Goal: Task Accomplishment & Management: Manage account settings

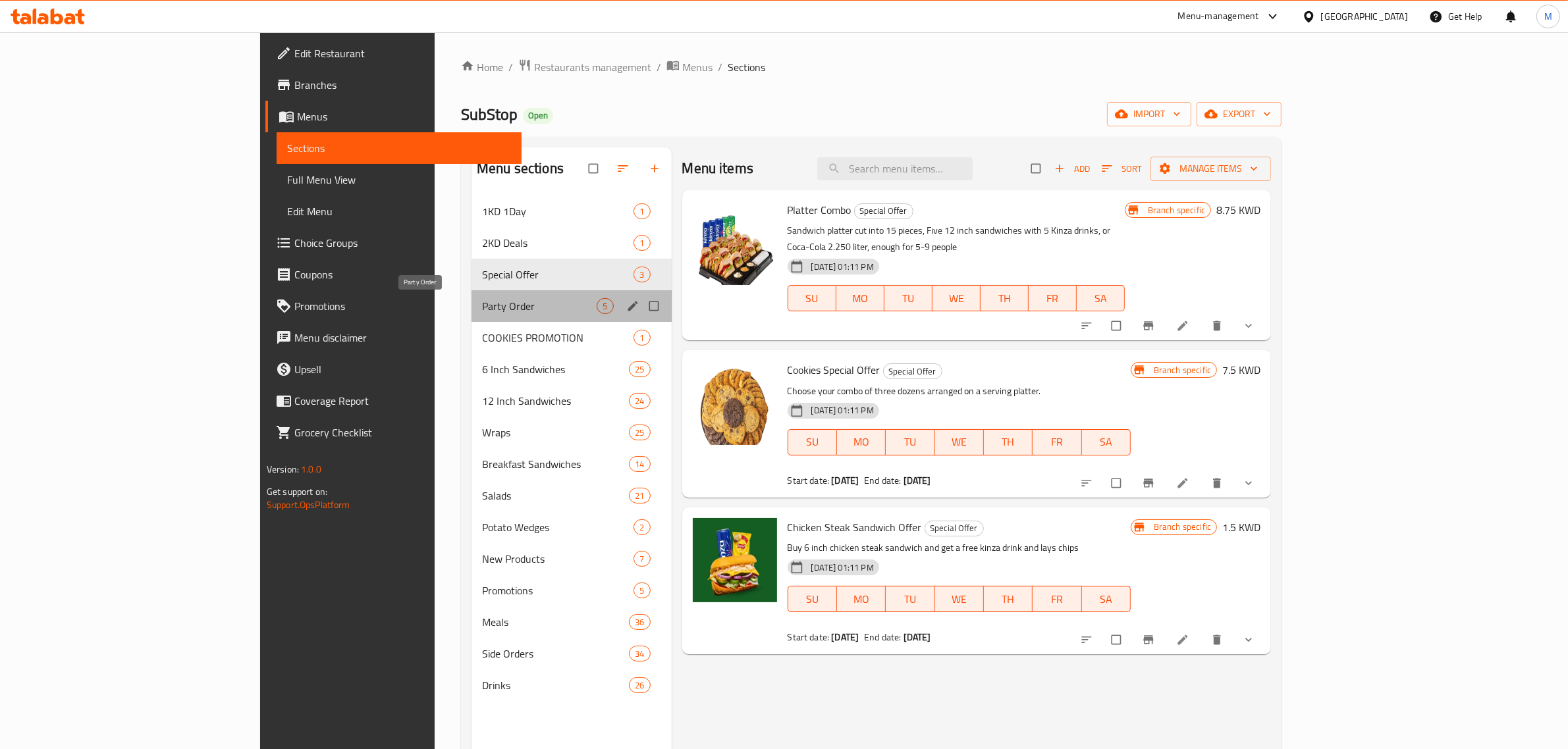
click at [482, 309] on span "Party Order" at bounding box center [539, 306] width 114 height 16
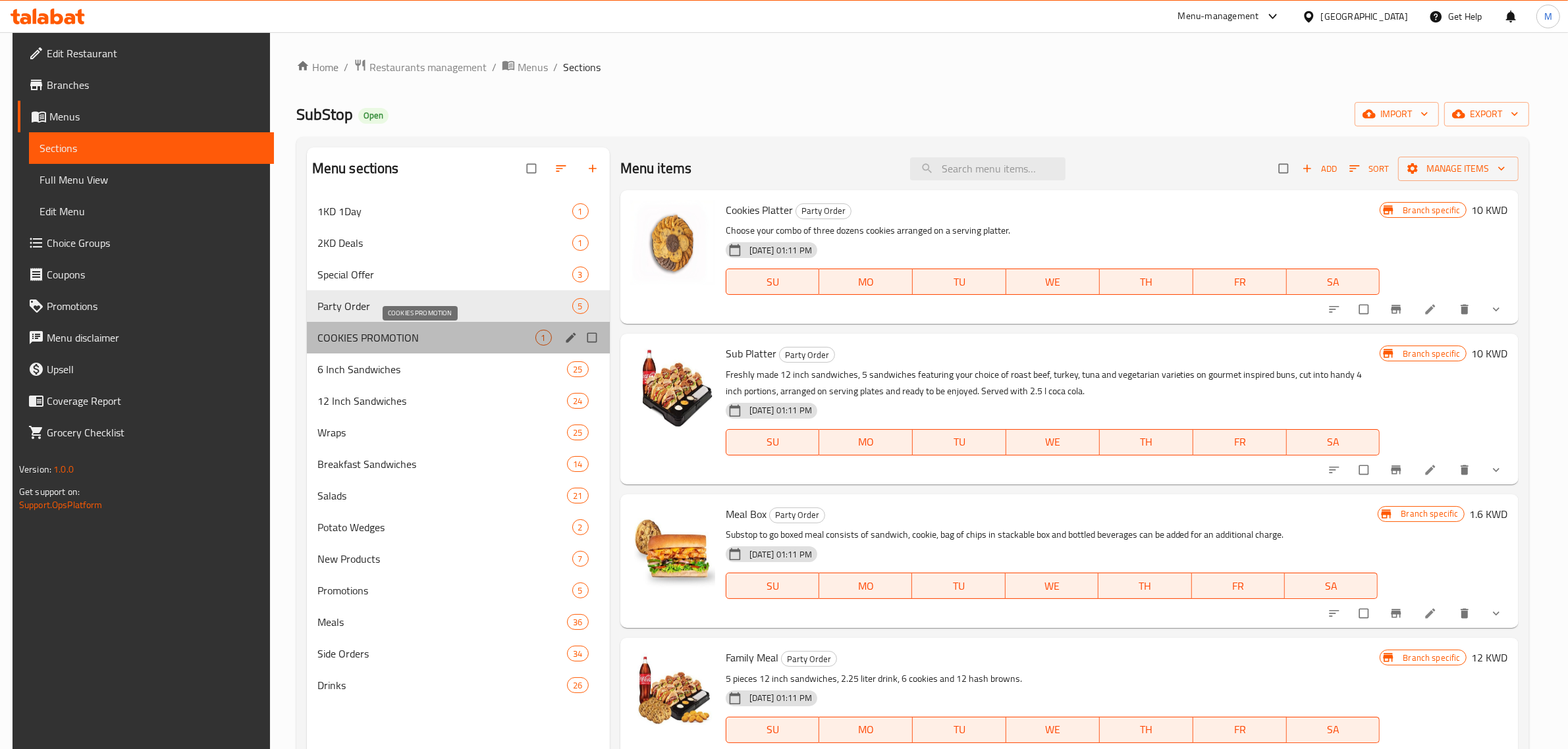
click at [482, 335] on span "COOKIES PROMOTION" at bounding box center [426, 337] width 218 height 16
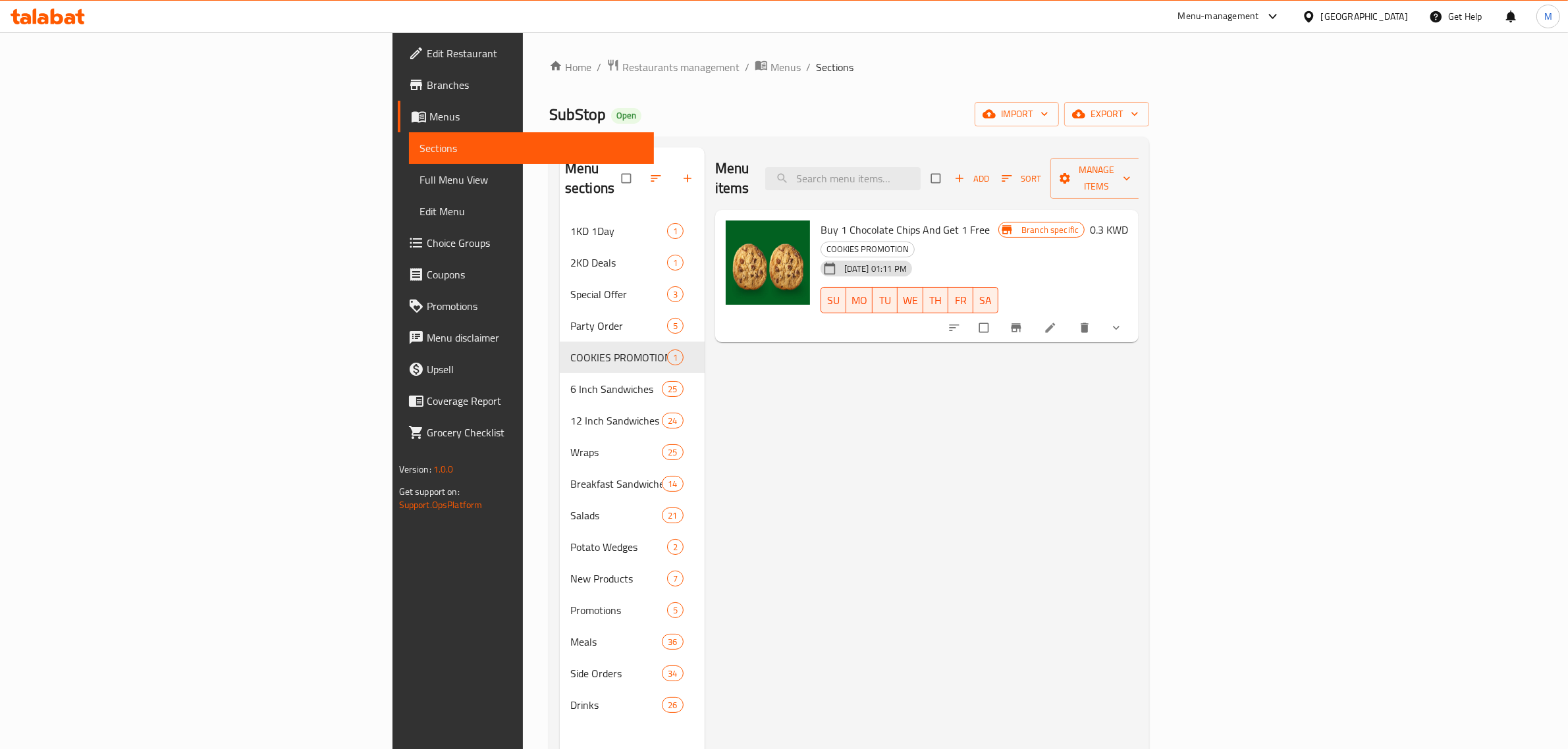
click at [1133, 313] on div at bounding box center [1036, 327] width 194 height 29
click at [1022, 321] on icon "Branch-specific-item" at bounding box center [1016, 327] width 13 height 13
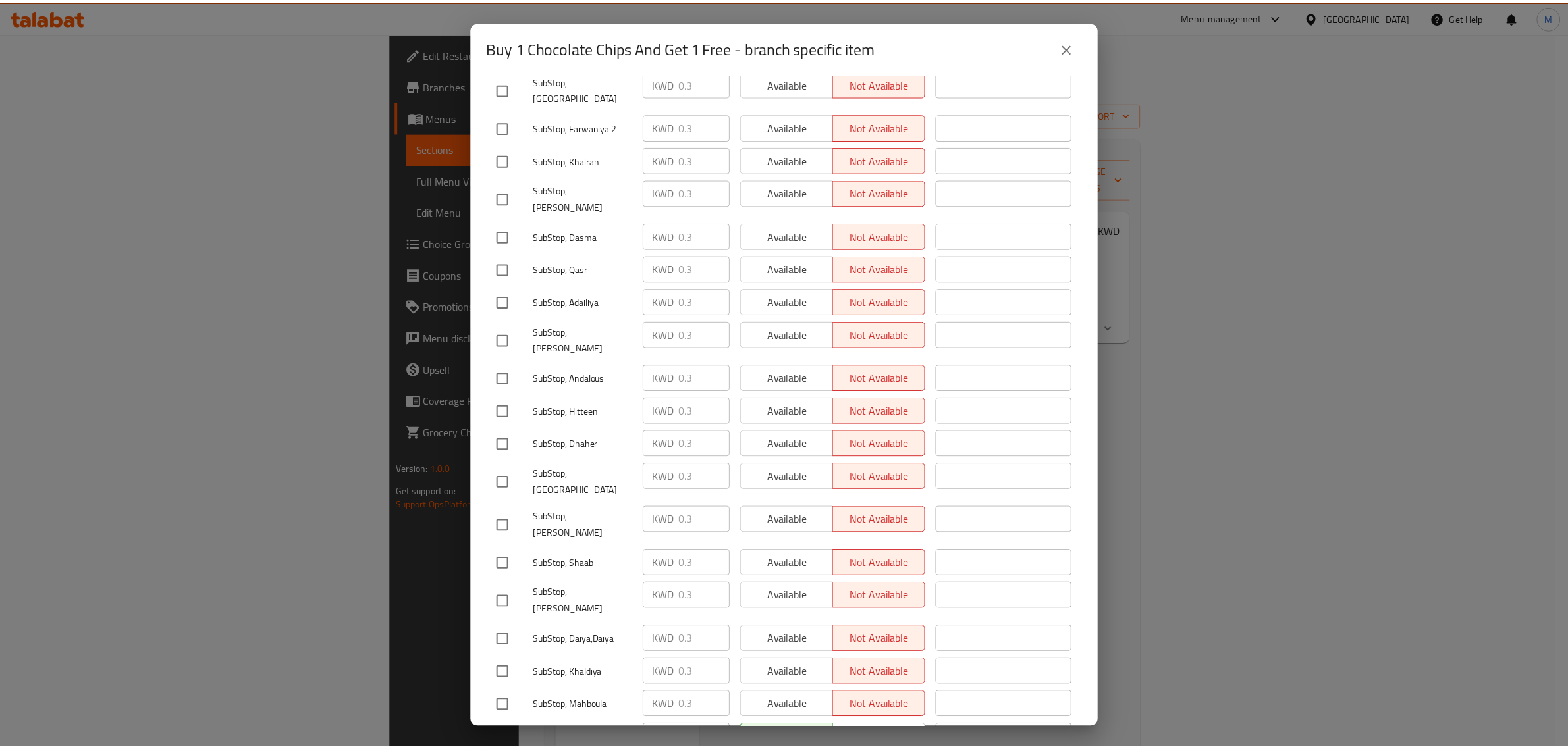
scroll to position [2100, 0]
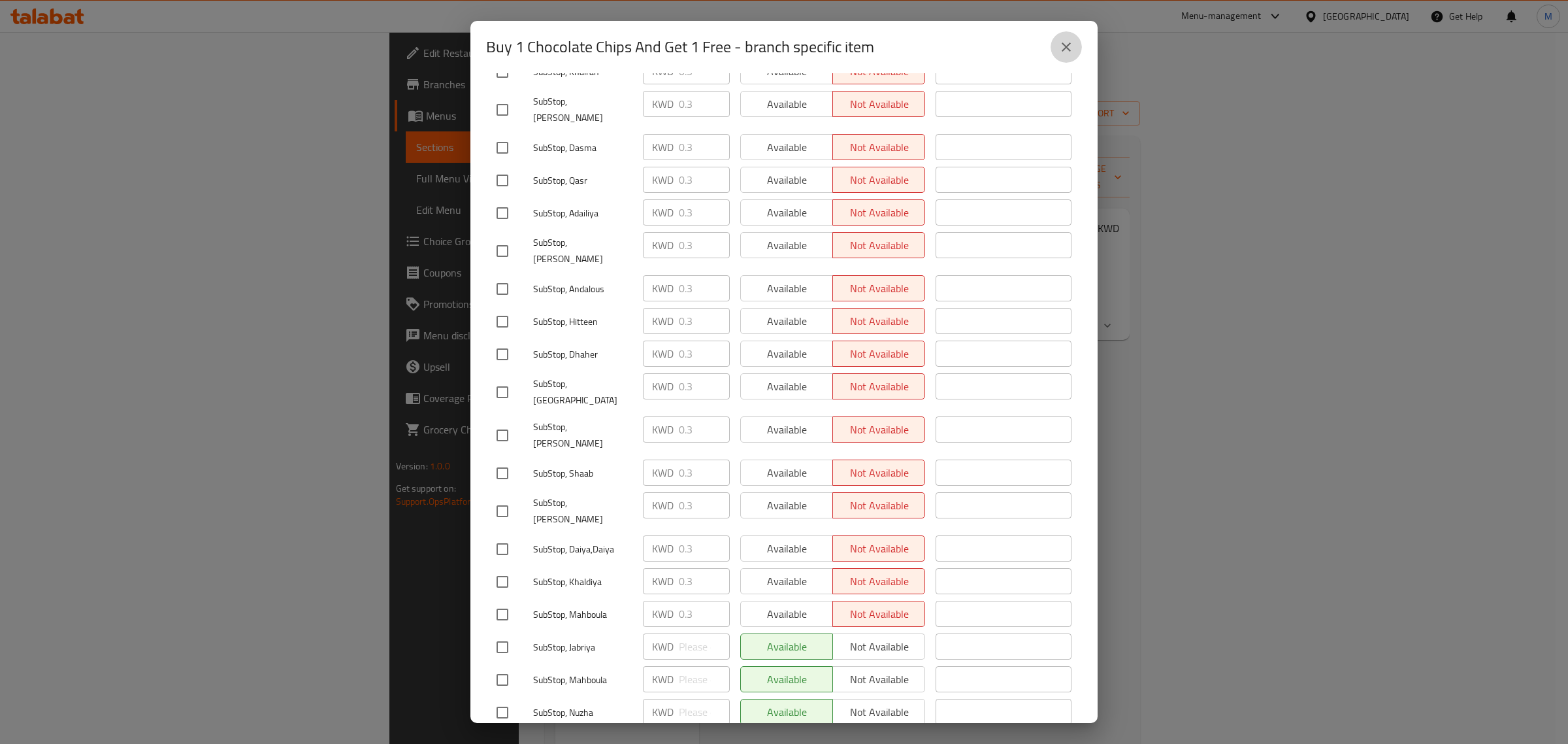
click at [1062, 42] on icon "close" at bounding box center [1067, 47] width 16 height 16
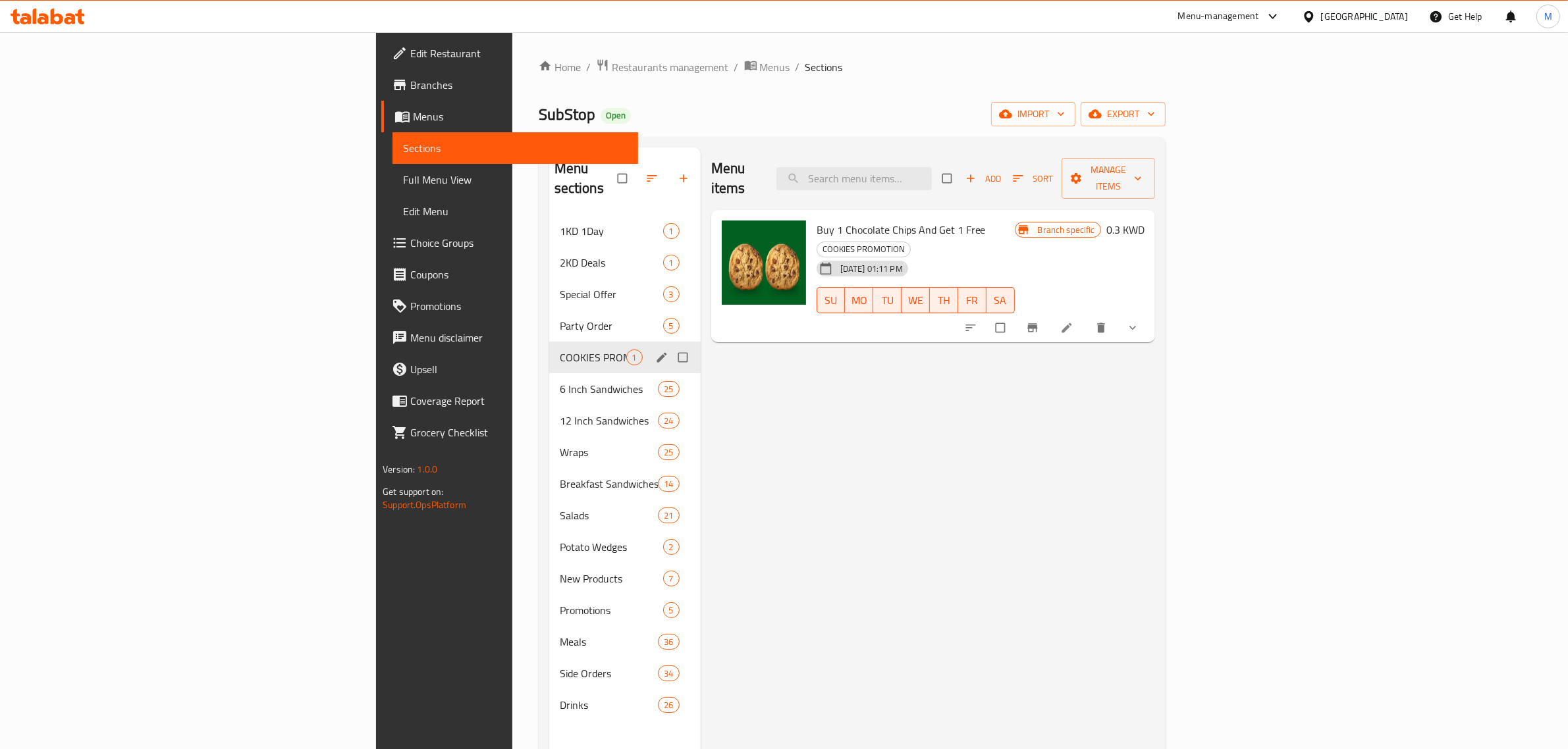
click at [657, 352] on icon "edit" at bounding box center [662, 357] width 10 height 10
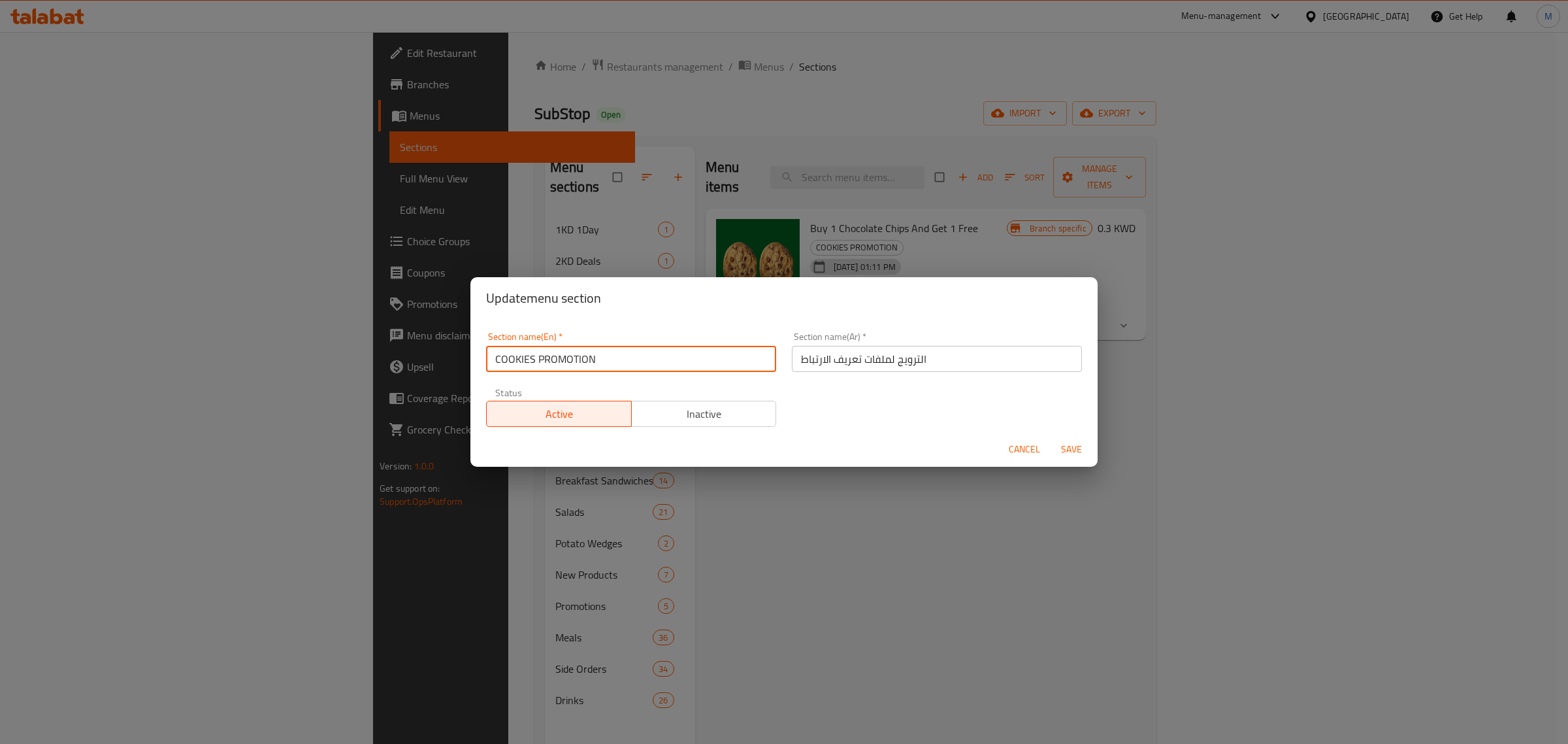
drag, startPoint x: 623, startPoint y: 358, endPoint x: 448, endPoint y: 360, distance: 175.0
click at [448, 360] on div "Update menu section Section name(En)   * COOKIES PROMOTION Section name(En) * S…" at bounding box center [784, 372] width 1568 height 744
type input "m4"
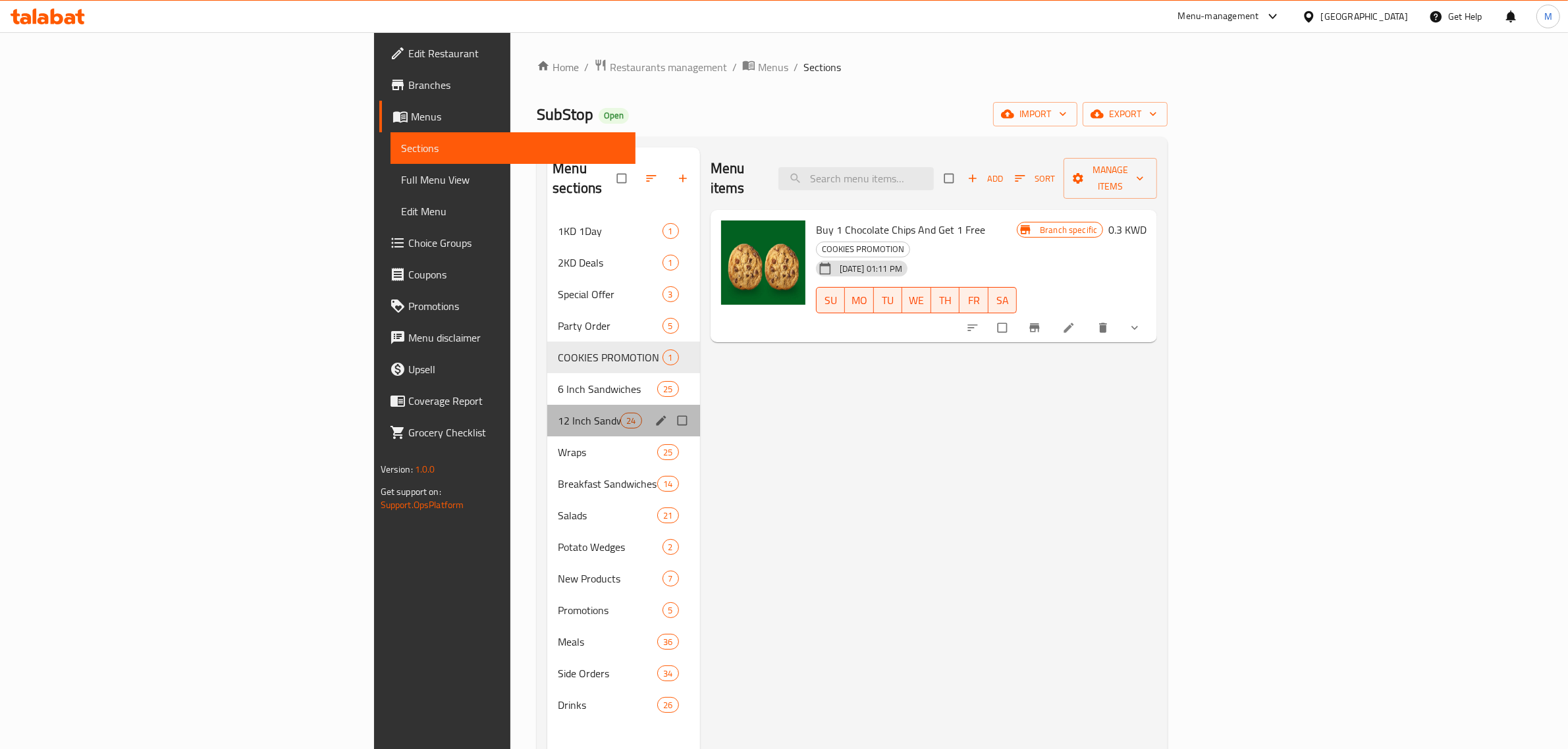
click at [604, 405] on div "12 Inch Sandwiches 24" at bounding box center [623, 421] width 153 height 32
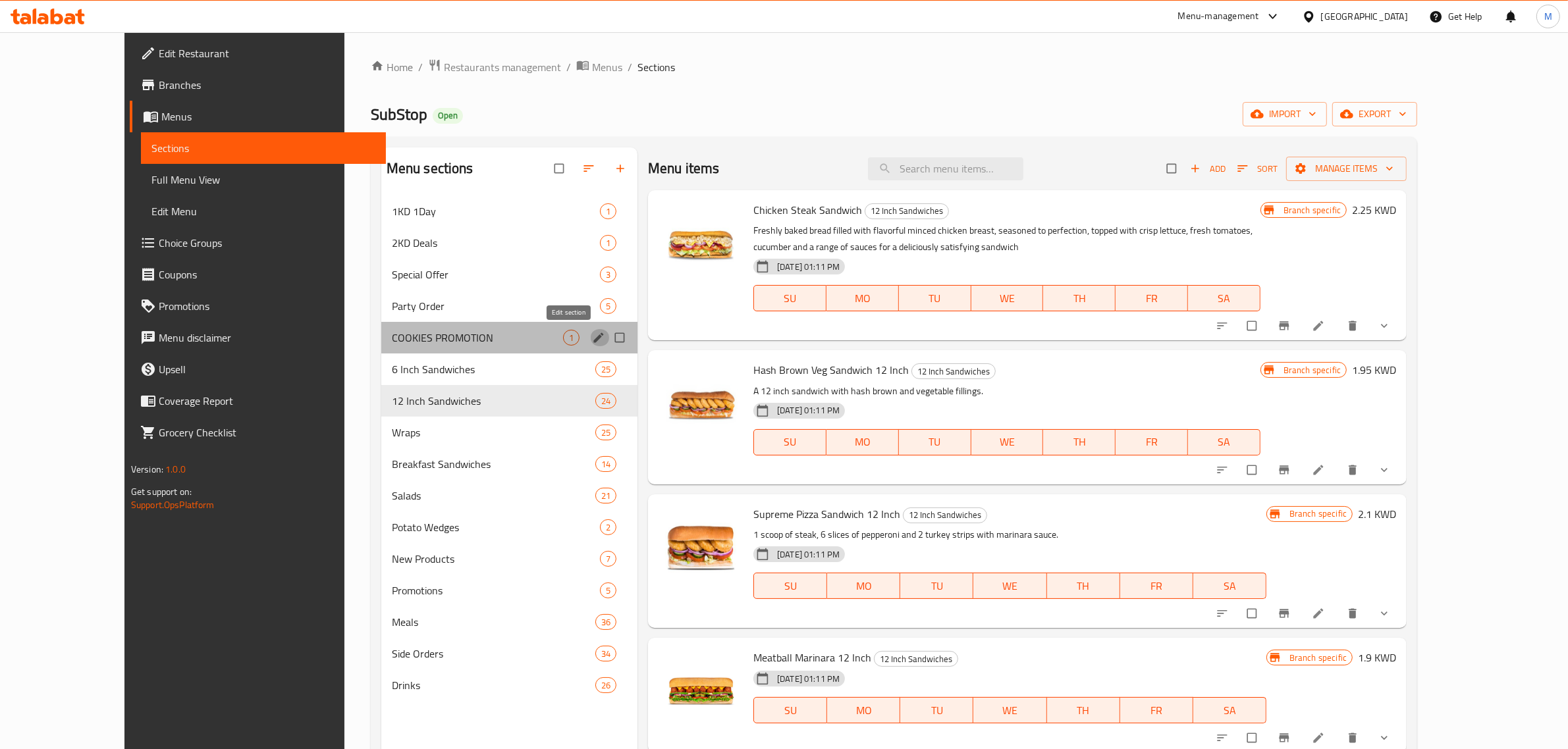
click at [594, 340] on icon "edit" at bounding box center [599, 337] width 10 height 10
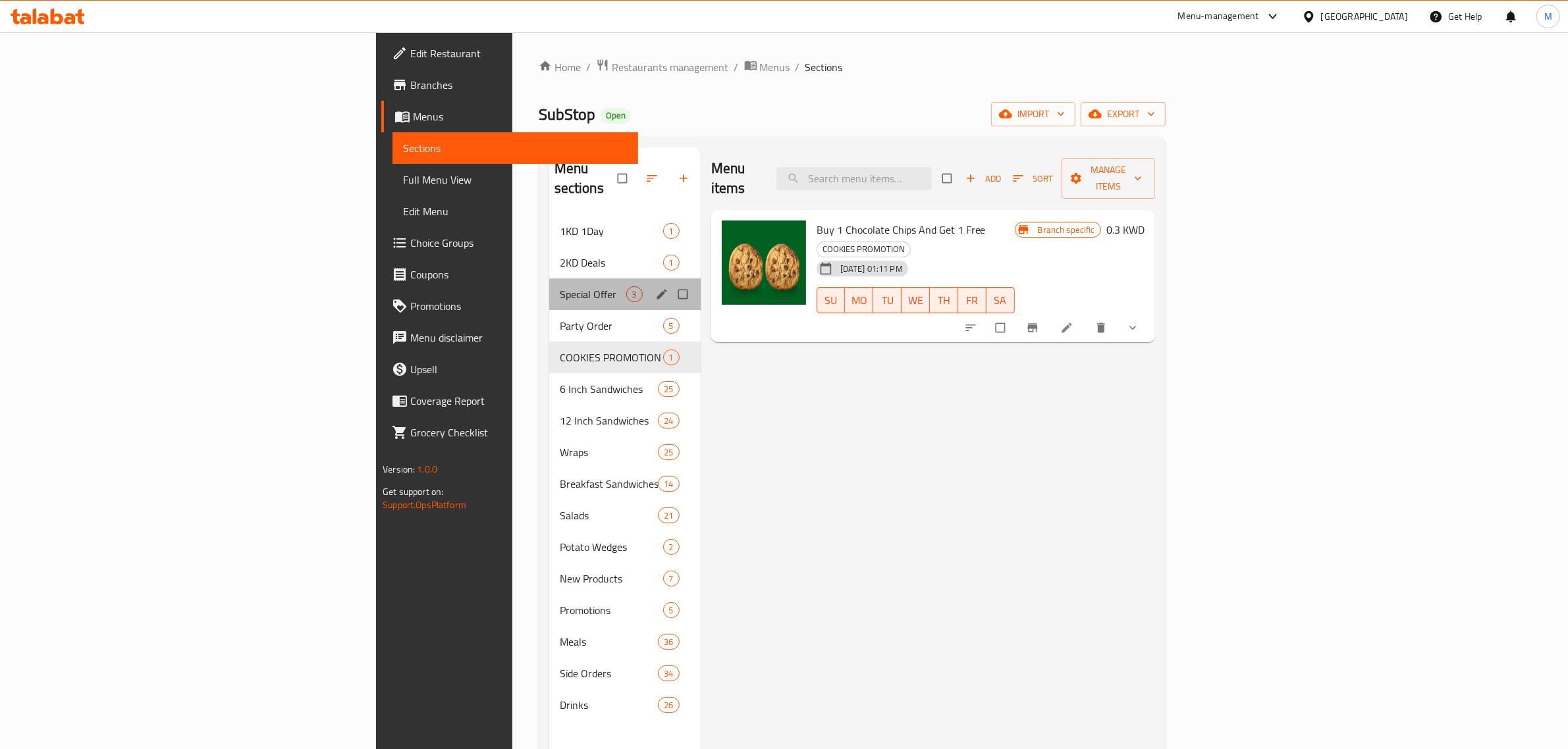
click at [549, 287] on div "Special Offer 3" at bounding box center [625, 294] width 151 height 32
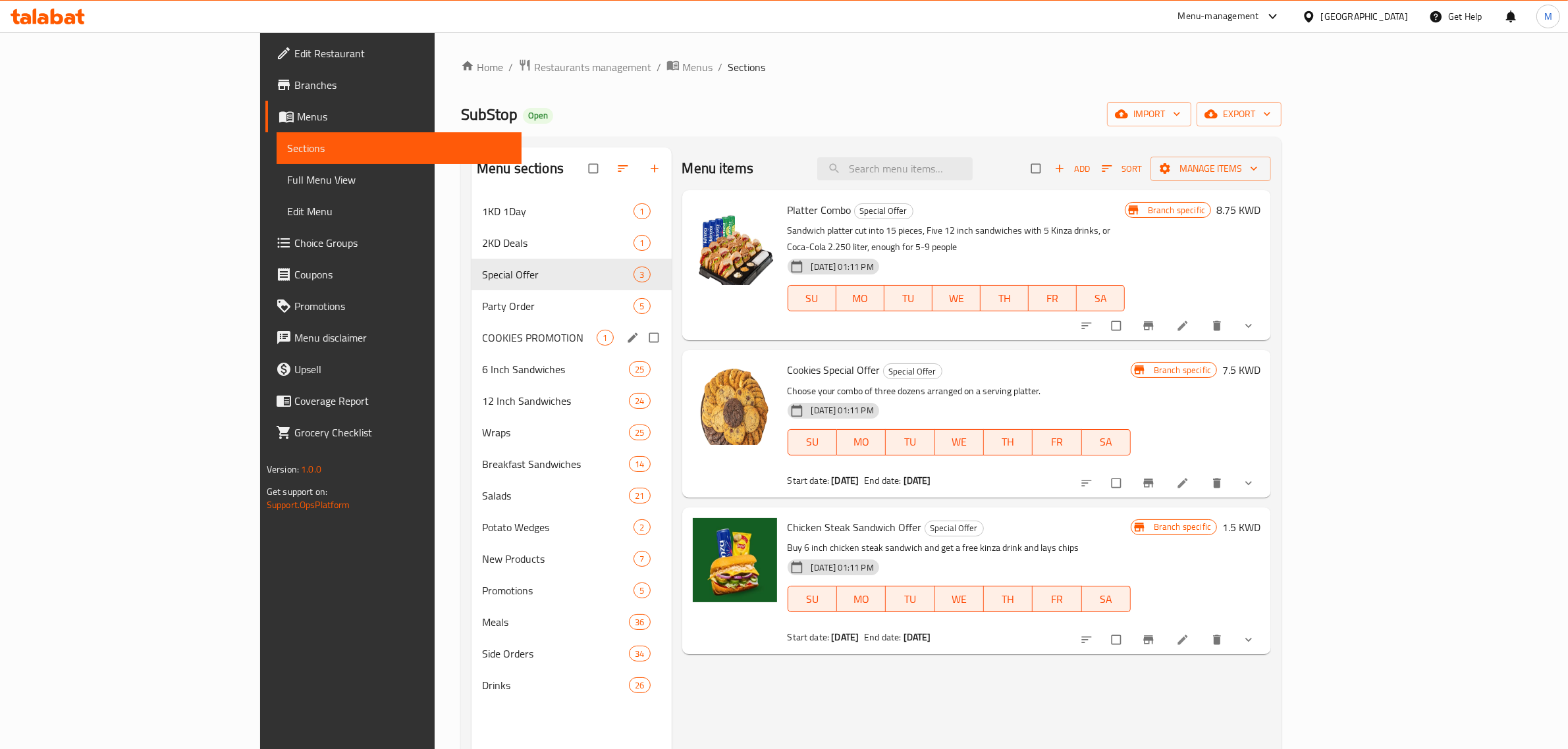
click at [482, 331] on span "COOKIES PROMOTION" at bounding box center [539, 337] width 114 height 16
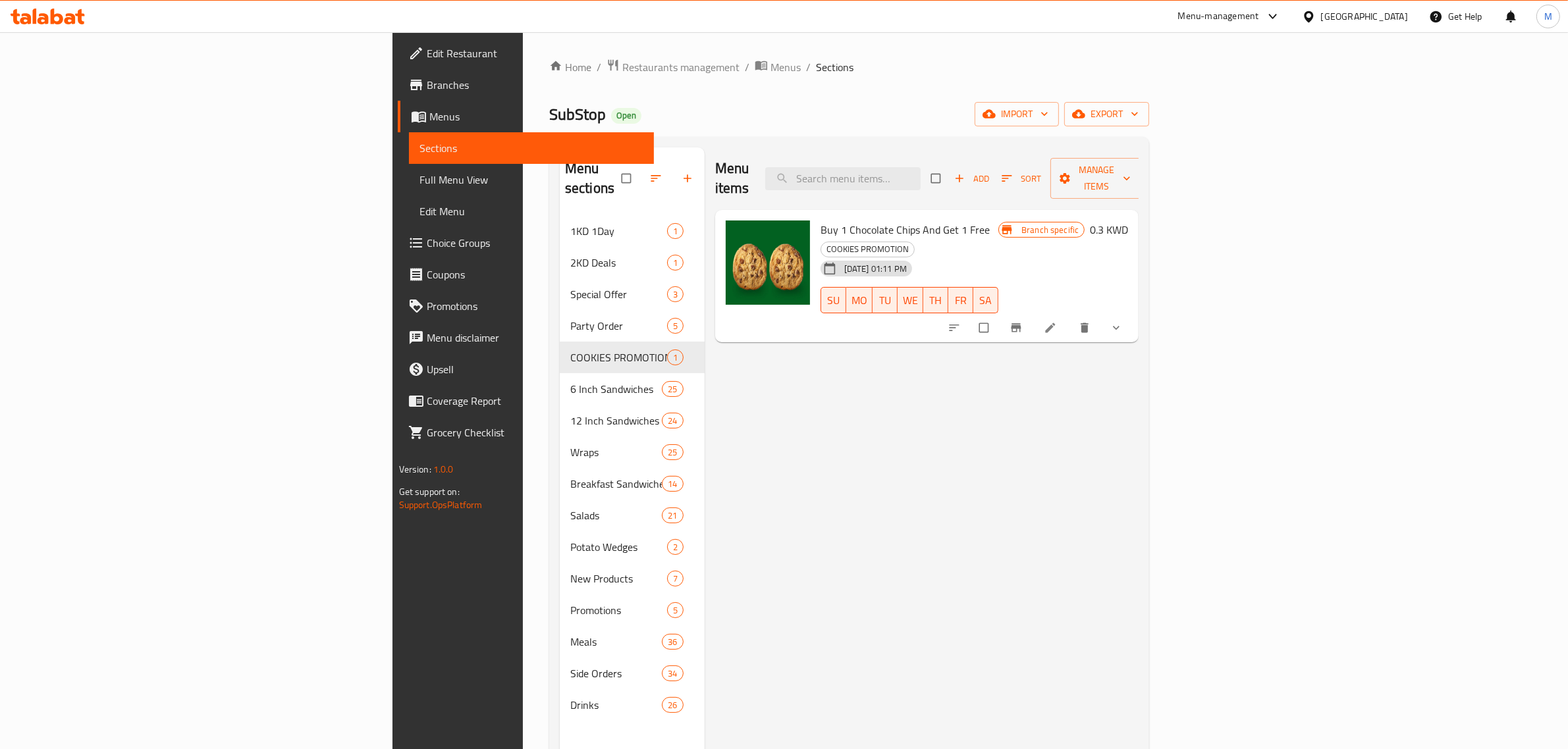
click at [951, 178] on input "checkbox" at bounding box center [937, 178] width 27 height 25
checkbox input "true"
click at [1133, 175] on span "Manage items" at bounding box center [1097, 178] width 73 height 33
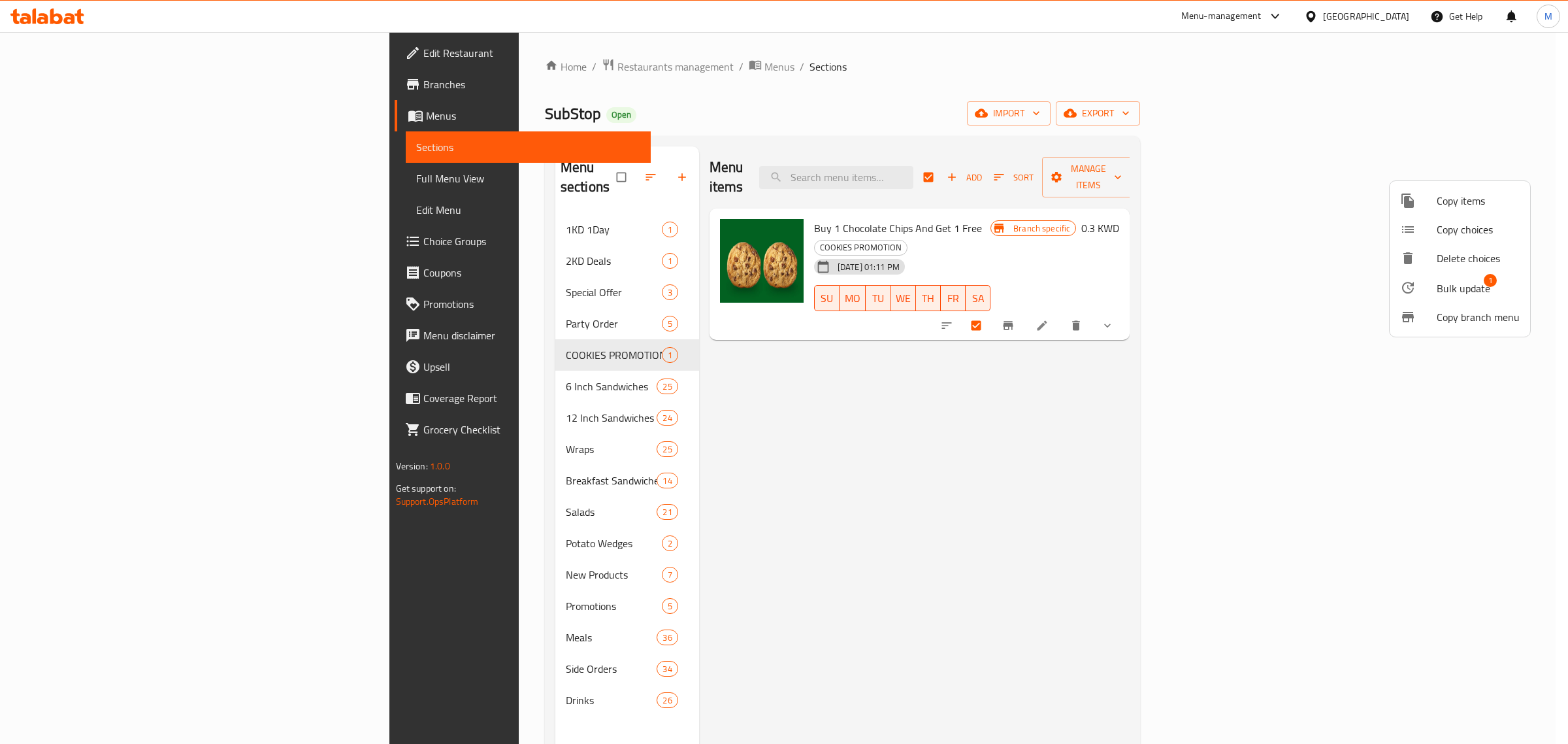
click at [1460, 286] on span "Bulk update" at bounding box center [1463, 288] width 54 height 16
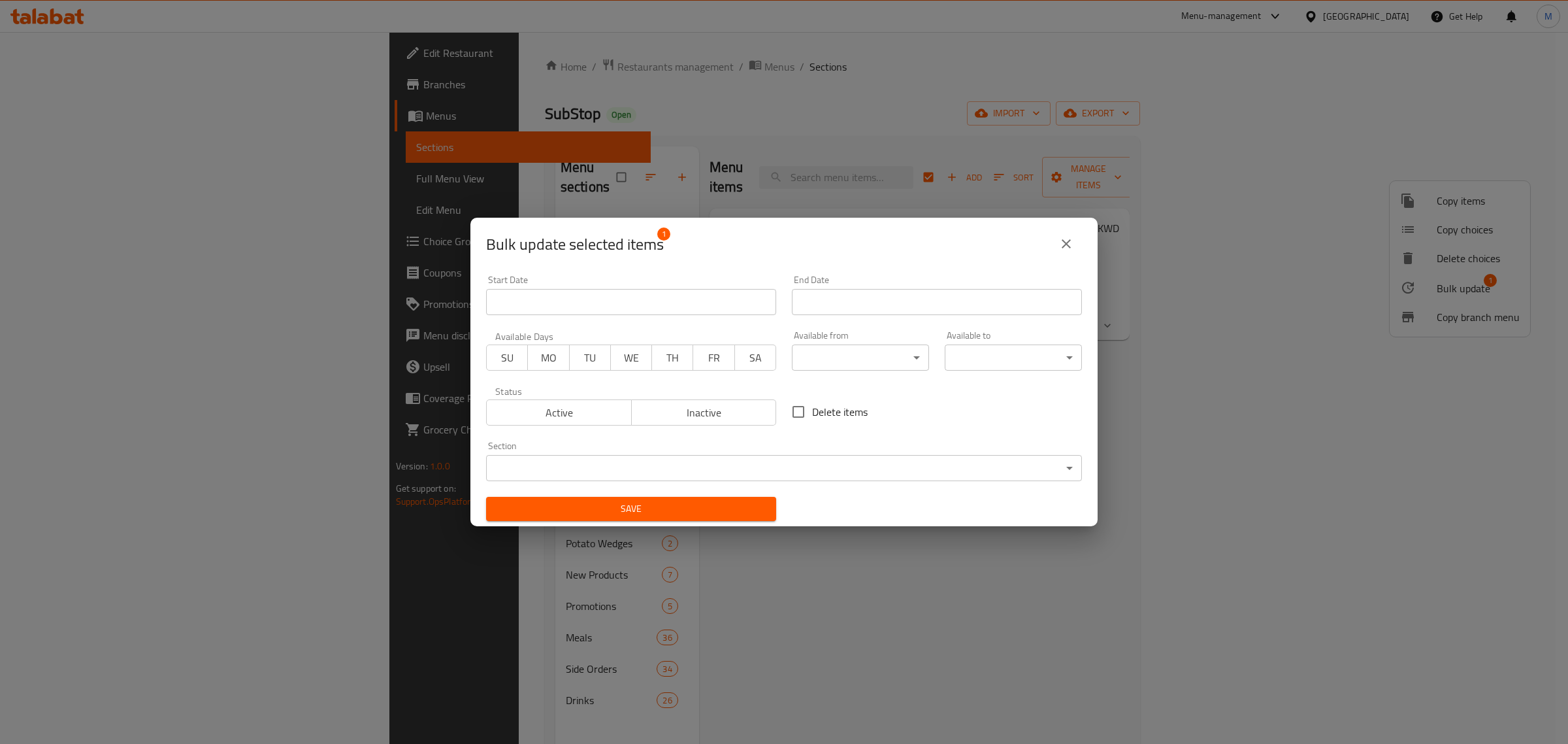
click at [629, 479] on body "​ Menu-management Kuwait Get Help M Edit Restaurant Branches Menus Sections Ful…" at bounding box center [784, 388] width 1568 height 712
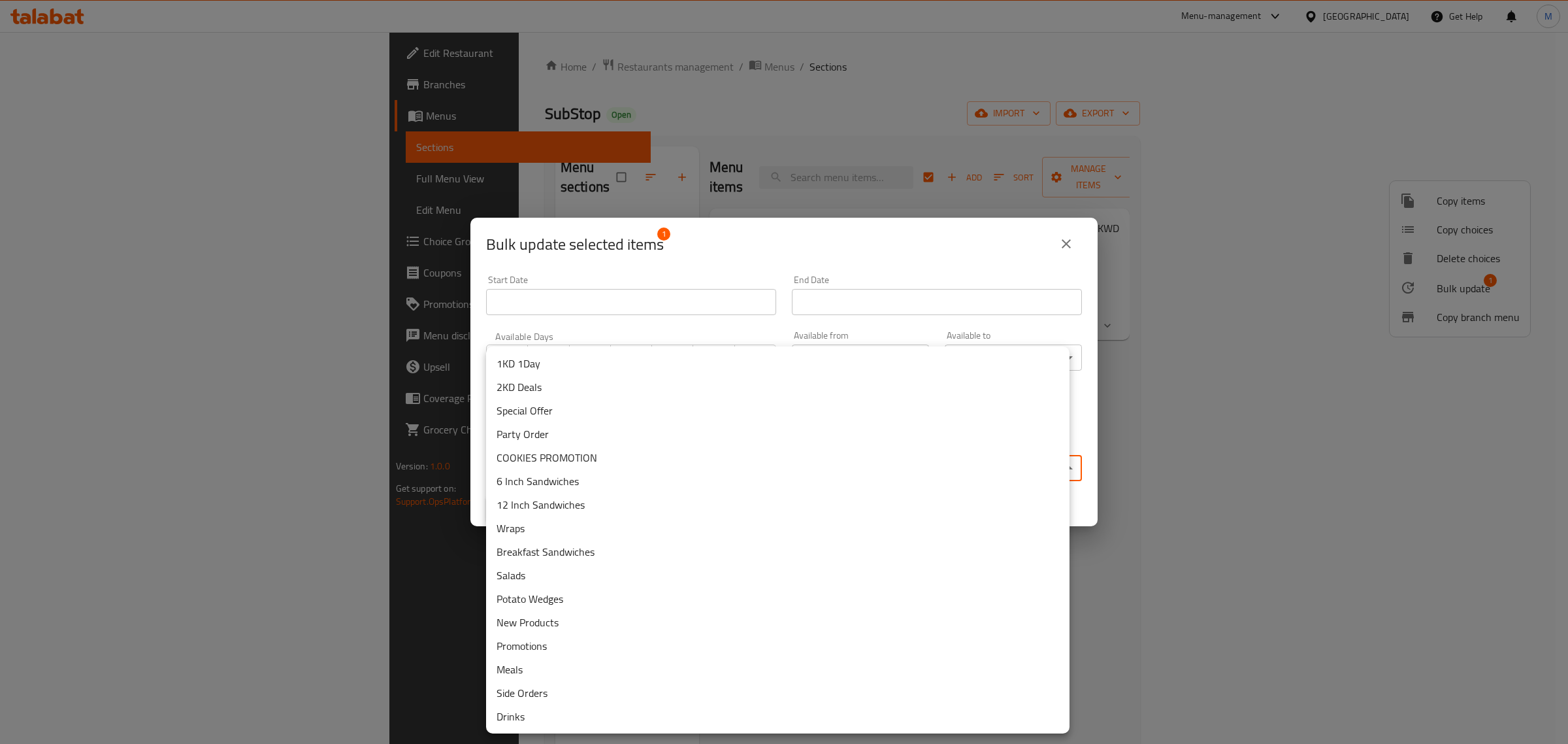
click at [619, 407] on li "Special Offer" at bounding box center [778, 410] width 584 height 24
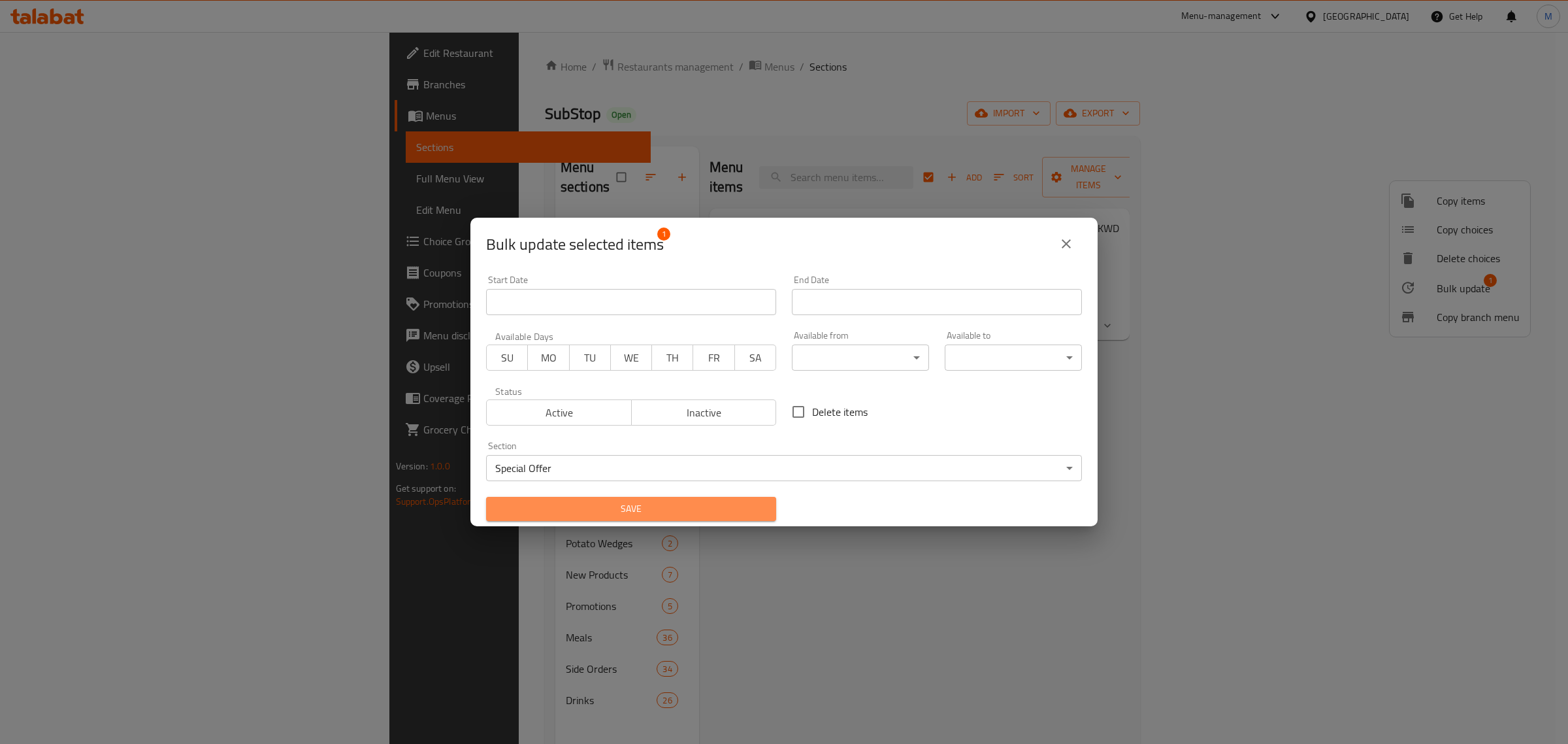
click at [707, 503] on span "Save" at bounding box center [631, 509] width 269 height 16
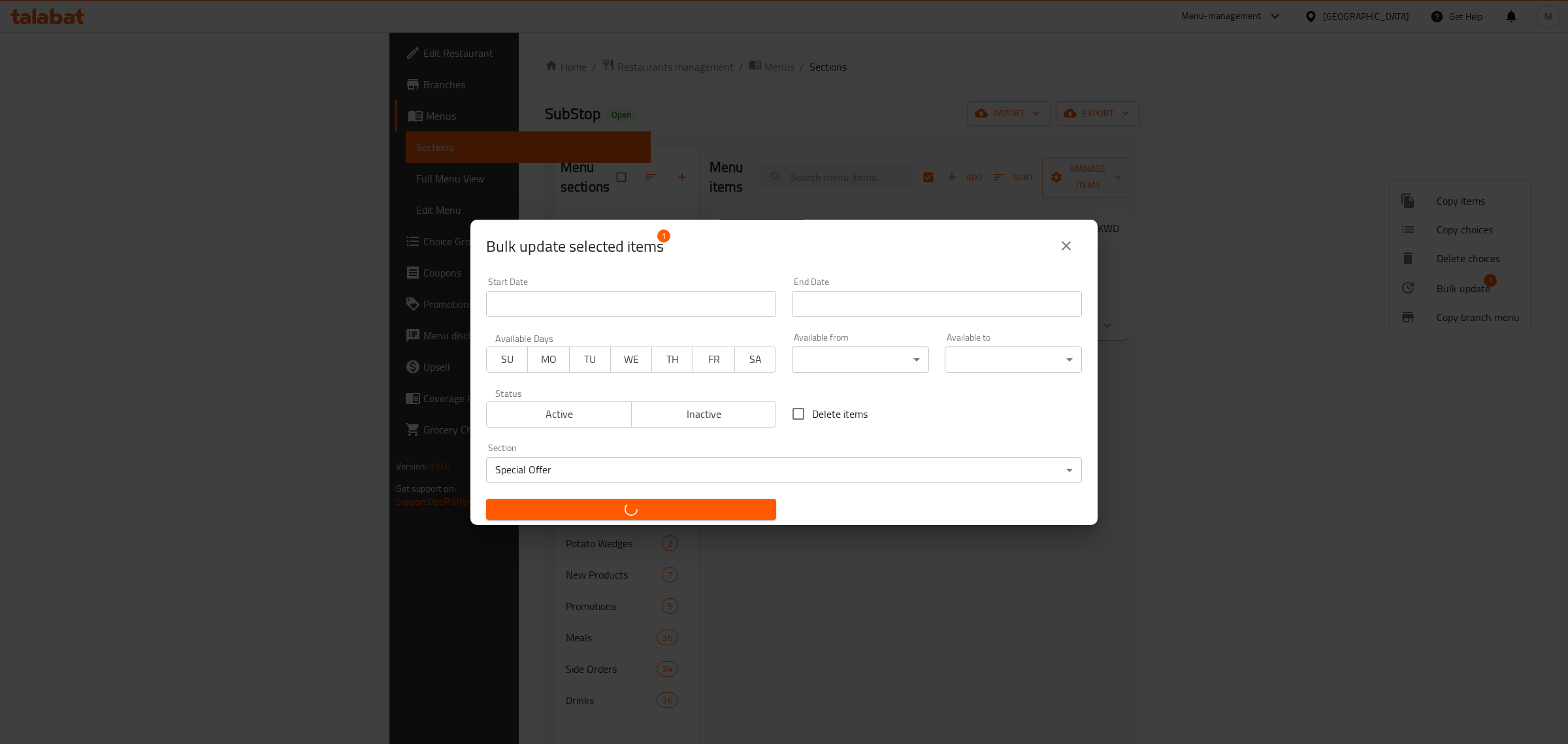
checkbox input "false"
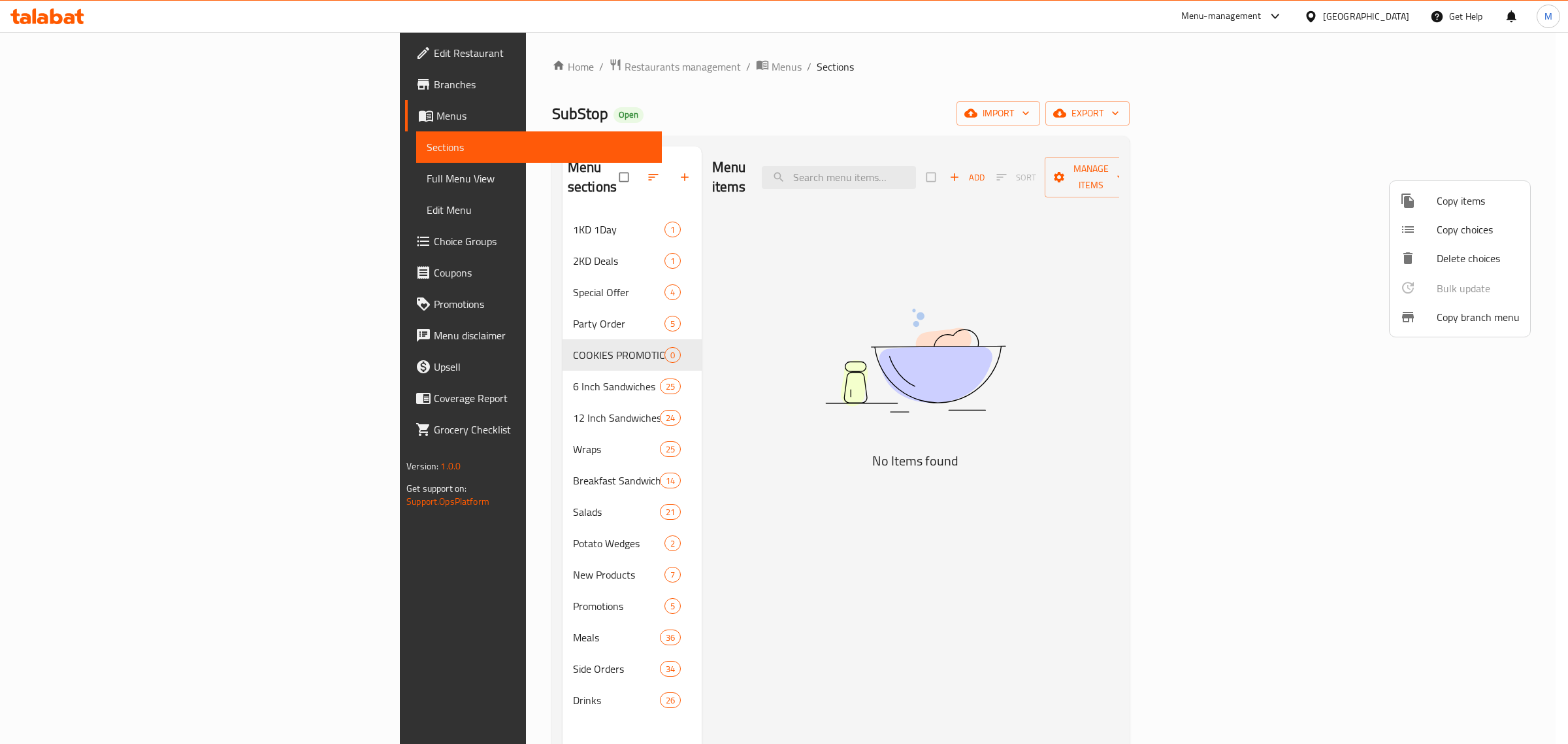
click at [674, 367] on div at bounding box center [784, 372] width 1568 height 744
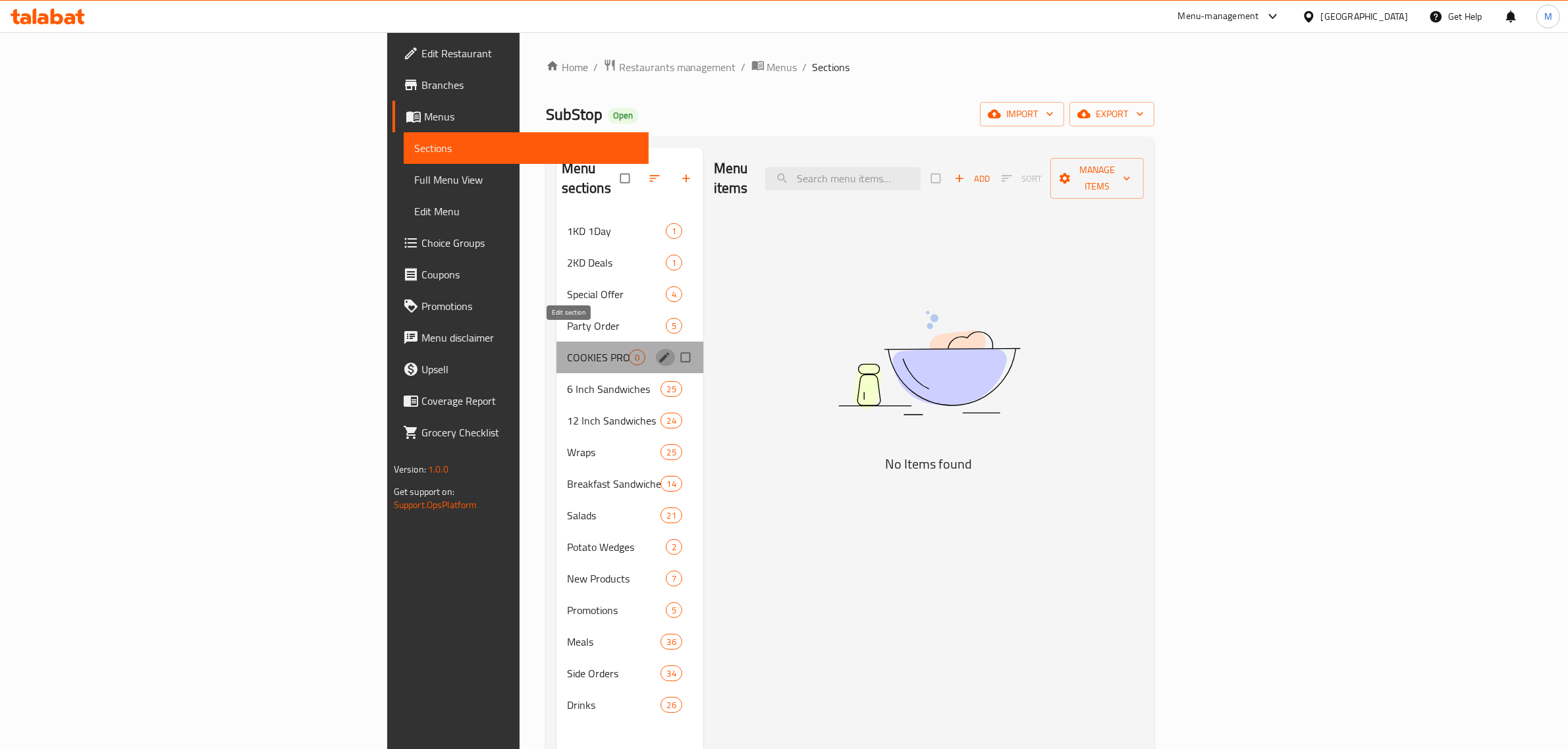
click at [658, 351] on icon "edit" at bounding box center [664, 358] width 13 height 13
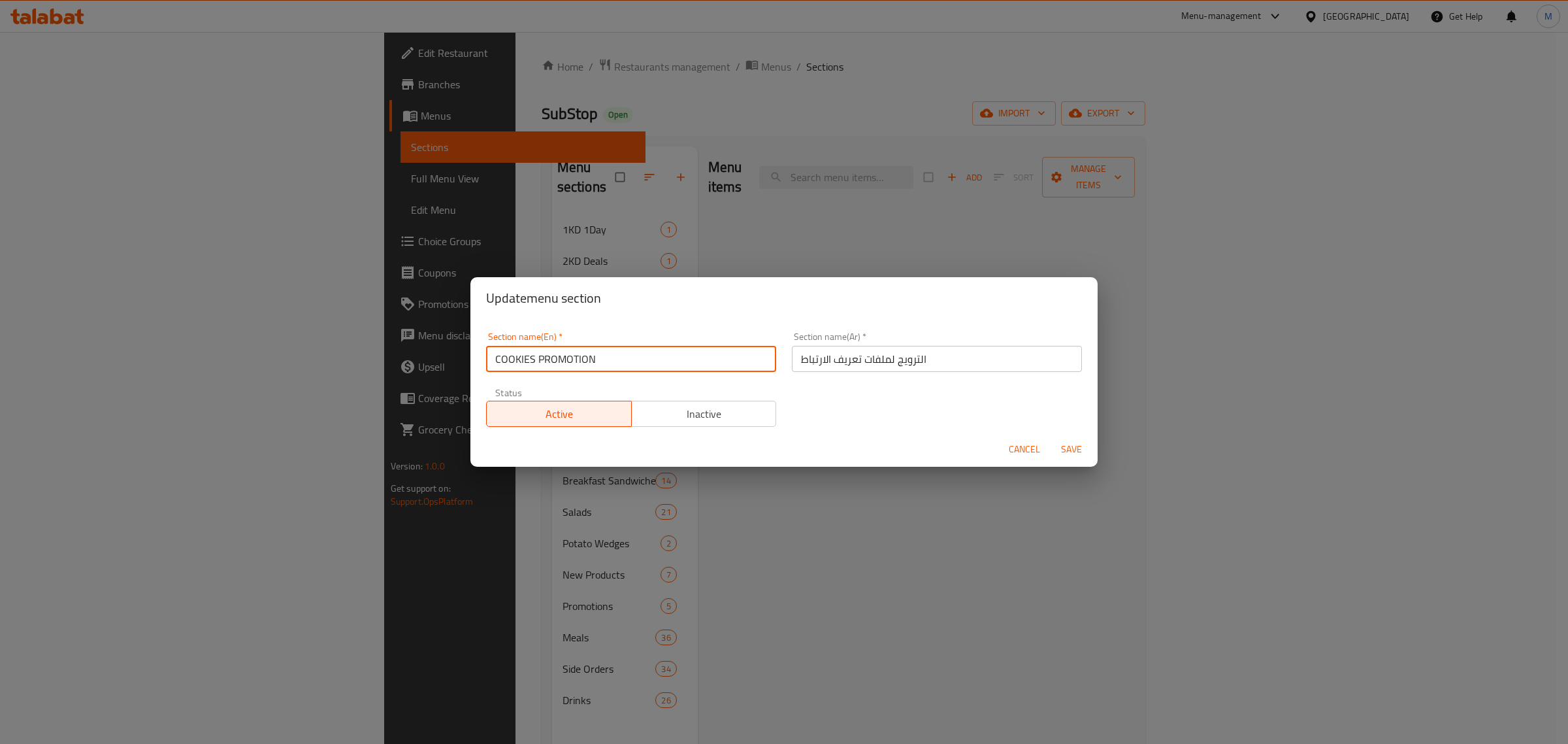
drag, startPoint x: 654, startPoint y: 369, endPoint x: 514, endPoint y: 366, distance: 140.0
click at [514, 366] on input "COOKIES PROMOTION" at bounding box center [631, 359] width 290 height 26
click at [548, 360] on input "COOKIES PROMOTION" at bounding box center [631, 359] width 290 height 26
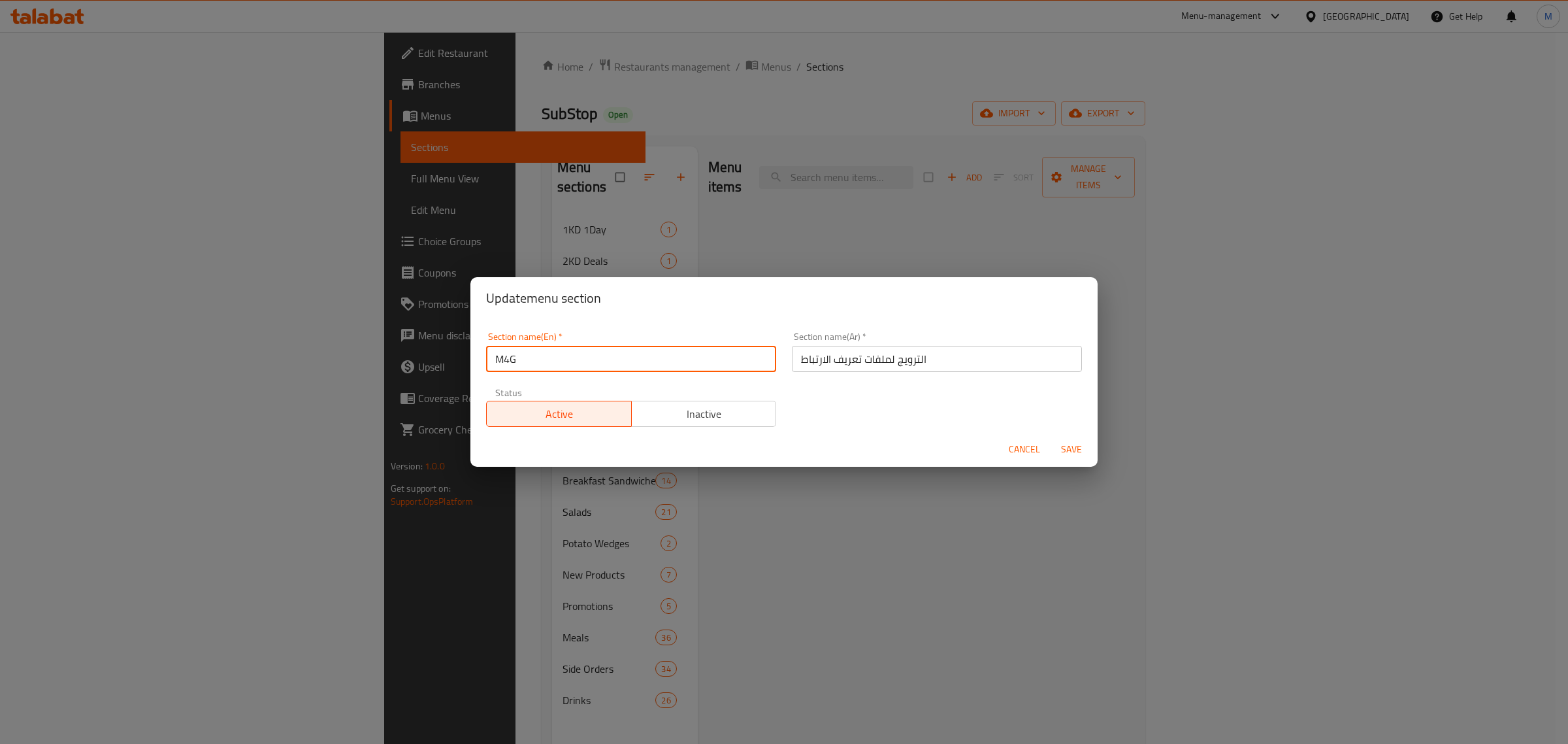
type input "M4G"
click at [1062, 445] on span "Save" at bounding box center [1072, 449] width 31 height 16
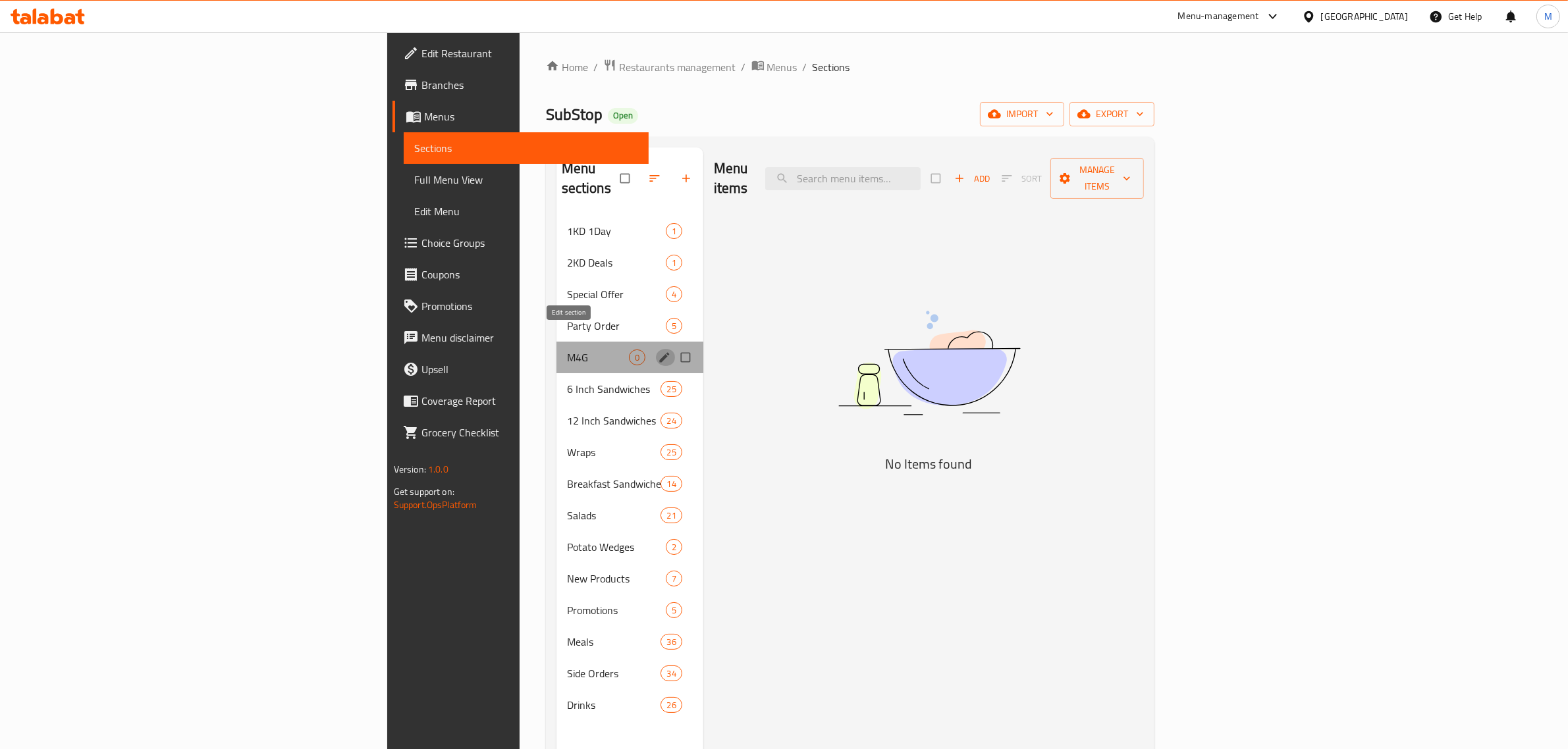
click at [658, 351] on icon "edit" at bounding box center [664, 358] width 13 height 13
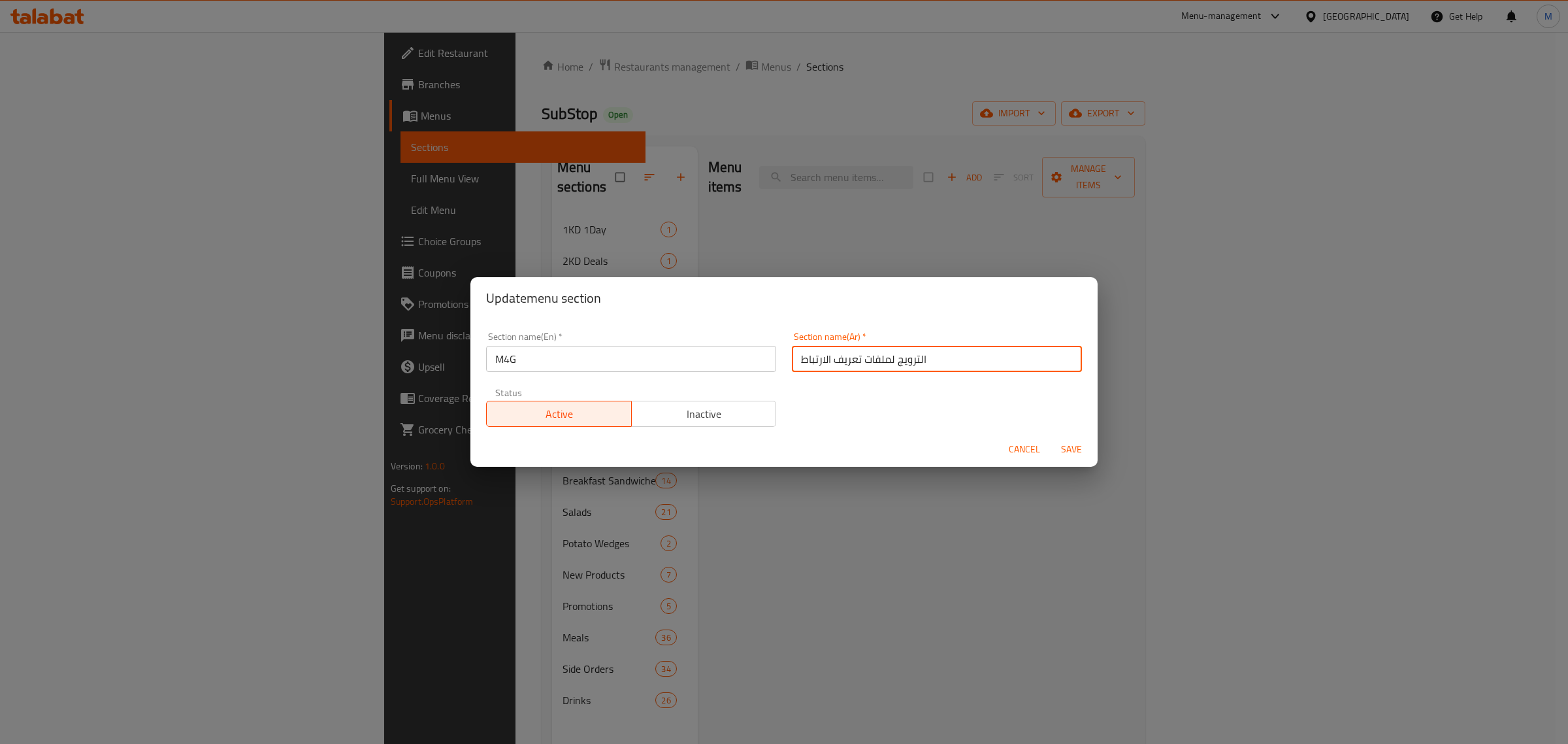
drag, startPoint x: 942, startPoint y: 357, endPoint x: 763, endPoint y: 347, distance: 179.3
click at [763, 347] on div "Section name(En)   * M4G Section name(En) * Section name(Ar)   * الترويج لملفات…" at bounding box center [784, 380] width 611 height 111
type input "عرض خاص"
click at [1072, 449] on span "Save" at bounding box center [1072, 449] width 31 height 16
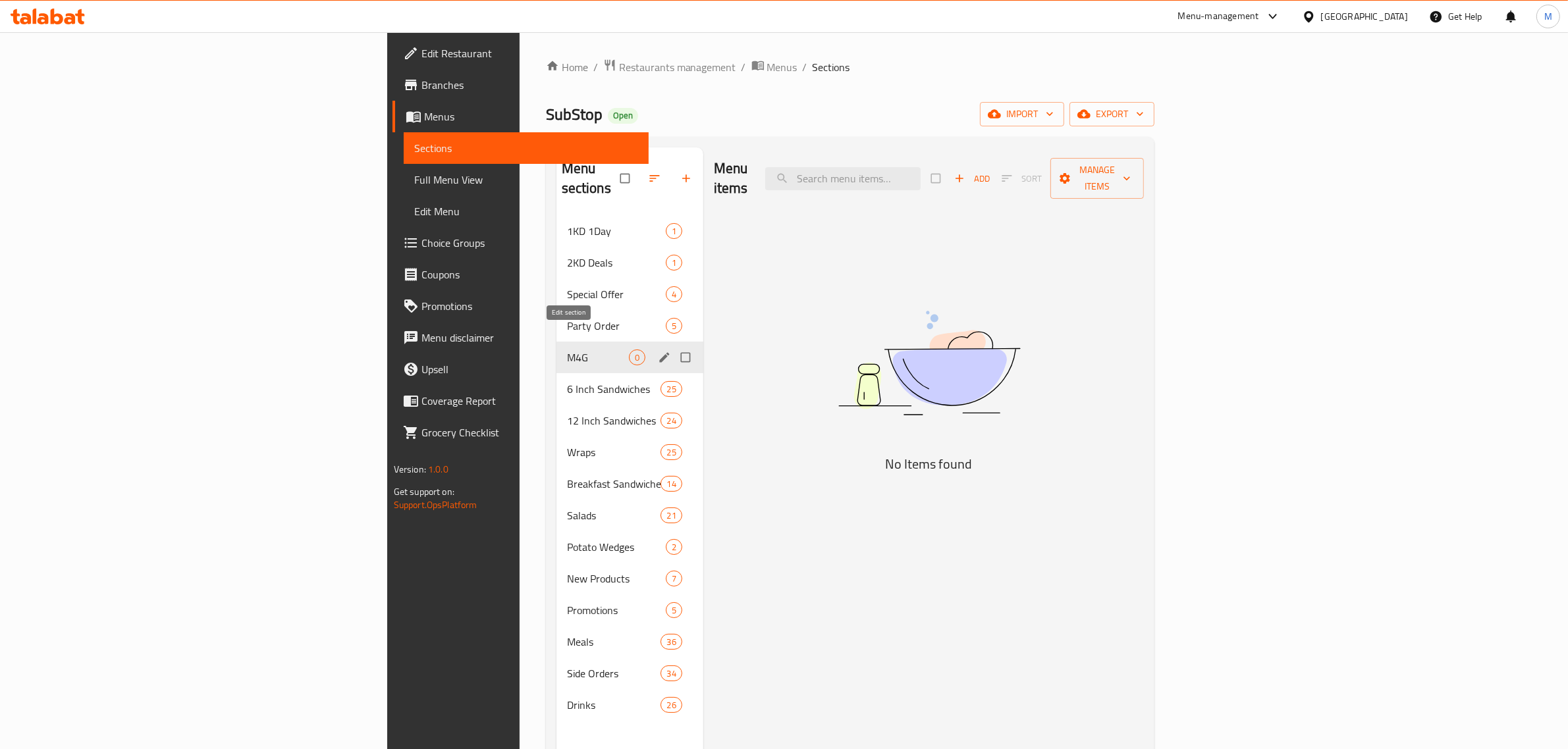
click at [658, 351] on icon "edit" at bounding box center [664, 358] width 13 height 13
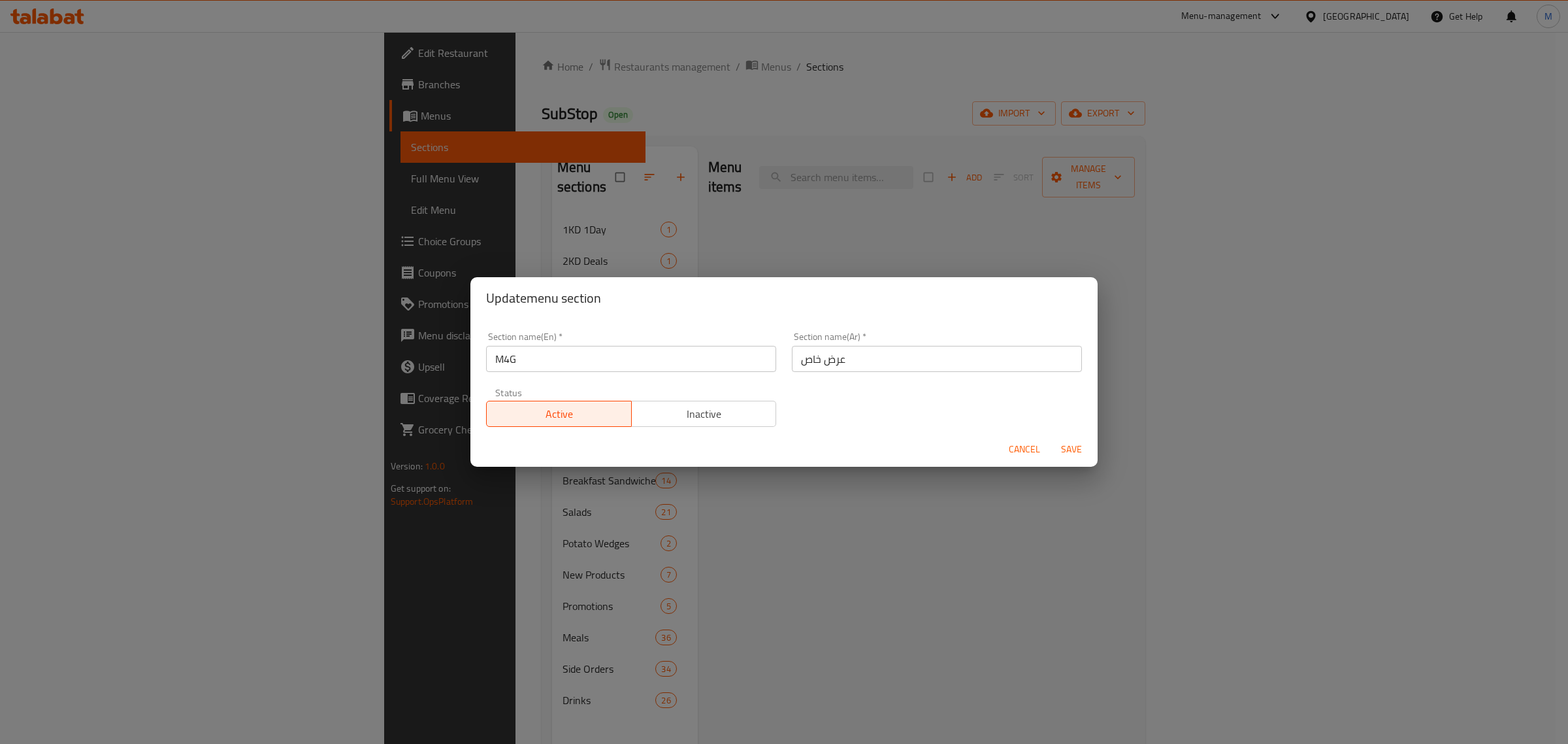
click at [762, 550] on div "Update menu section Section name(En)   * M4G Section name(En) * Section name(Ar…" at bounding box center [784, 372] width 1568 height 744
click at [401, 368] on div "Update menu section Section name(En)   * M4G Section name(En) * Section name(Ar…" at bounding box center [784, 372] width 1568 height 744
click at [1024, 441] on span "Cancel" at bounding box center [1024, 449] width 31 height 16
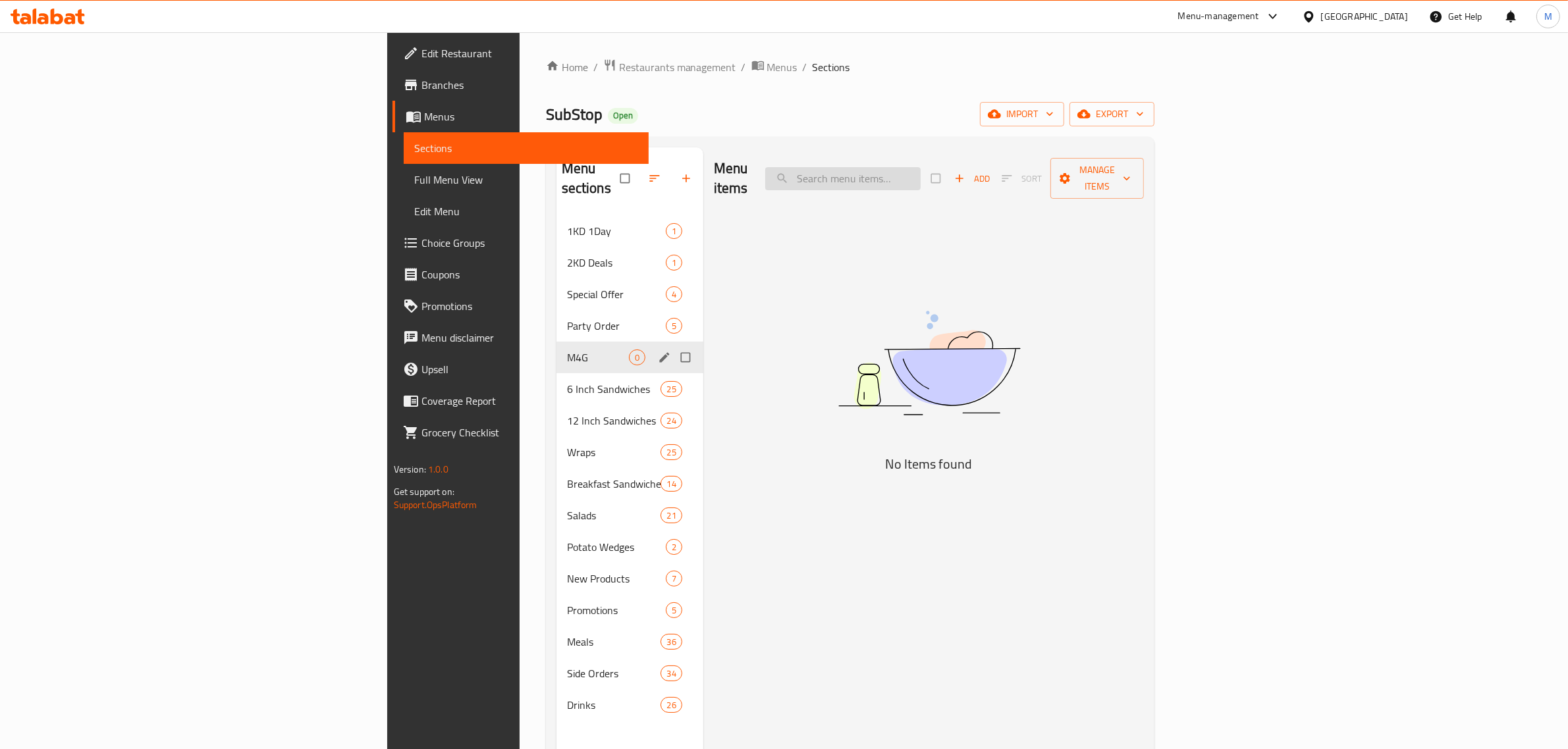
click at [921, 169] on input "search" at bounding box center [843, 178] width 156 height 23
paste input "Sub Platter"
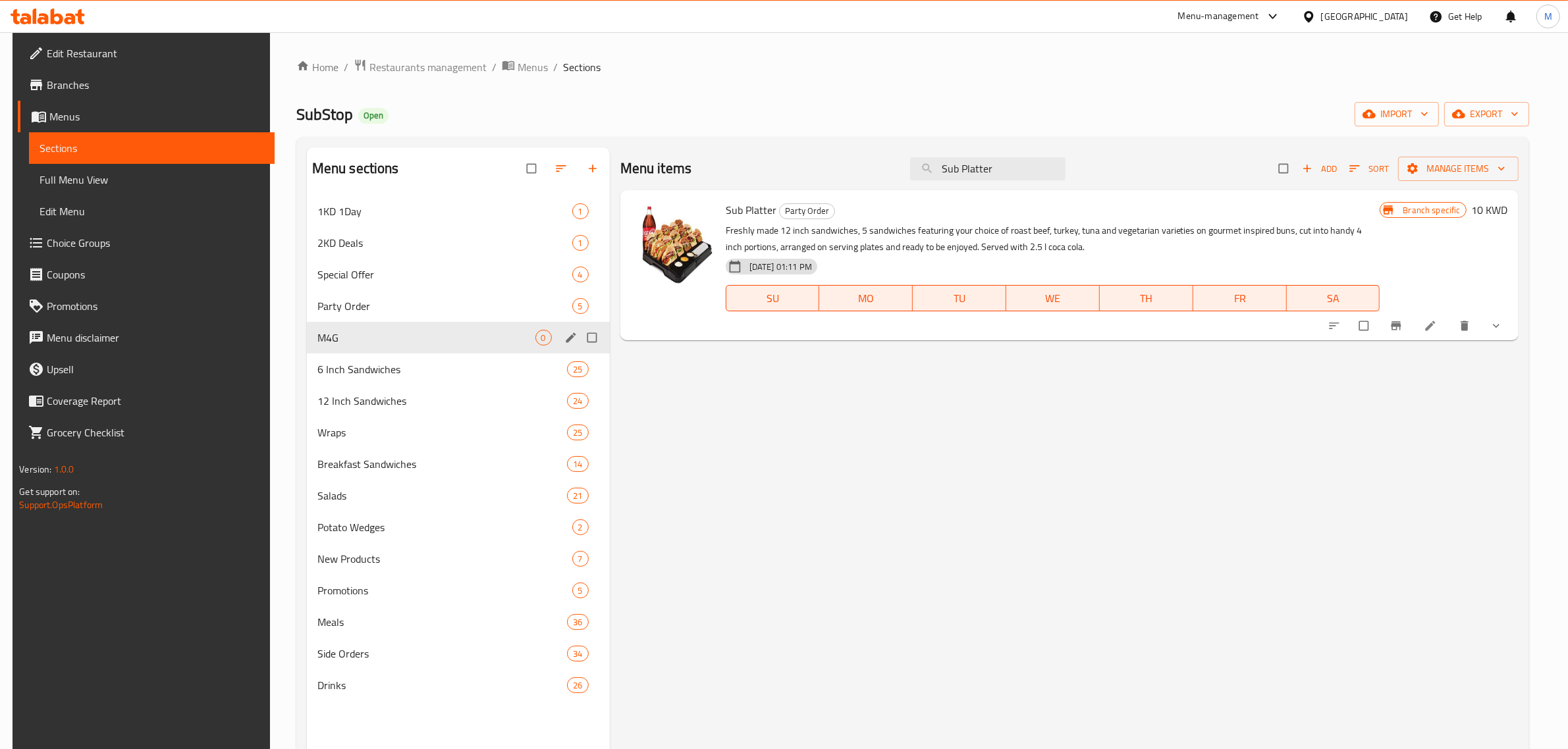
type input "Sub Platter"
drag, startPoint x: 766, startPoint y: 214, endPoint x: 1091, endPoint y: 180, distance: 326.8
click at [1091, 180] on div "Menu items Sub Platter Add Sort Manage items" at bounding box center [1070, 168] width 898 height 42
copy div "Add Sort Manage items"
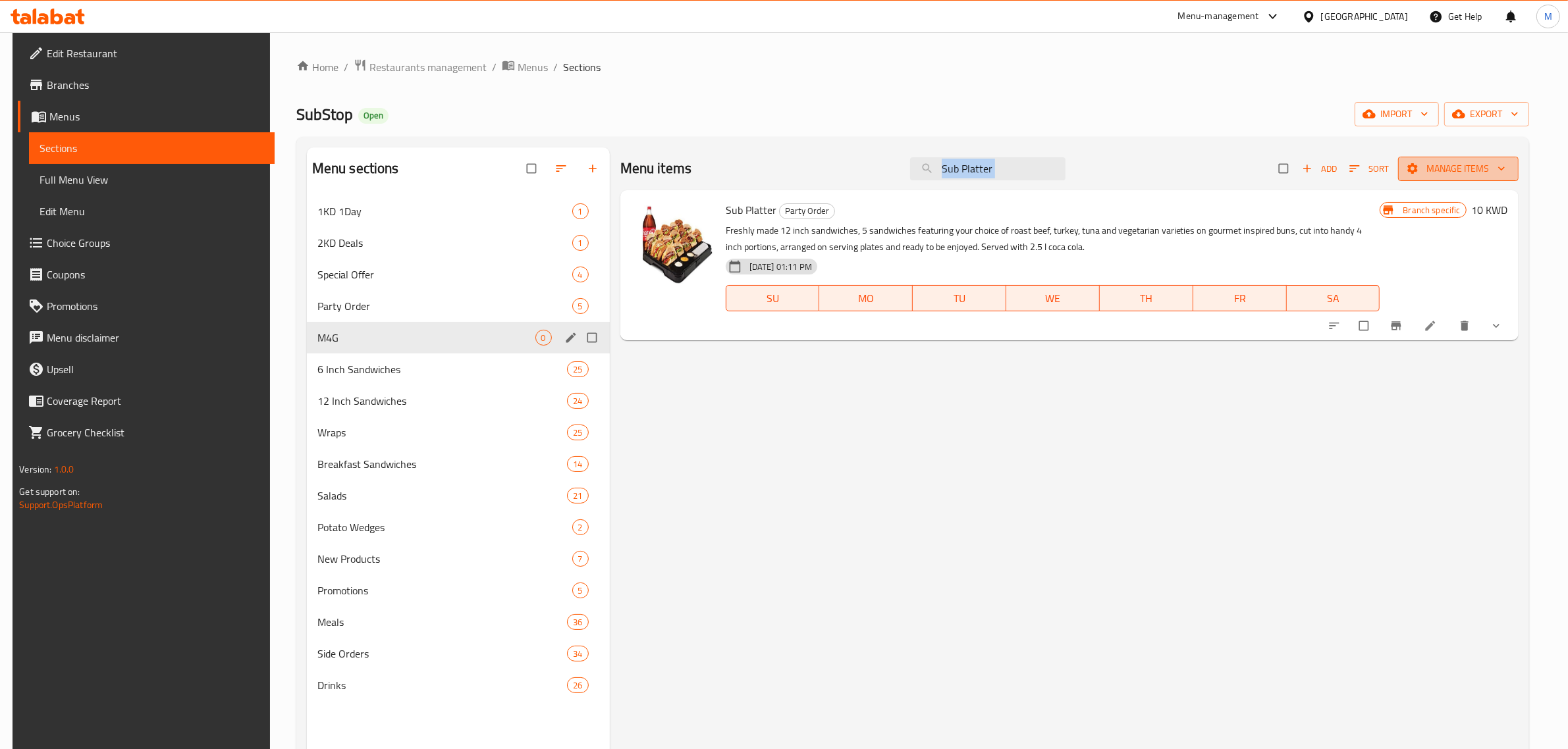
click at [1503, 169] on span "Manage items" at bounding box center [1458, 168] width 99 height 17
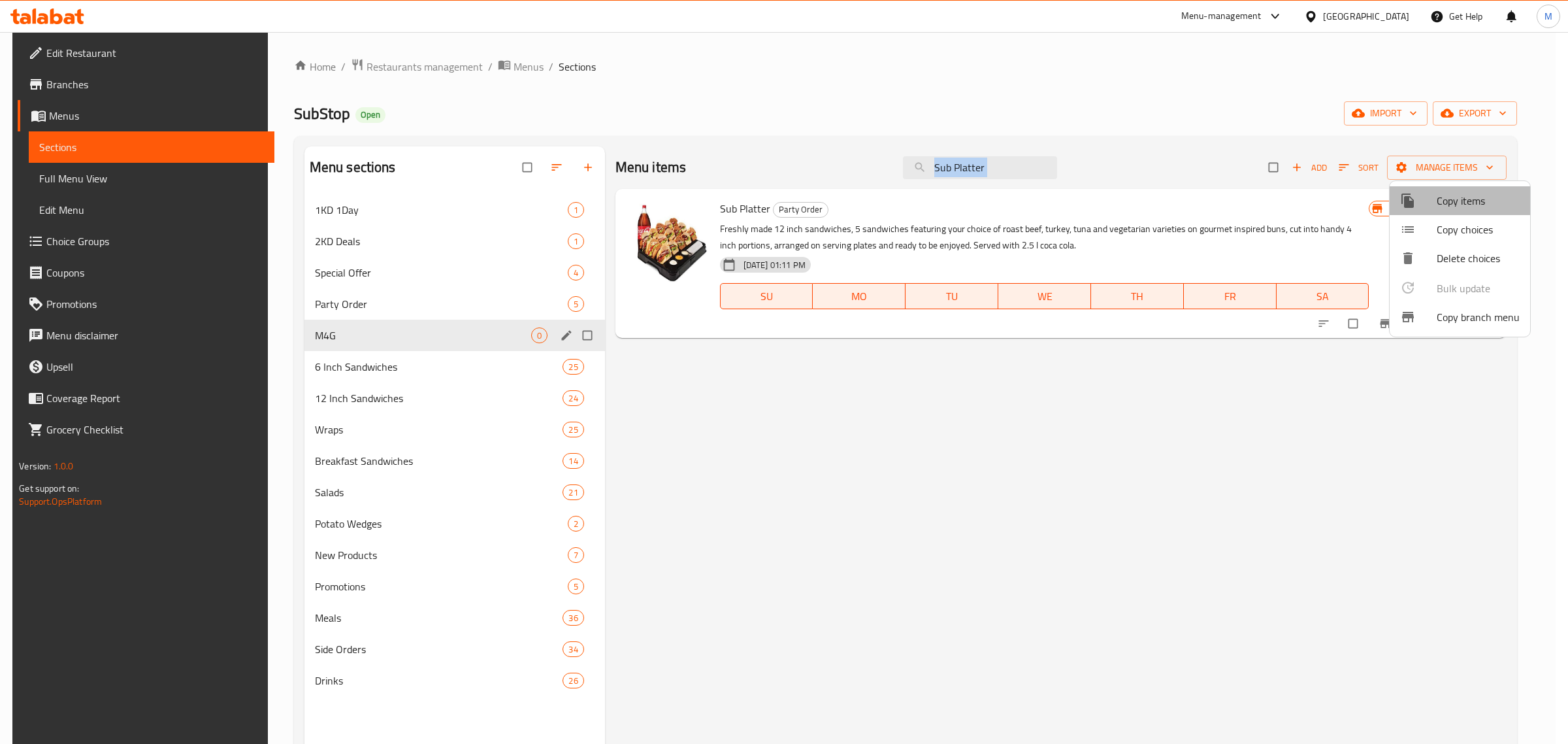
click at [1461, 208] on span "Copy items" at bounding box center [1478, 201] width 83 height 16
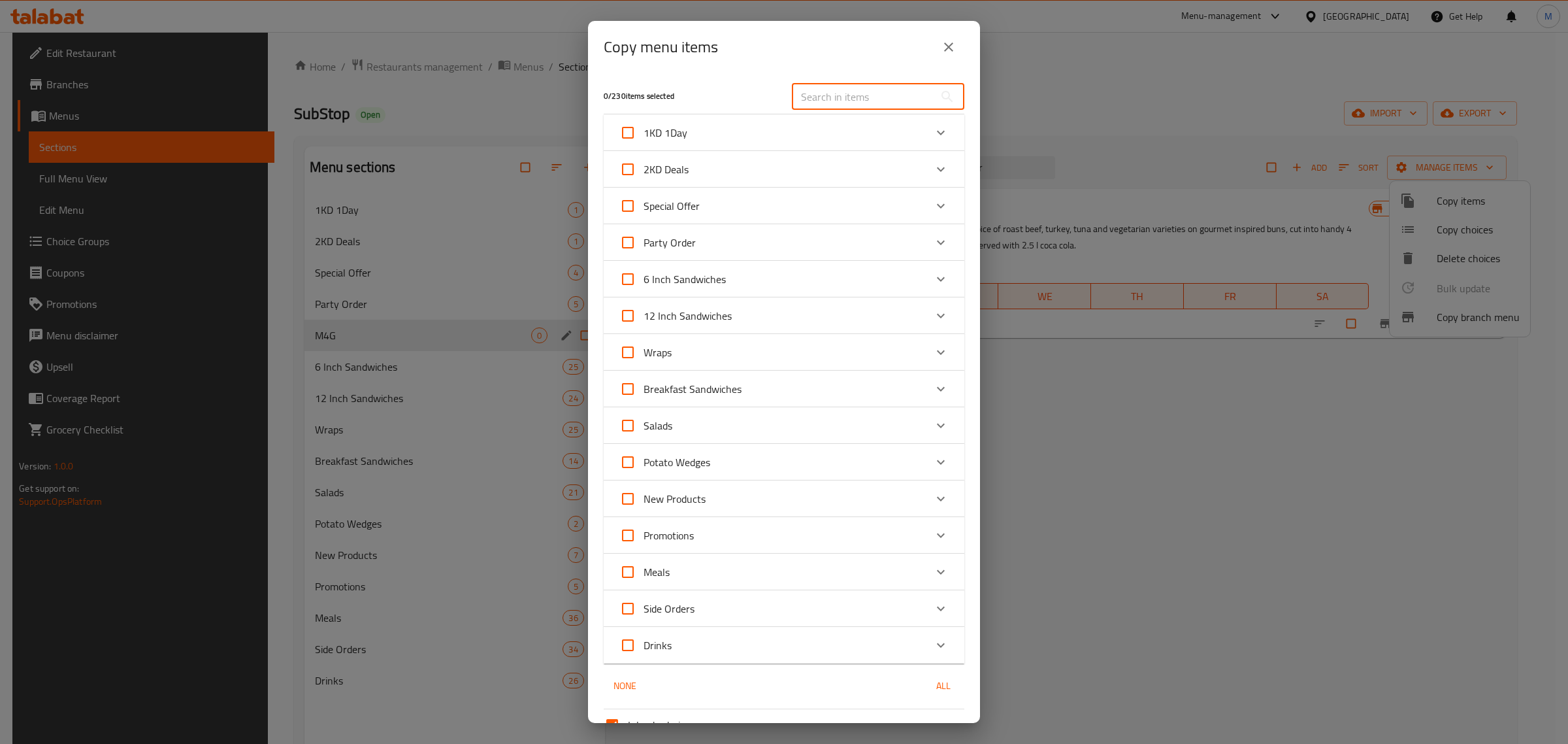
click at [852, 105] on input "text" at bounding box center [863, 96] width 142 height 26
paste input "Sub Platter"
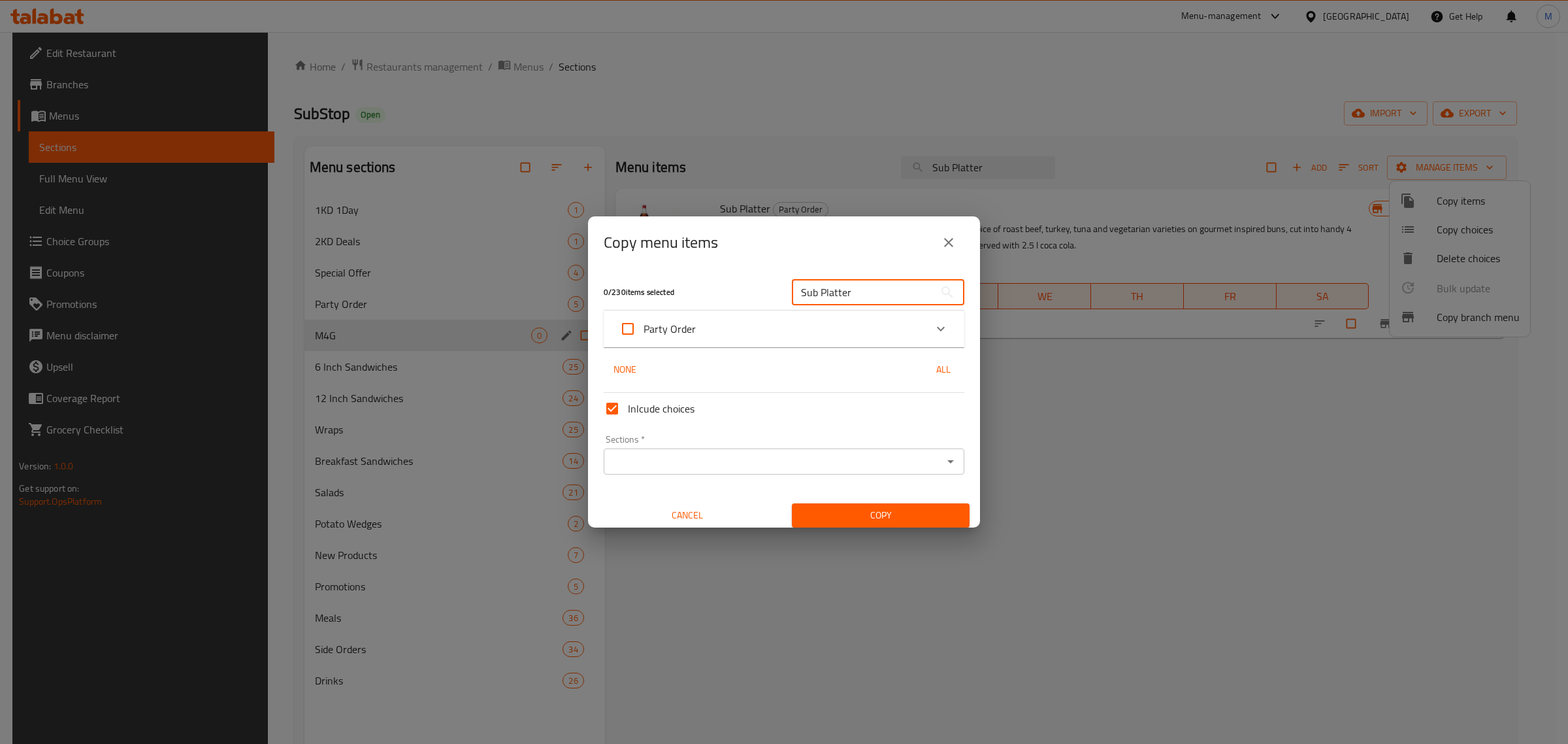
type input "Sub Platter"
click at [854, 332] on div "Party Order" at bounding box center [772, 329] width 306 height 31
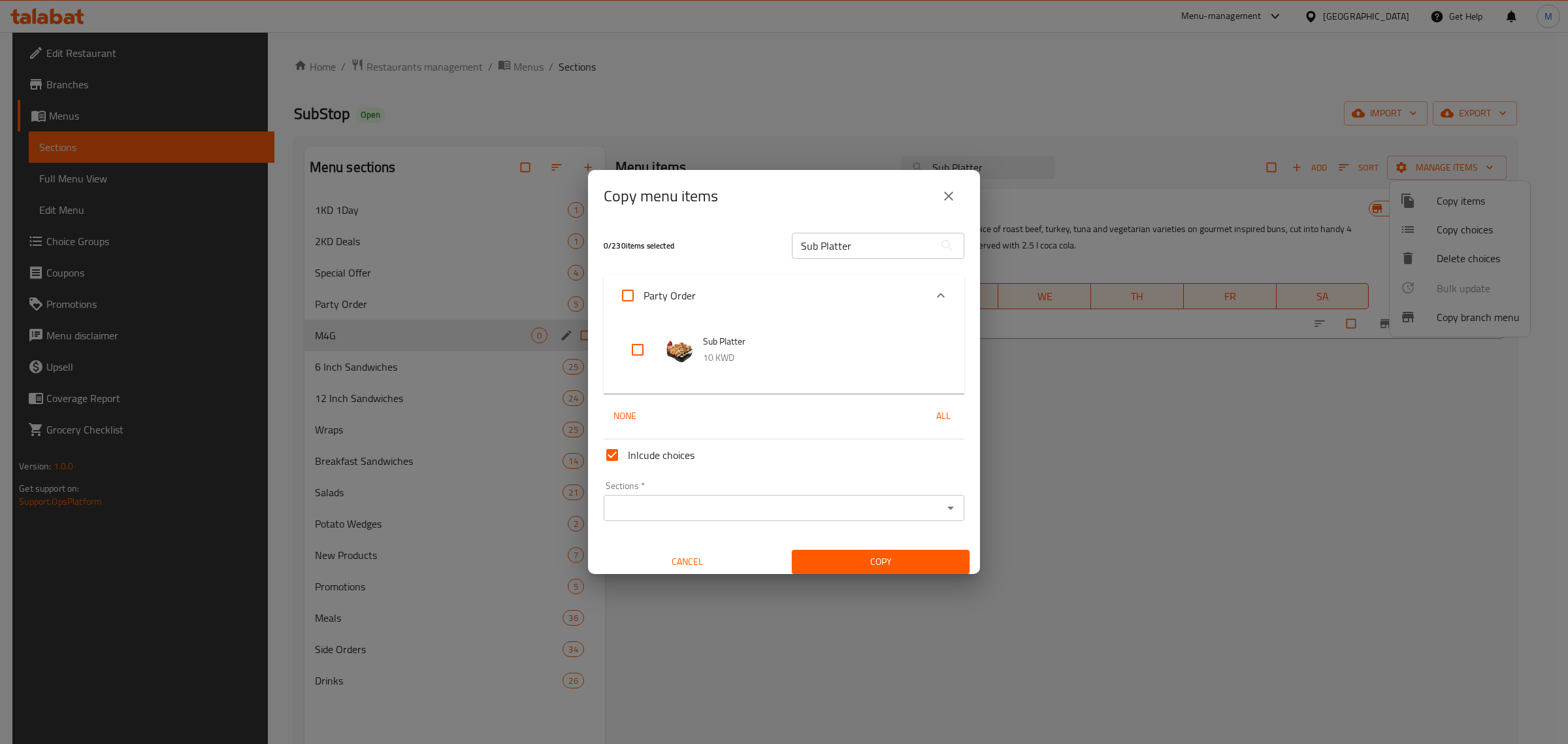
click at [641, 350] on input "checkbox" at bounding box center [638, 349] width 31 height 31
checkbox input "true"
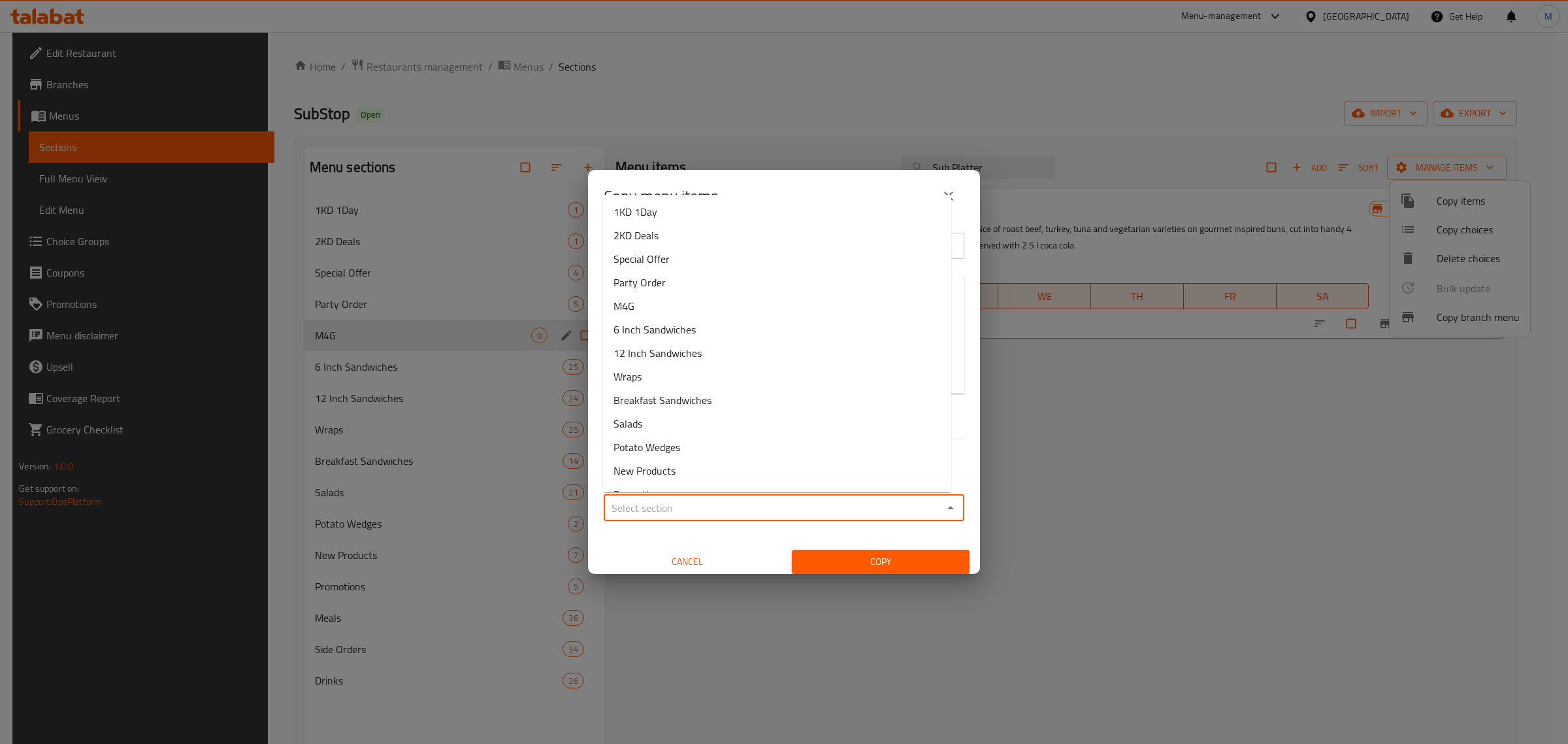
click at [694, 510] on input "Sections   *" at bounding box center [774, 508] width 331 height 19
click at [688, 302] on li "M4G" at bounding box center [777, 306] width 349 height 24
type input "M4G"
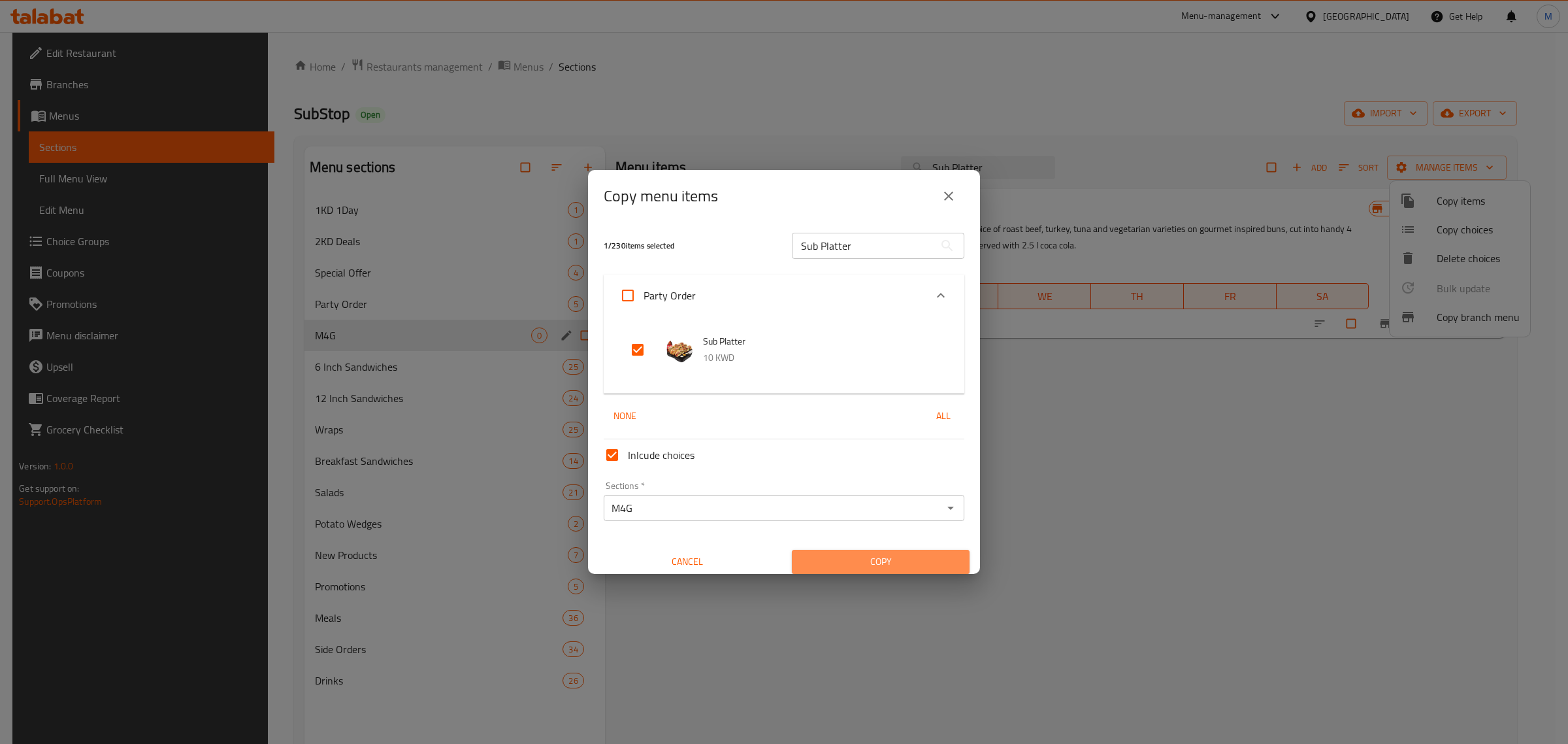
click at [879, 554] on span "Copy" at bounding box center [881, 562] width 157 height 16
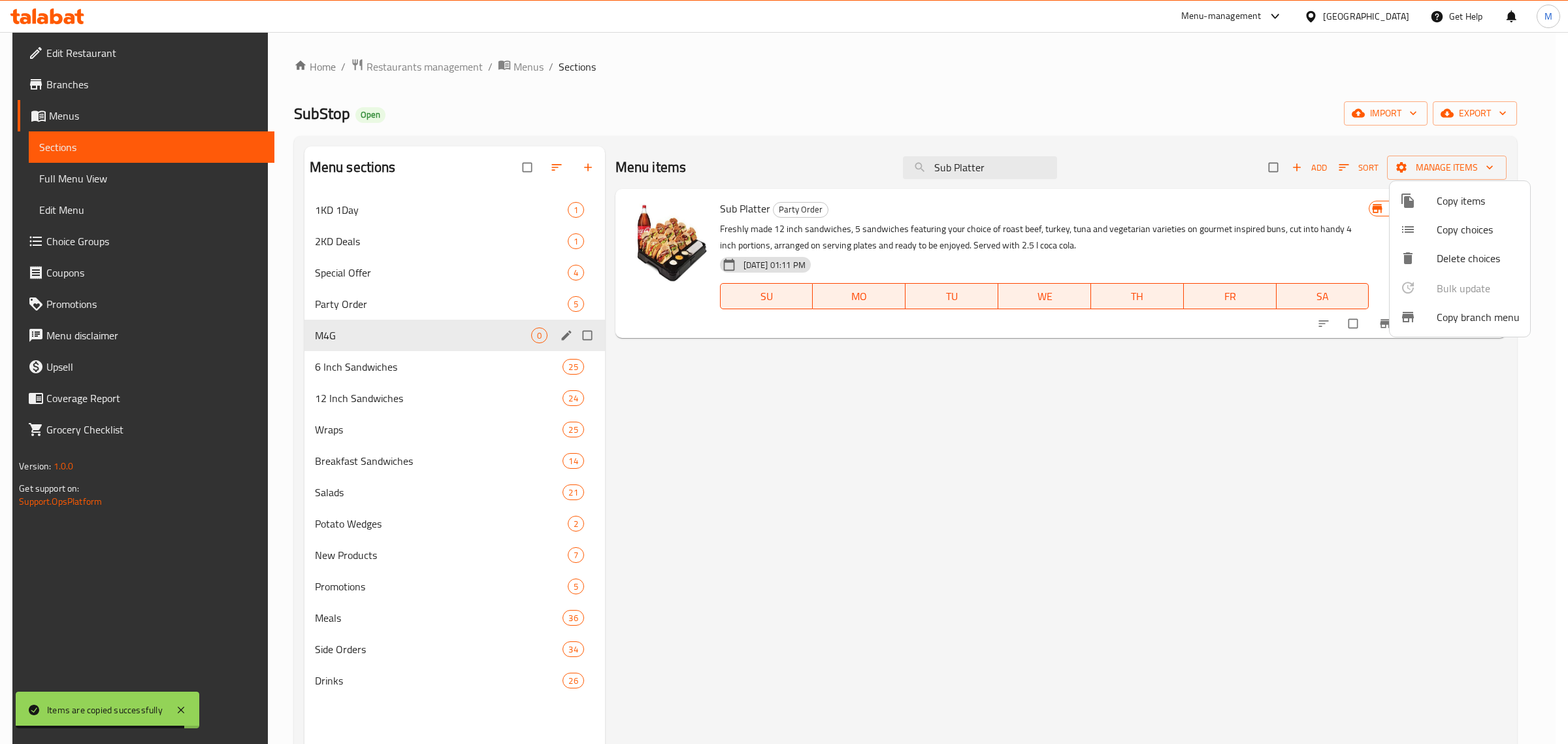
click at [446, 364] on div at bounding box center [784, 372] width 1568 height 744
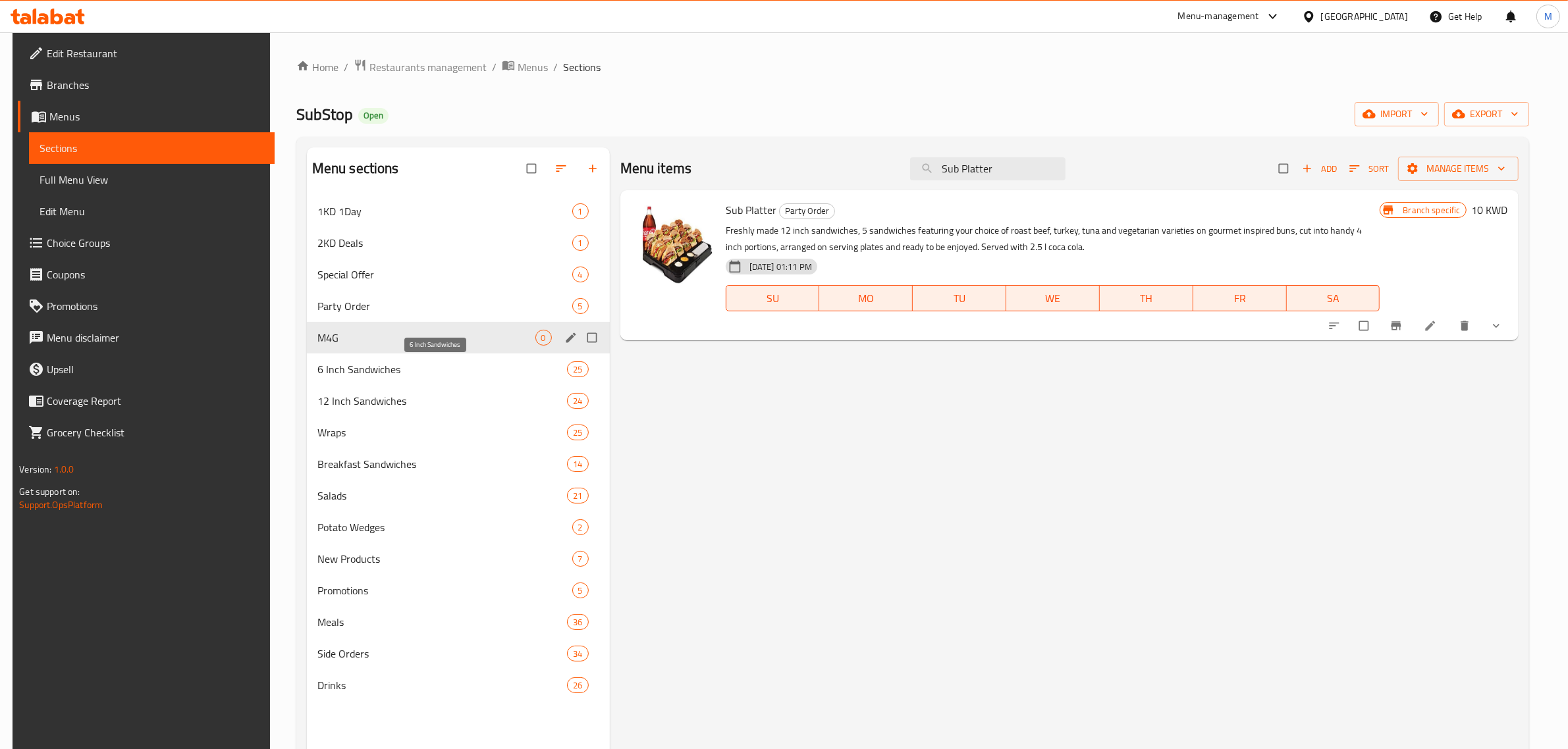
click at [473, 364] on span "6 Inch Sandwiches" at bounding box center [443, 369] width 251 height 16
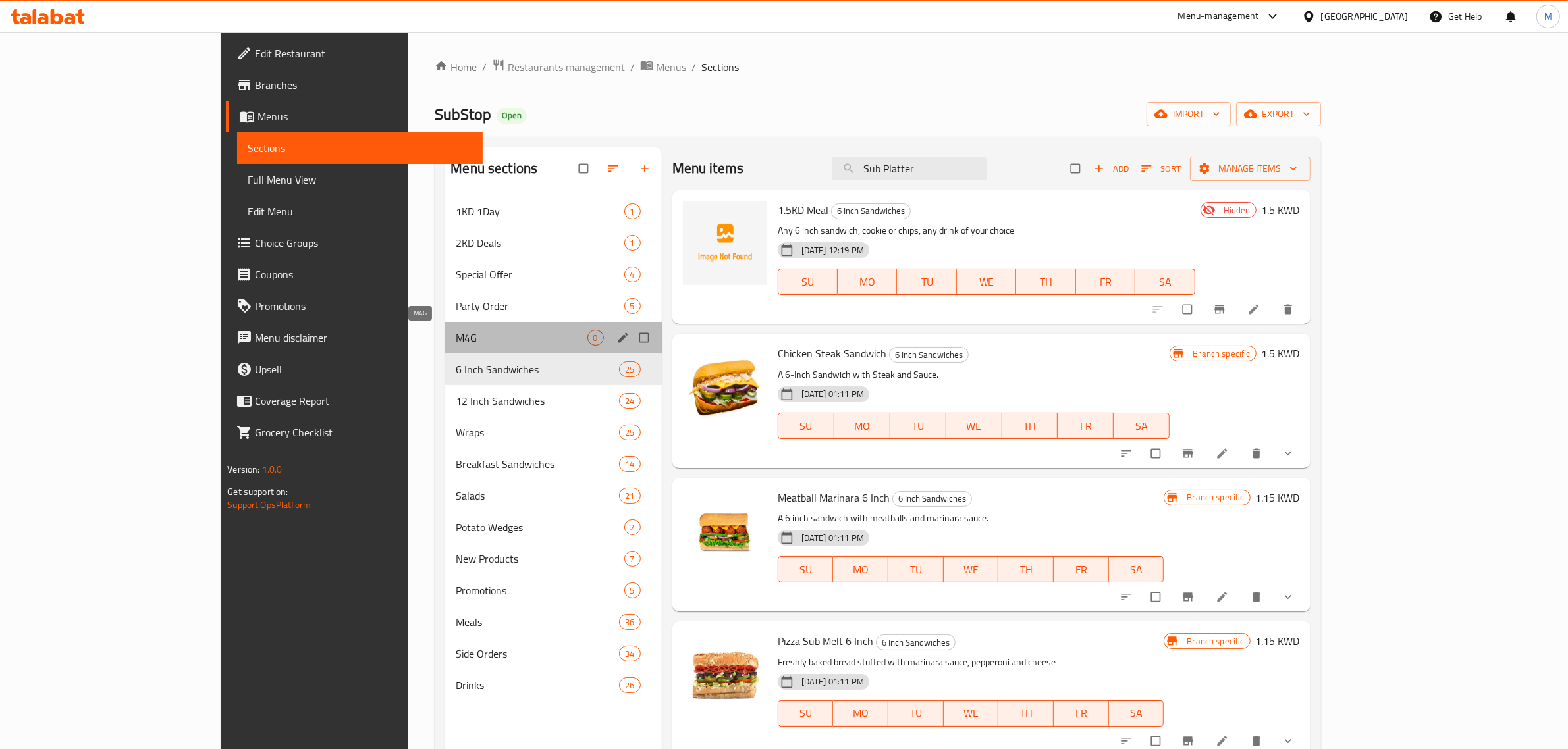
click at [478, 334] on span "M4G" at bounding box center [521, 337] width 131 height 16
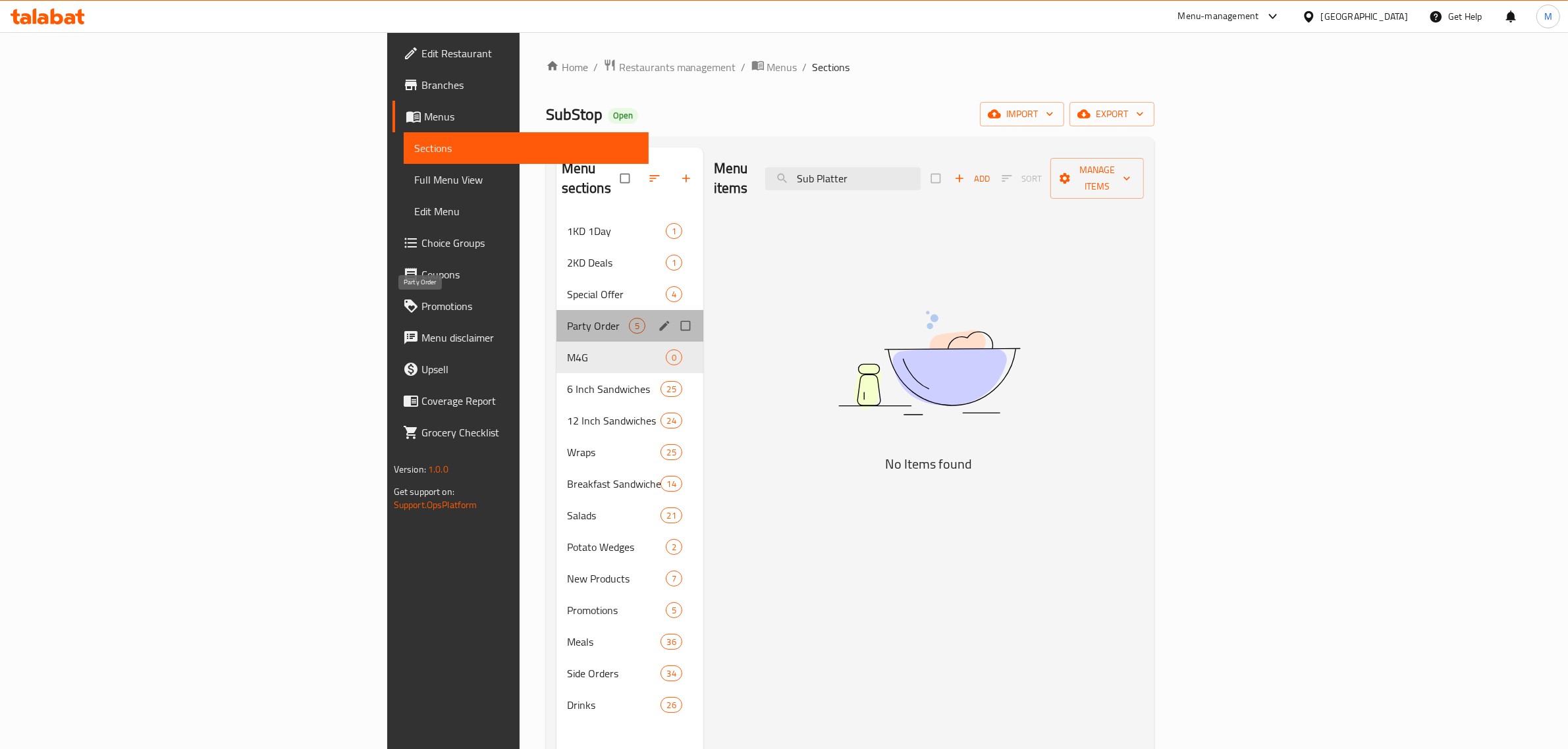
click at [567, 318] on span "Party Order" at bounding box center [598, 326] width 62 height 16
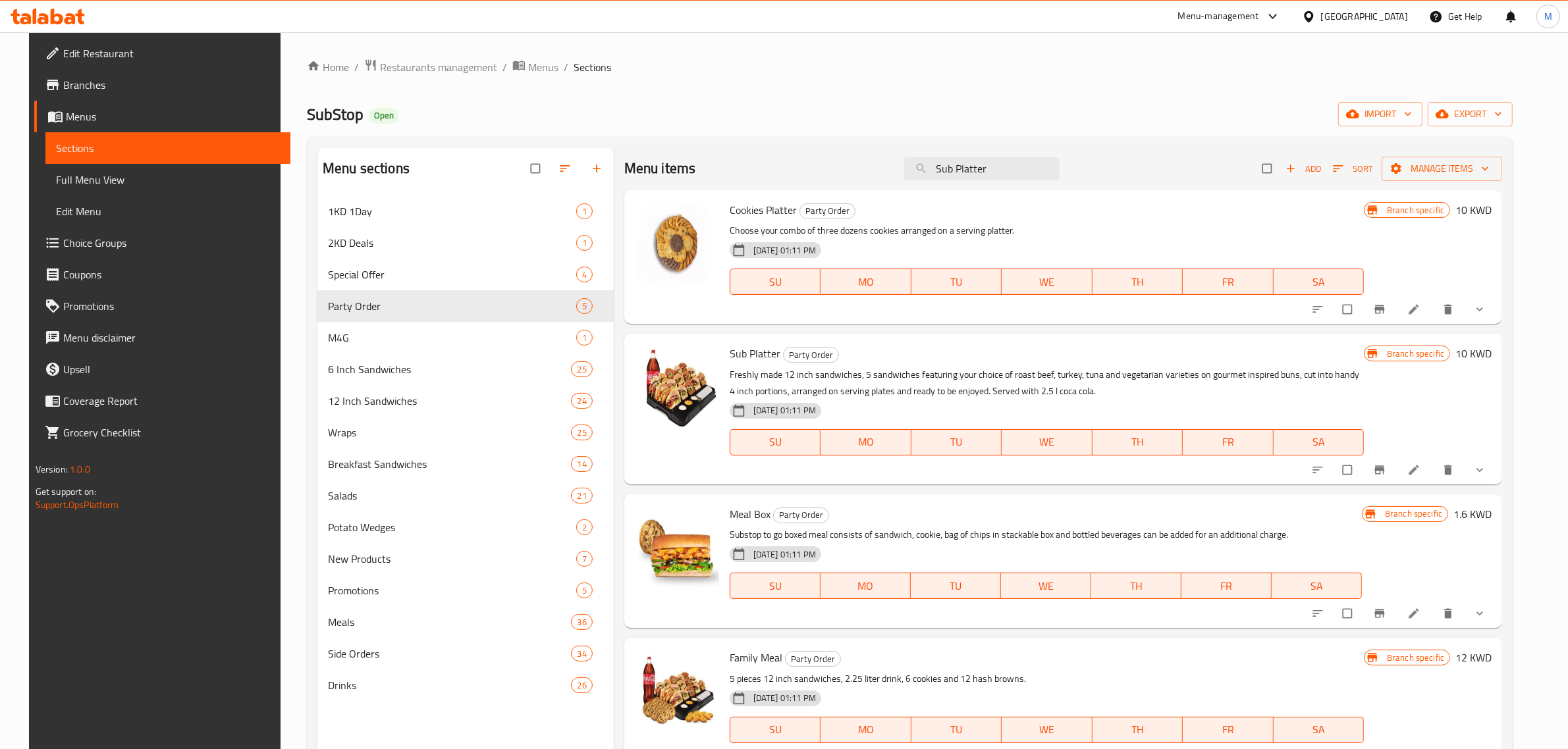
scroll to position [18, 0]
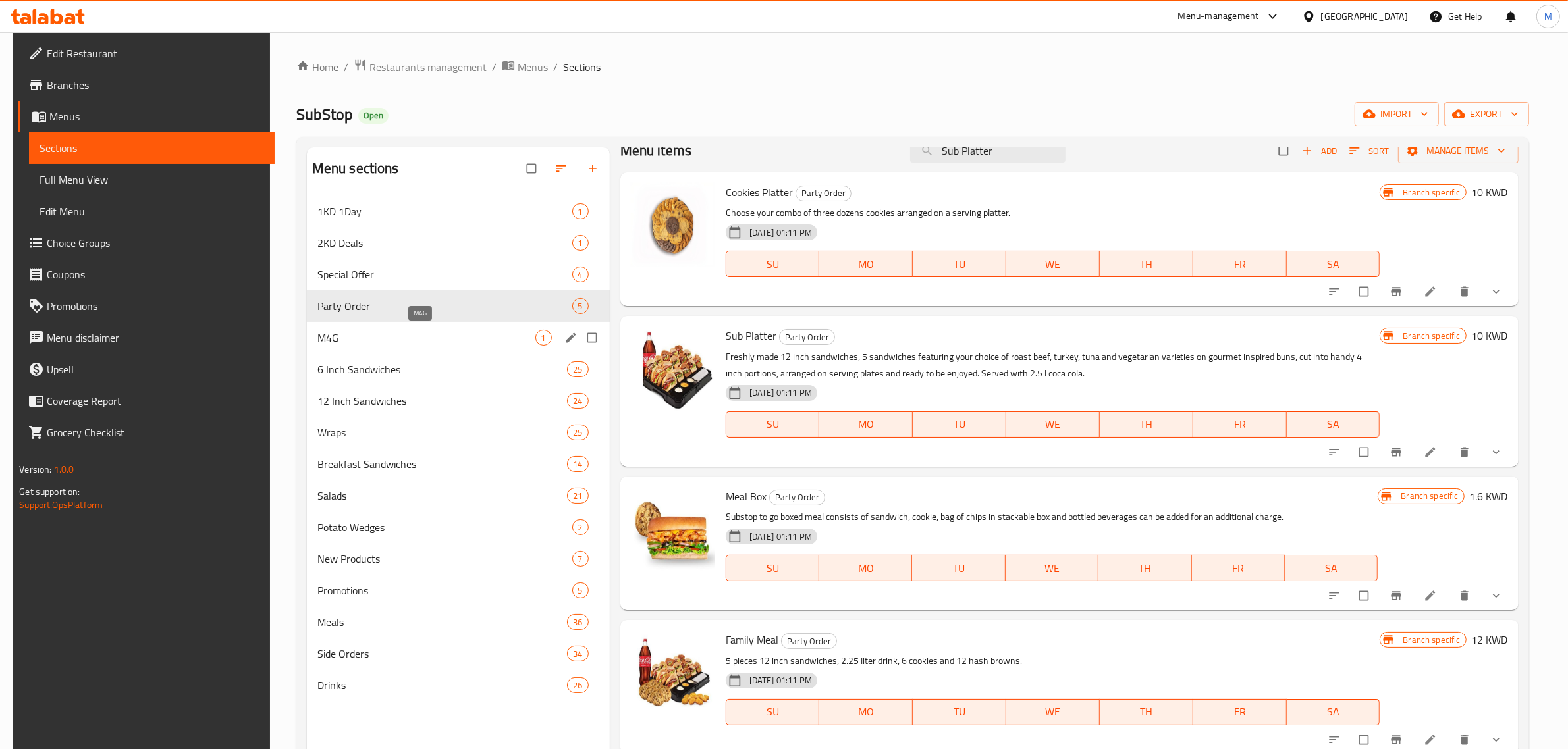
click at [494, 336] on span "M4G" at bounding box center [426, 337] width 218 height 16
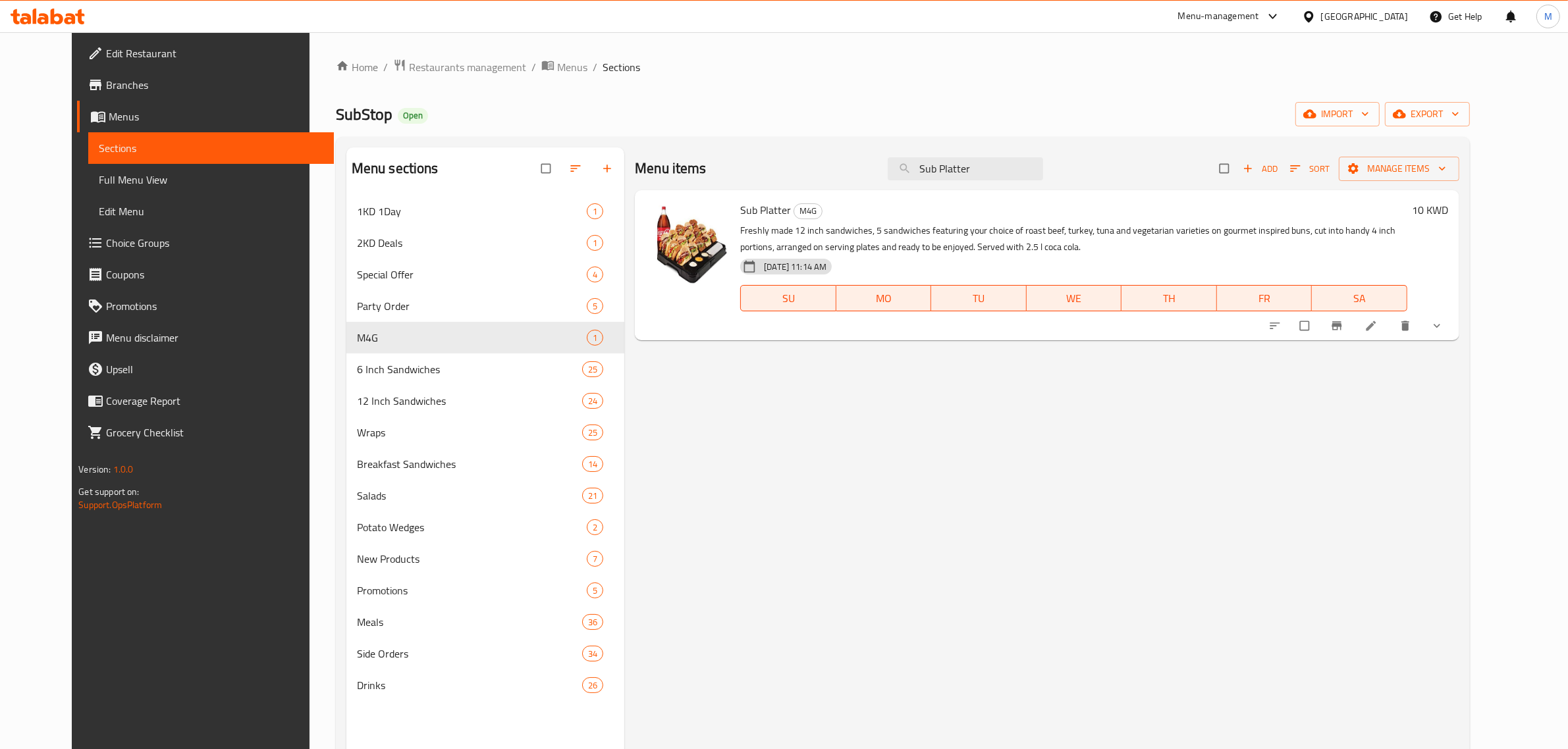
click at [1448, 215] on h6 "10 KWD" at bounding box center [1430, 210] width 36 height 19
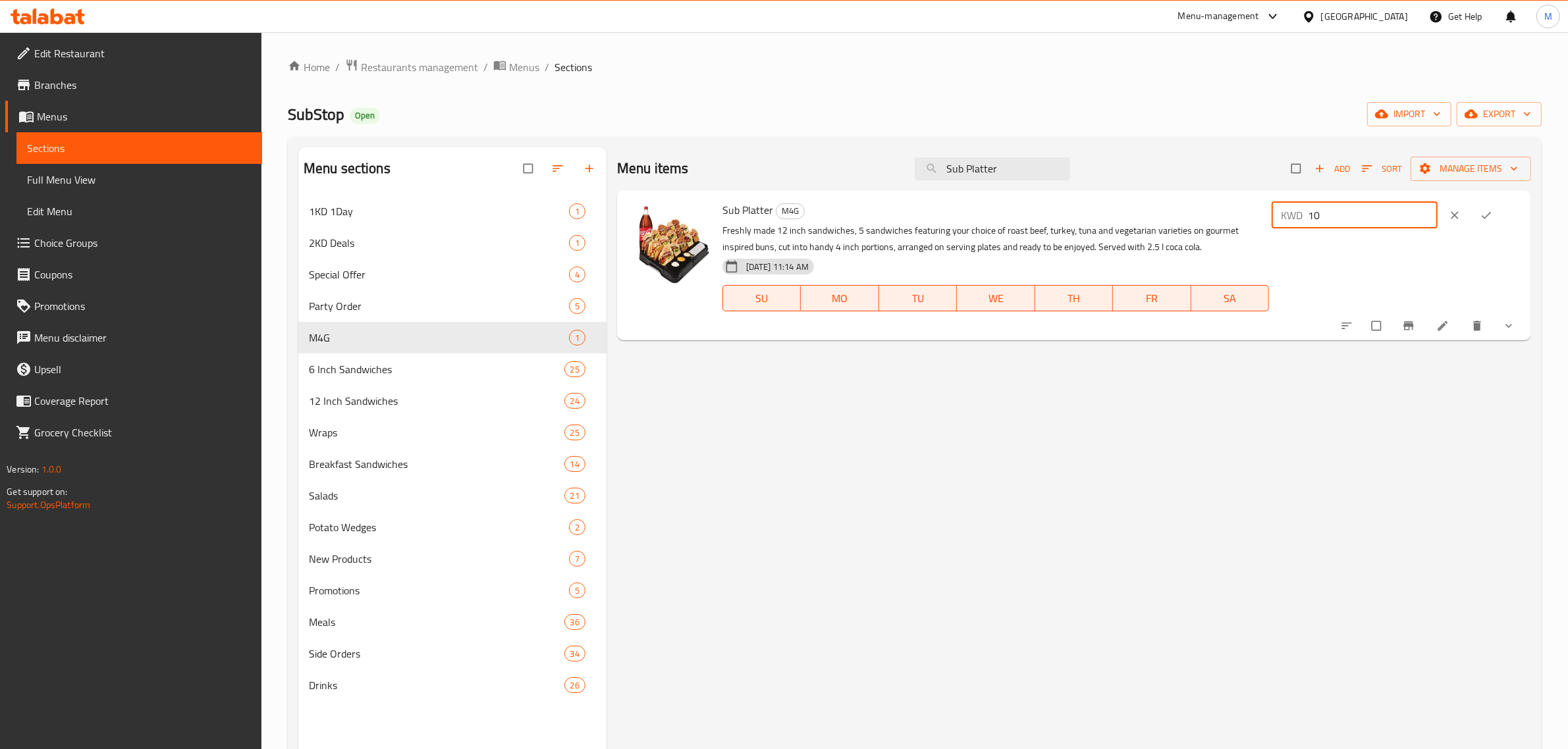
drag, startPoint x: 1359, startPoint y: 211, endPoint x: 1270, endPoint y: 199, distance: 89.8
click at [1270, 199] on div "Sub Platter M4G Freshly made 12 inch sandwiches, 5 sandwiches featuring your ch…" at bounding box center [1121, 265] width 808 height 140
type input "8.5"
click at [1483, 217] on button "ok" at bounding box center [1487, 215] width 32 height 29
click at [1409, 329] on icon "Branch-specific-item" at bounding box center [1408, 326] width 10 height 9
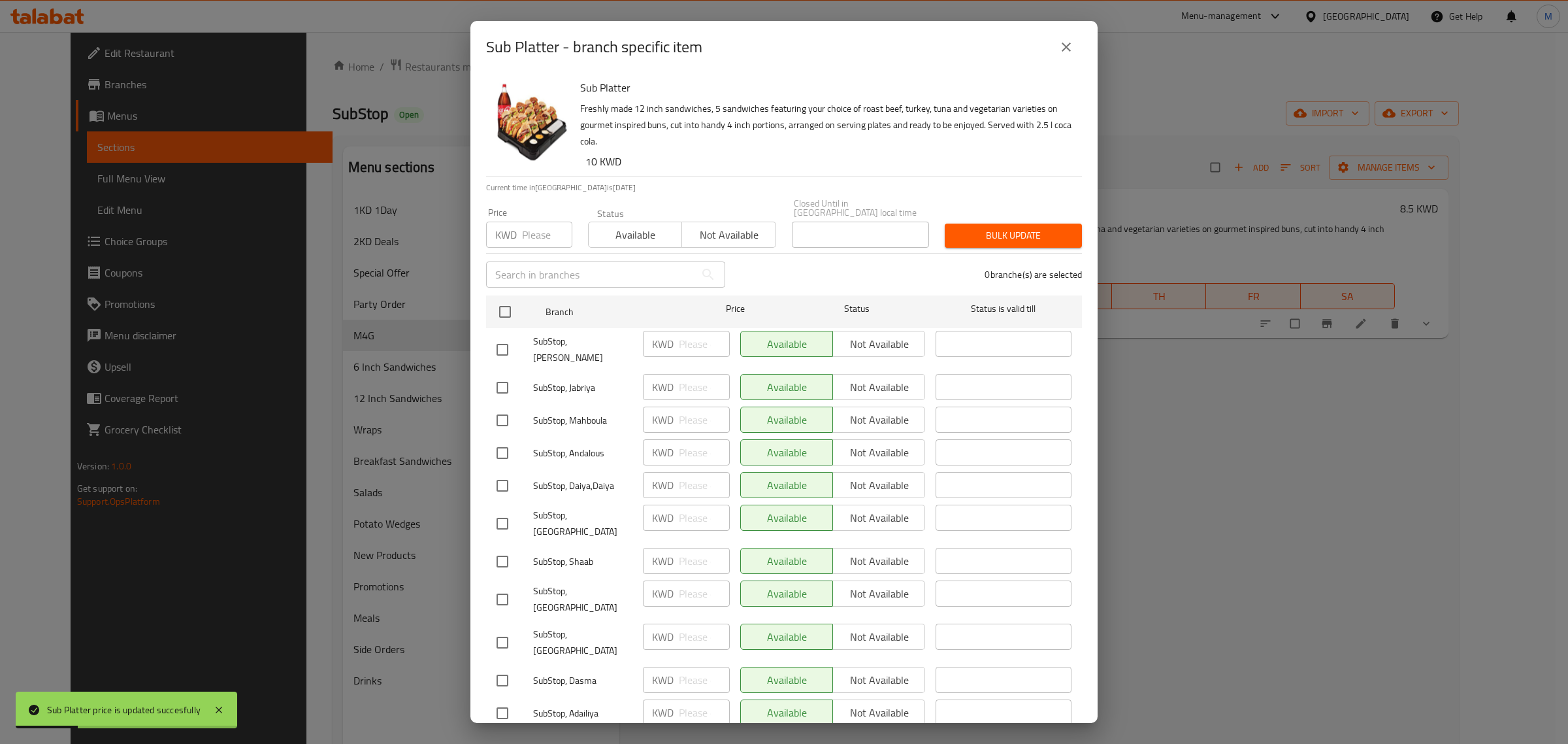
click at [1261, 222] on div "Sub Platter - branch specific item Sub Platter Freshly made 12 inch sandwiches,…" at bounding box center [784, 372] width 1568 height 744
click at [1069, 47] on icon "close" at bounding box center [1067, 47] width 16 height 16
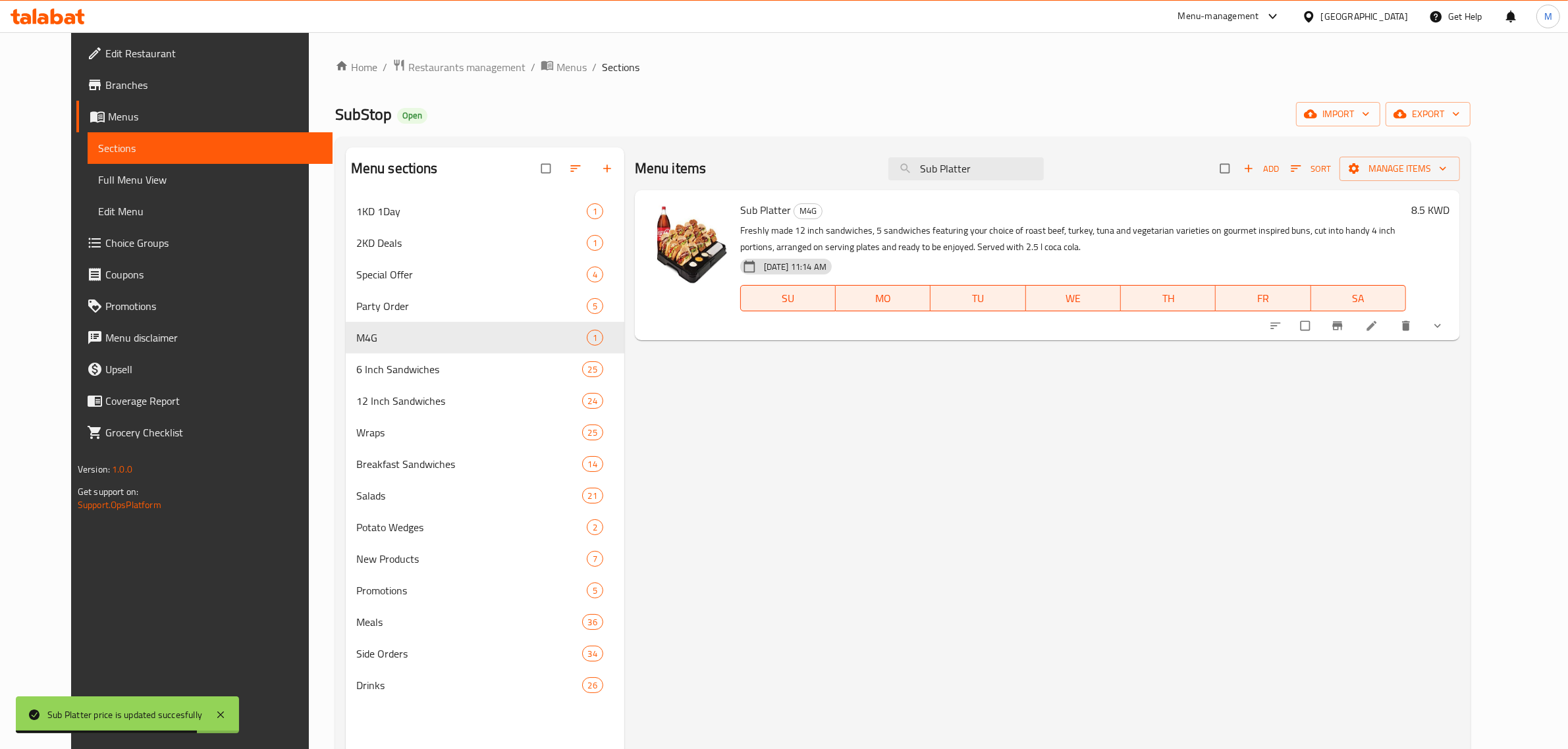
click at [1354, 333] on button "Branch-specific-item" at bounding box center [1339, 326] width 32 height 29
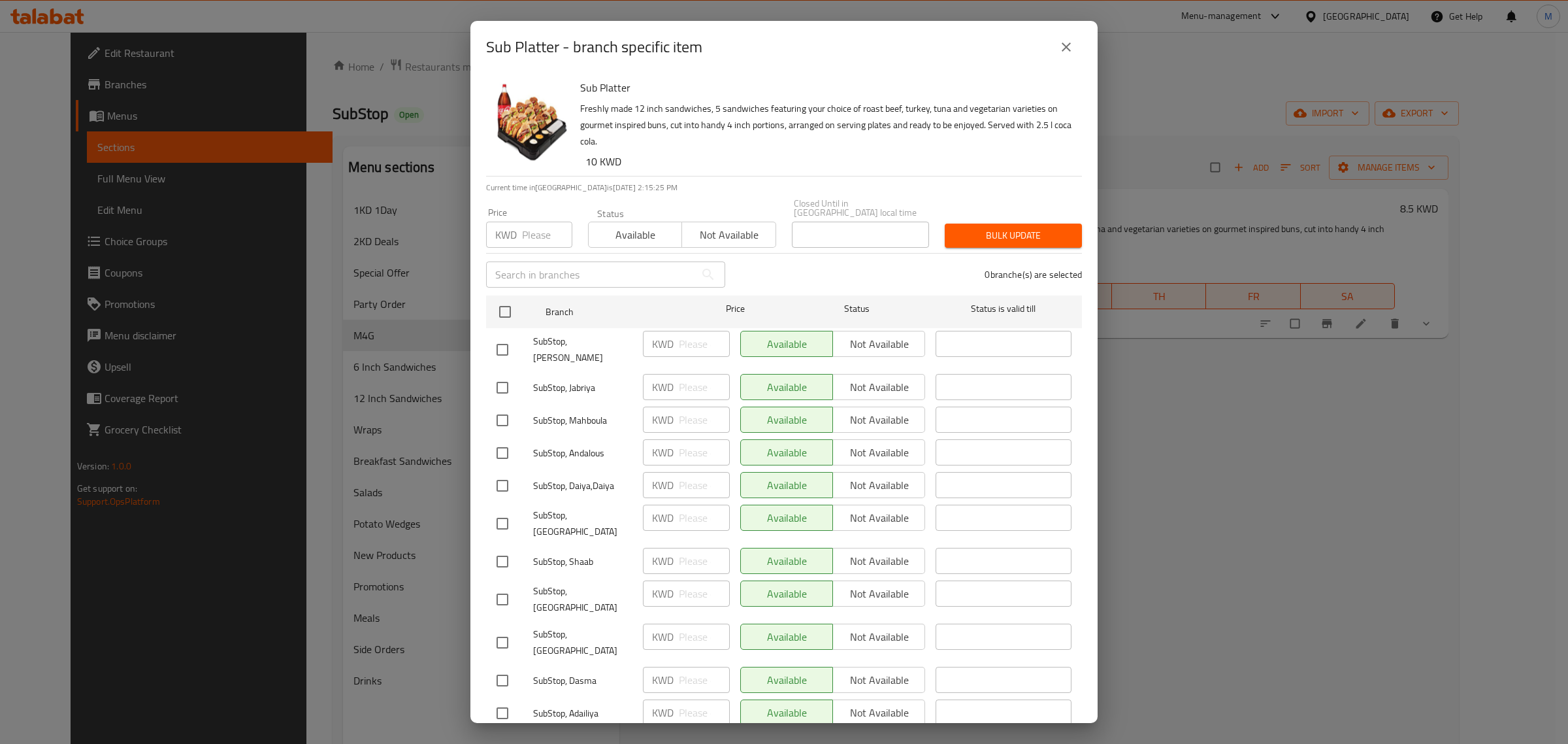
click at [1069, 39] on icon "close" at bounding box center [1067, 47] width 16 height 16
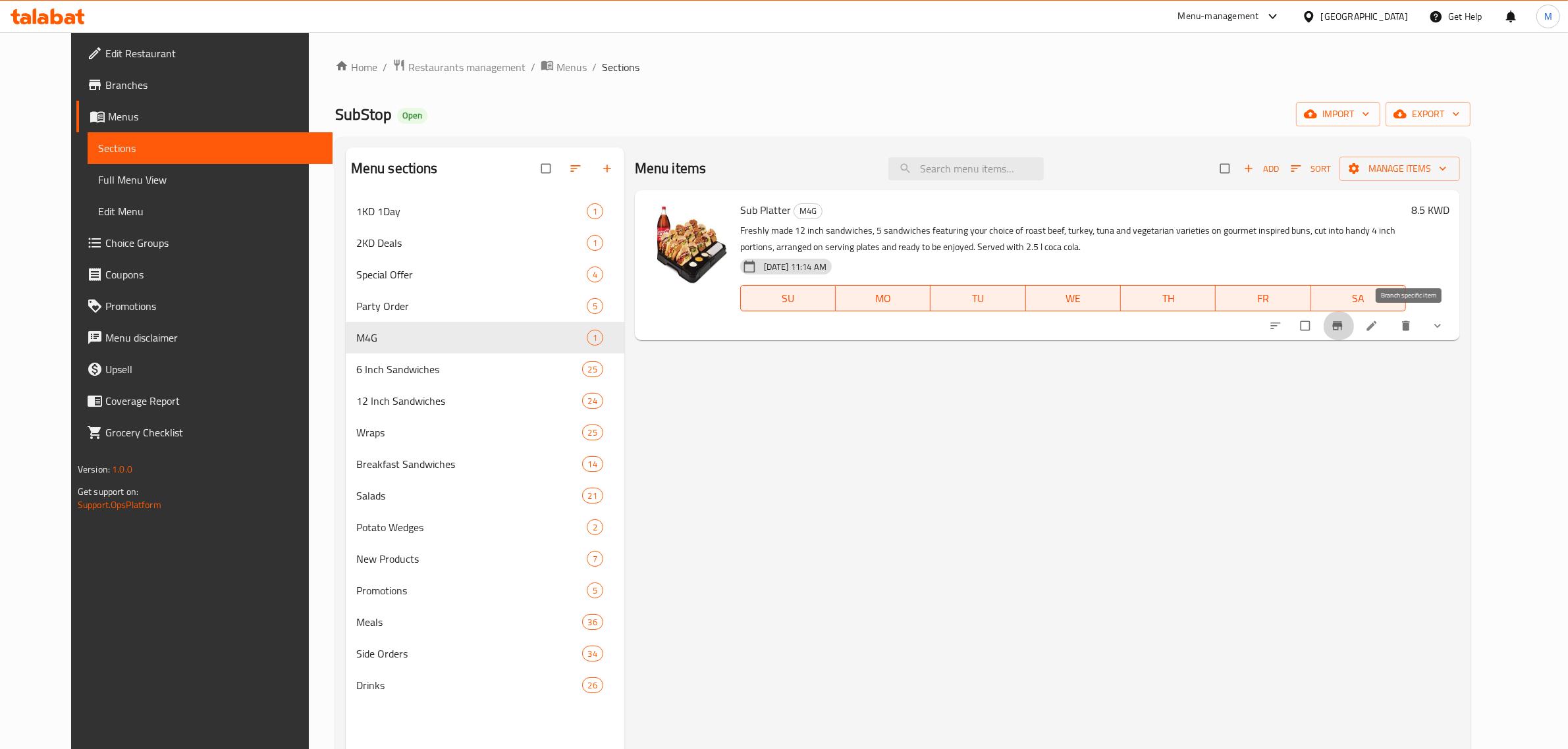
click at [1347, 319] on span "Branch-specific-item" at bounding box center [1339, 326] width 16 height 13
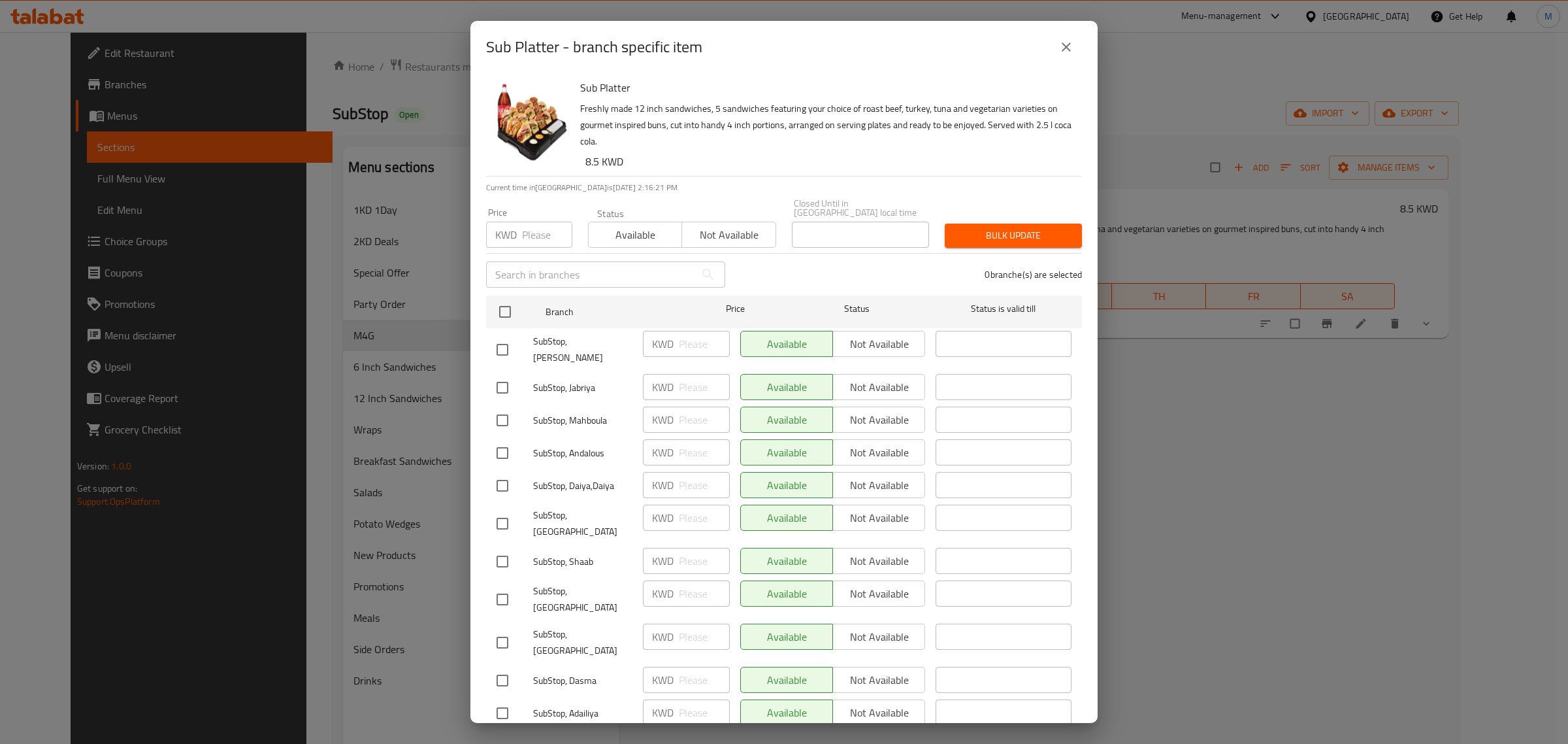
click at [1061, 50] on icon "close" at bounding box center [1067, 47] width 16 height 16
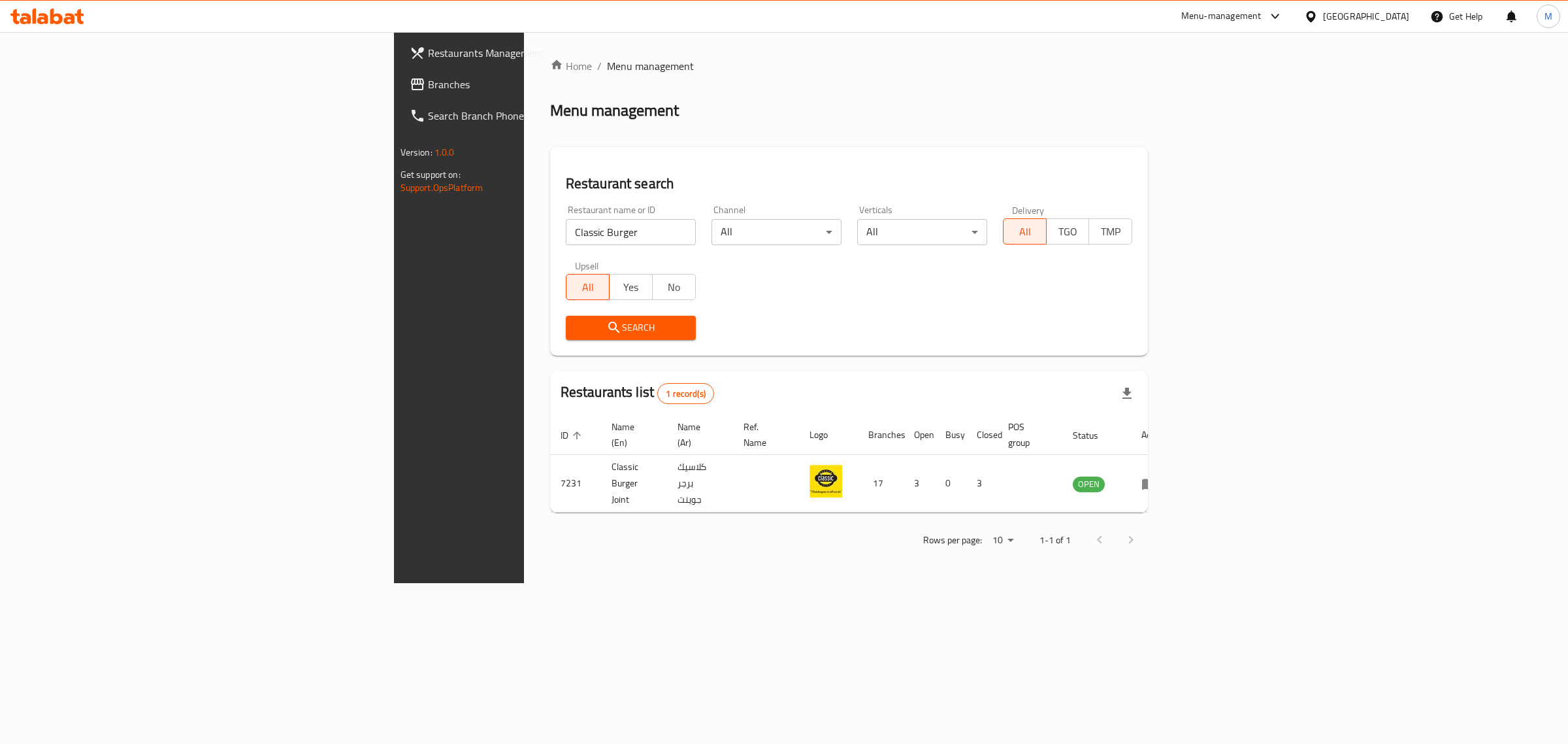
click at [566, 244] on input "Classic Burger" at bounding box center [631, 232] width 130 height 26
type input "j"
click button "Search" at bounding box center [631, 328] width 130 height 24
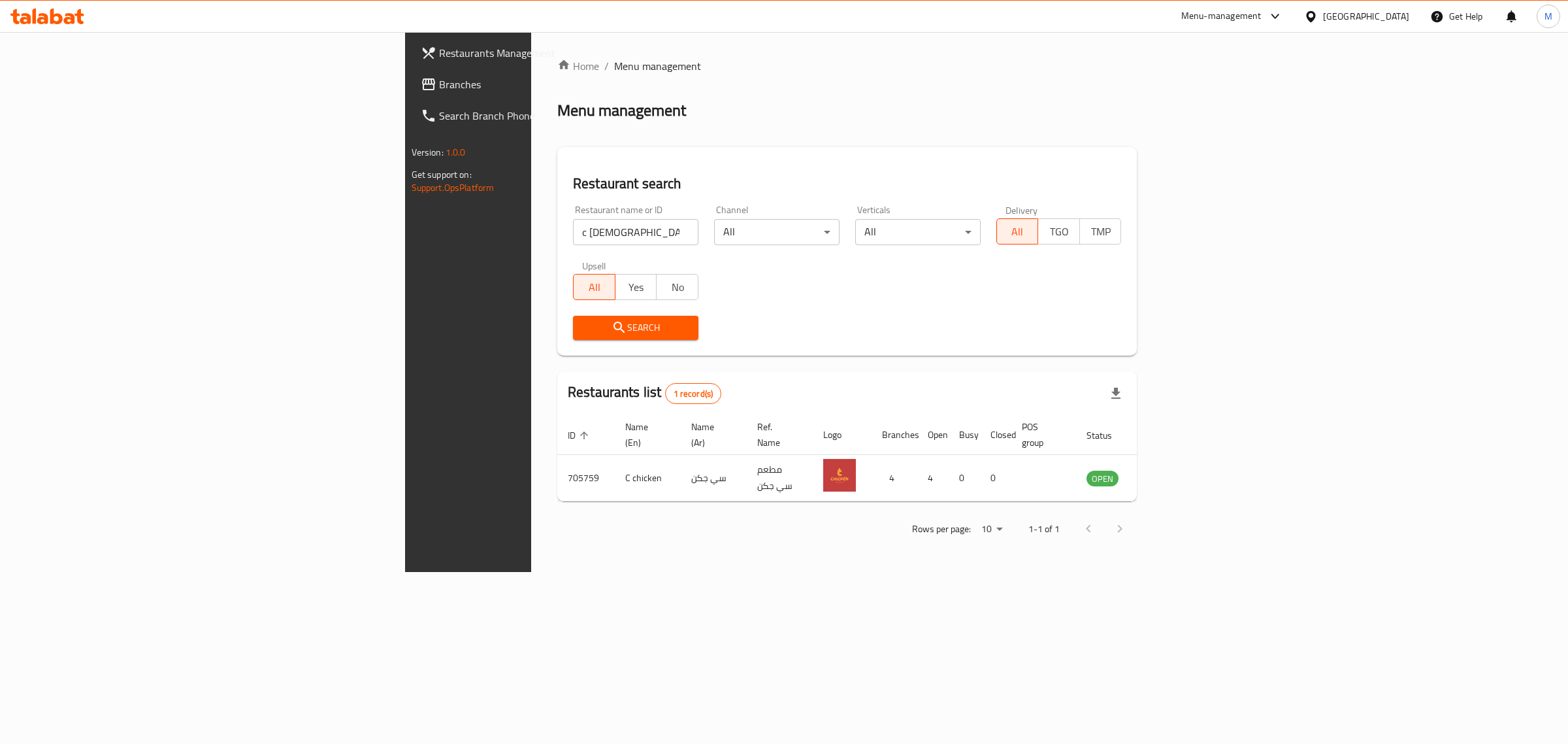
click at [573, 226] on input "c chick" at bounding box center [636, 232] width 126 height 26
type input "overjar"
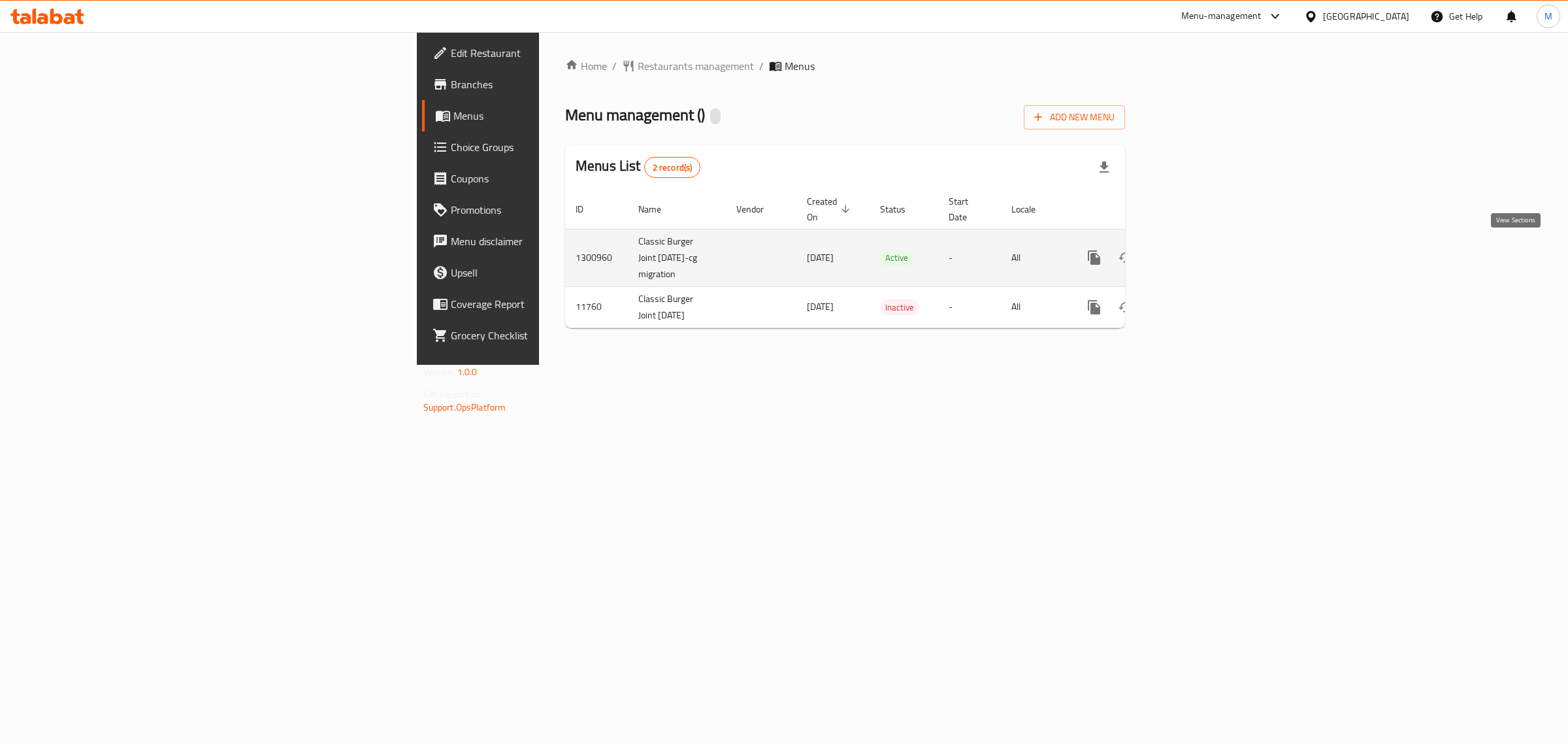
click at [1197, 252] on icon "enhanced table" at bounding box center [1189, 257] width 16 height 16
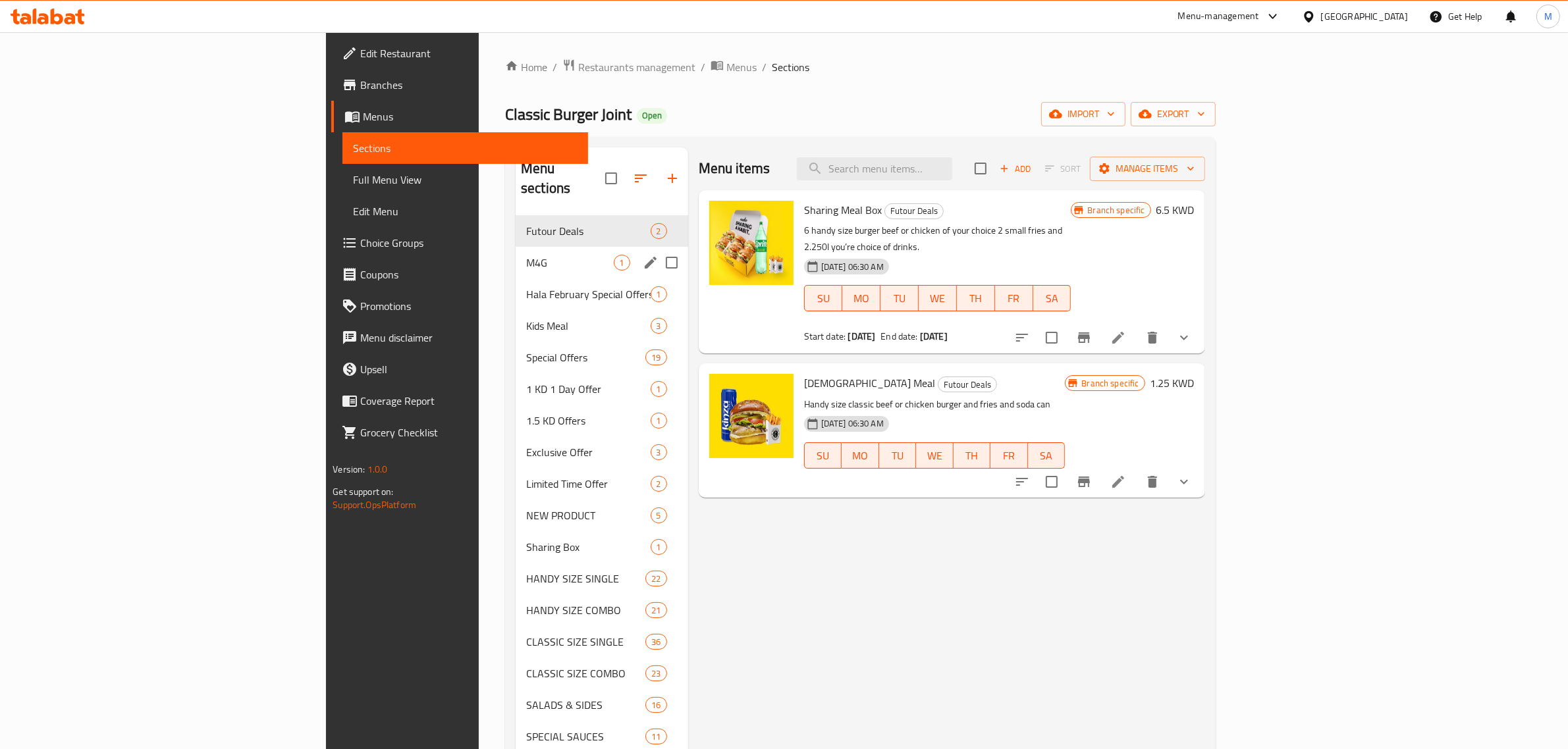
click at [515, 247] on div "M4G 1" at bounding box center [602, 263] width 173 height 32
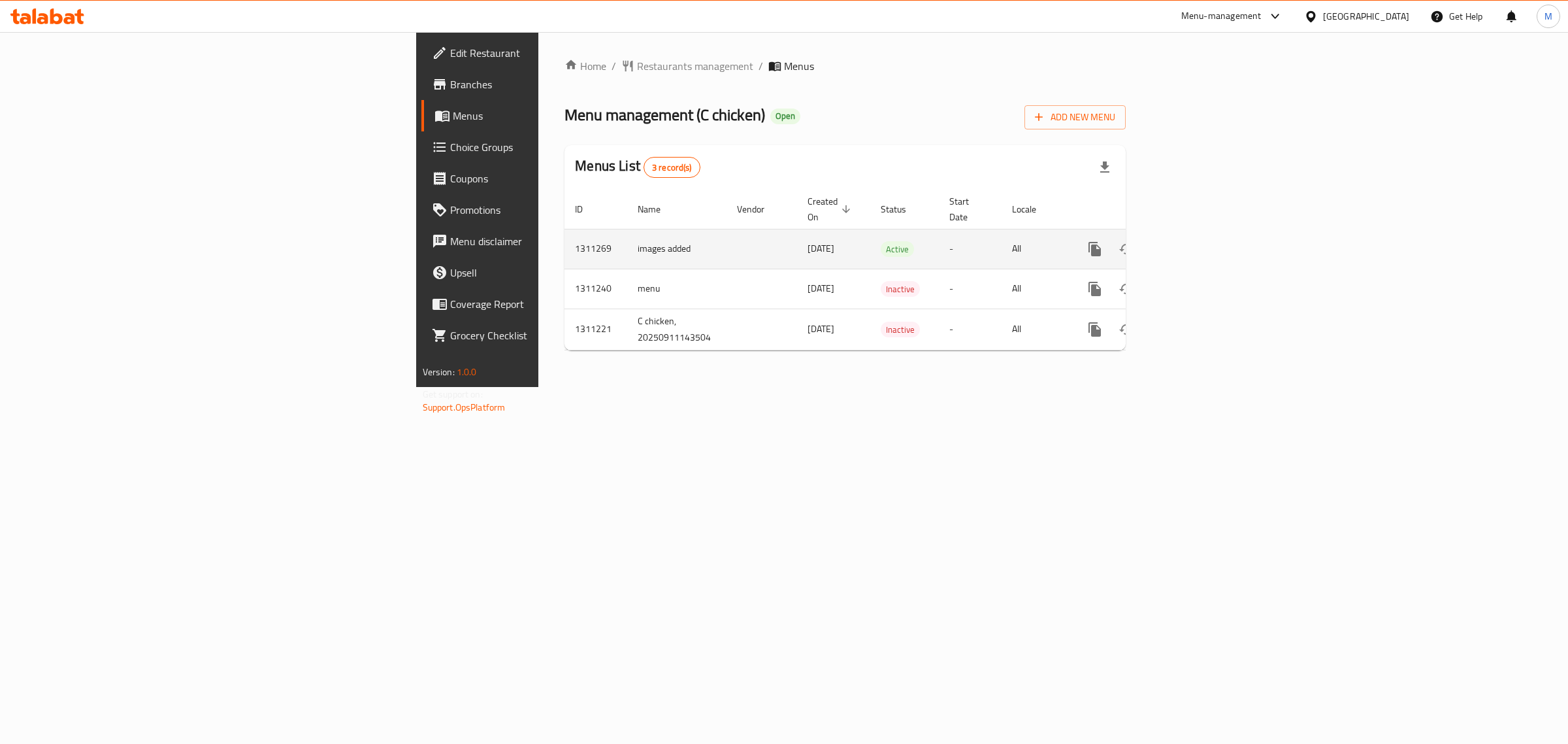
click at [1197, 242] on icon "enhanced table" at bounding box center [1189, 249] width 16 height 16
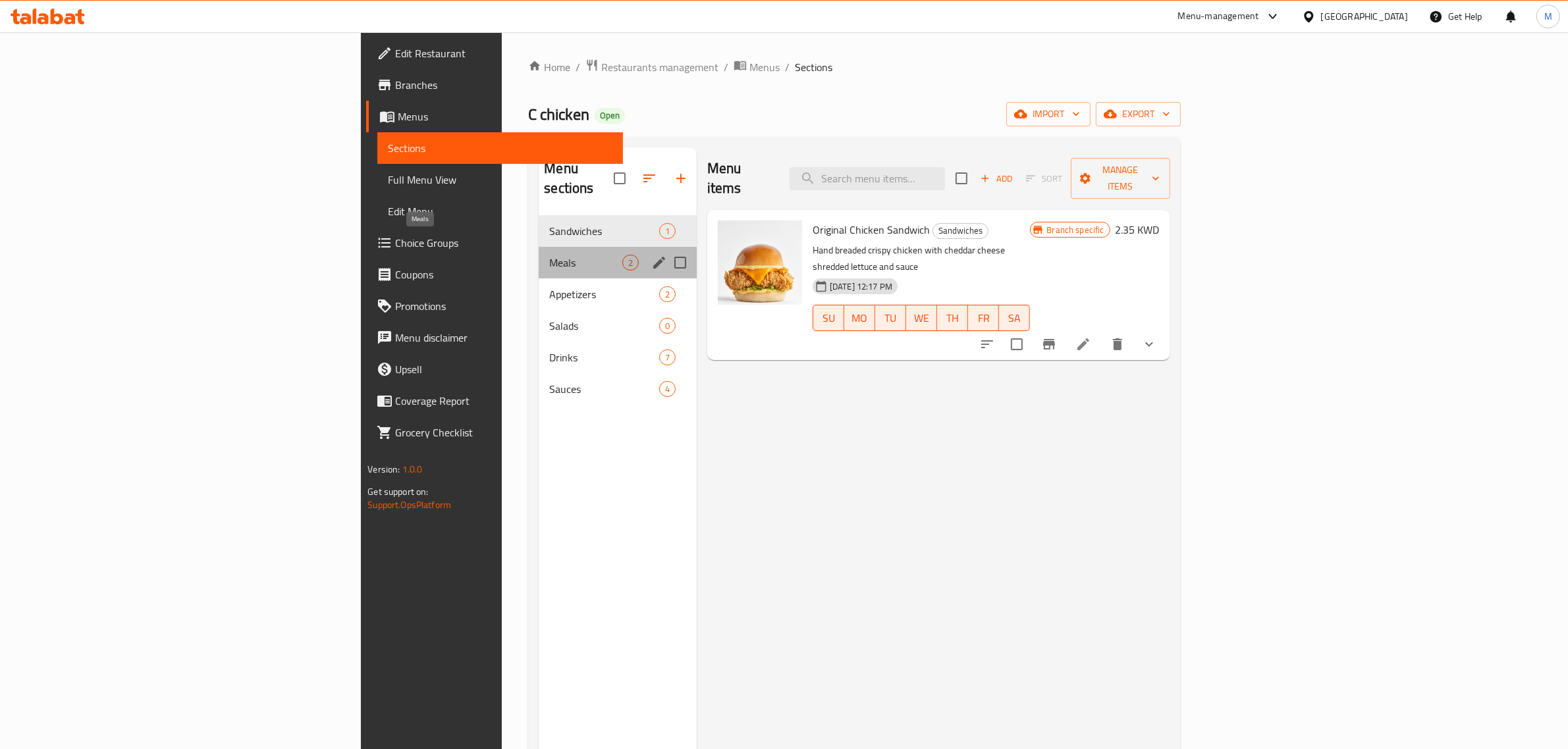
click at [549, 255] on span "Meals" at bounding box center [585, 263] width 73 height 16
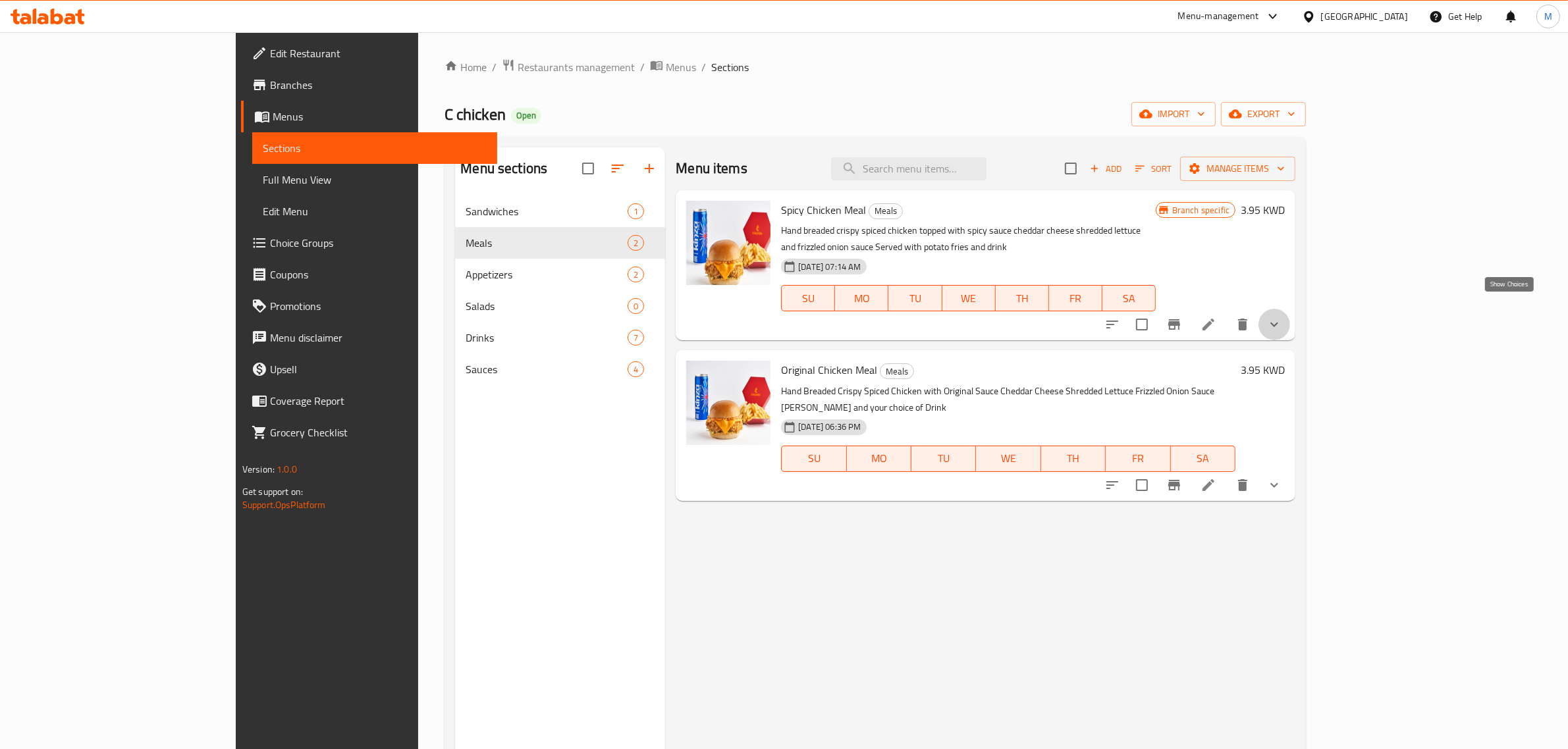
click at [1282, 317] on icon "show more" at bounding box center [1274, 324] width 16 height 16
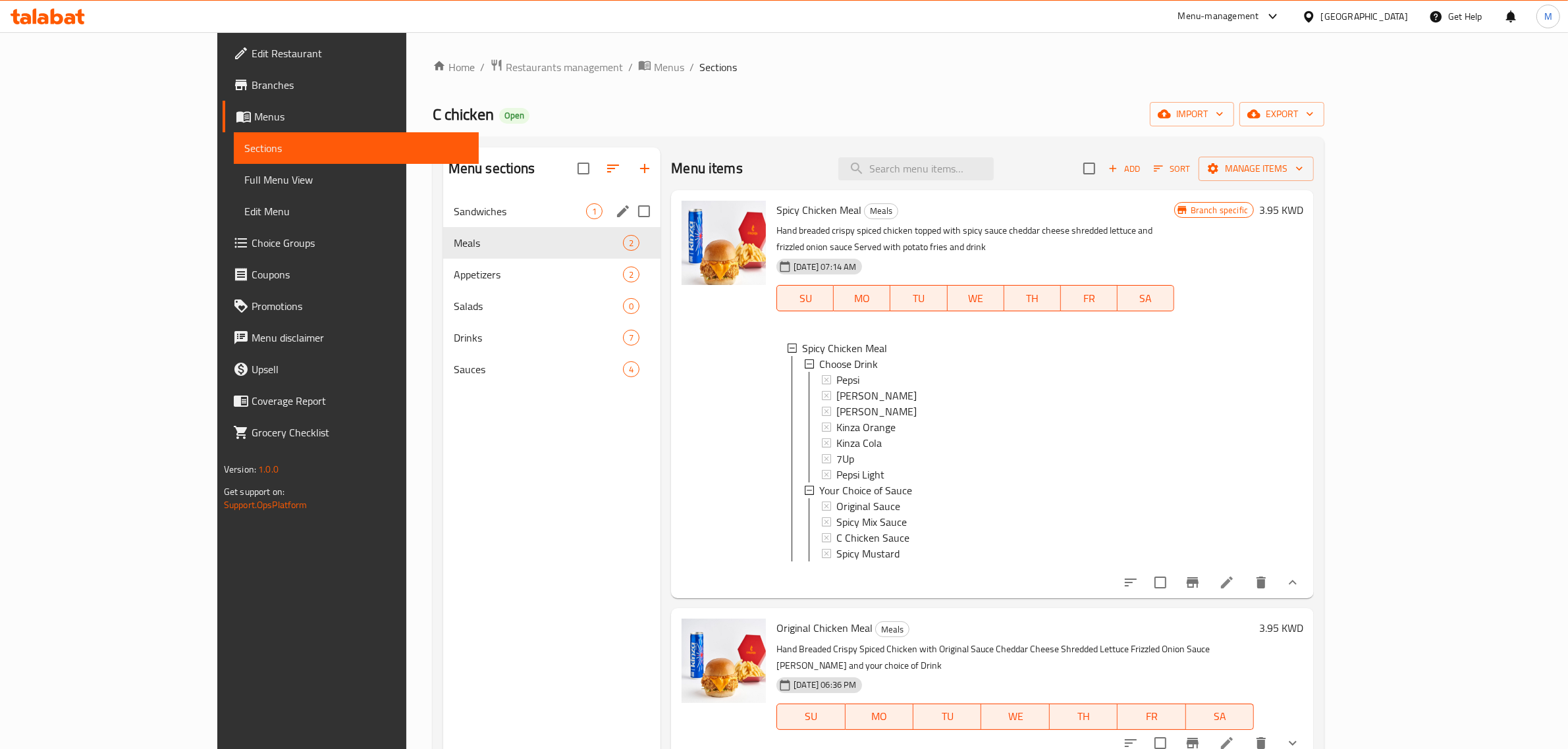
click at [451, 198] on div "Sandwiches 1" at bounding box center [552, 212] width 218 height 32
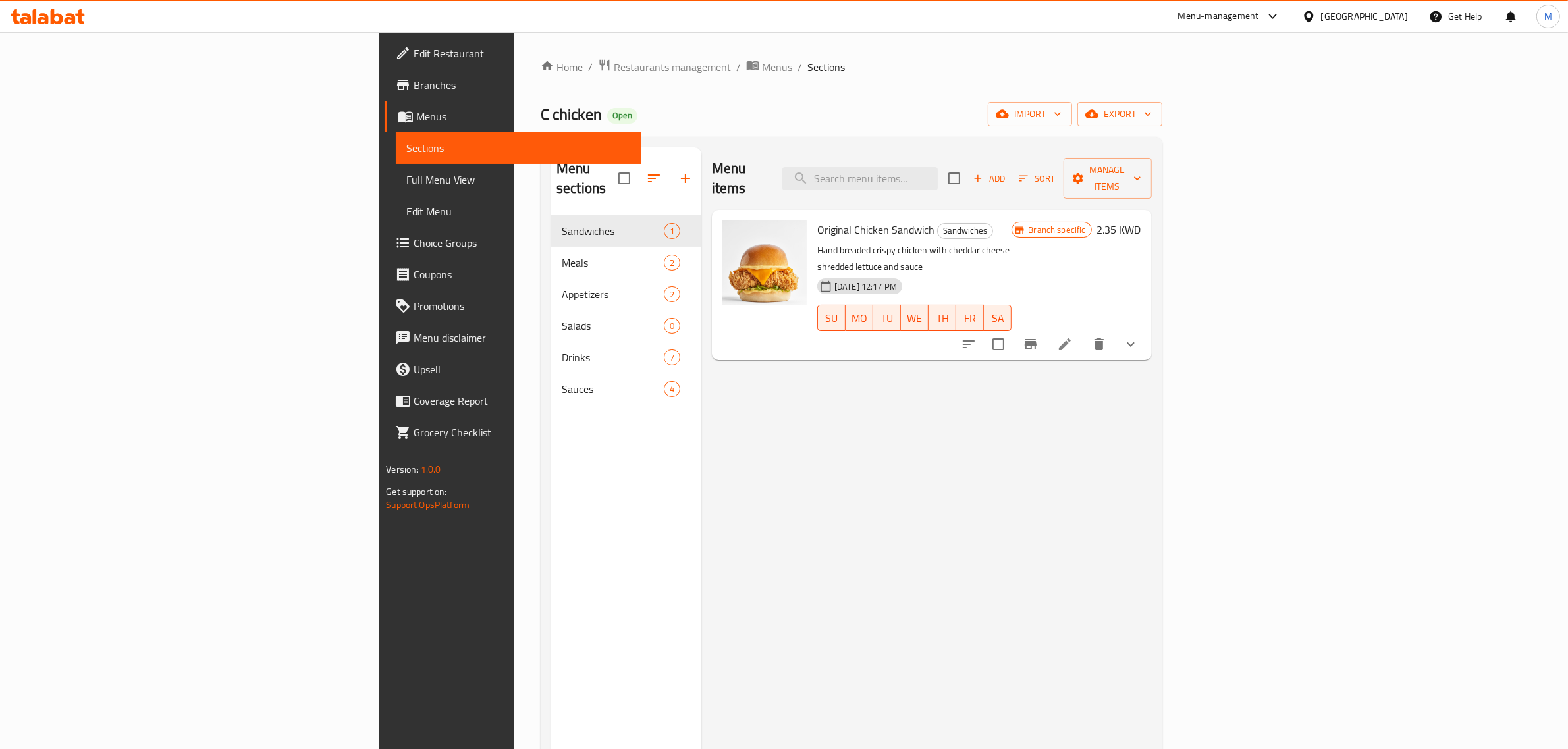
click at [1138, 336] on icon "show more" at bounding box center [1131, 344] width 16 height 16
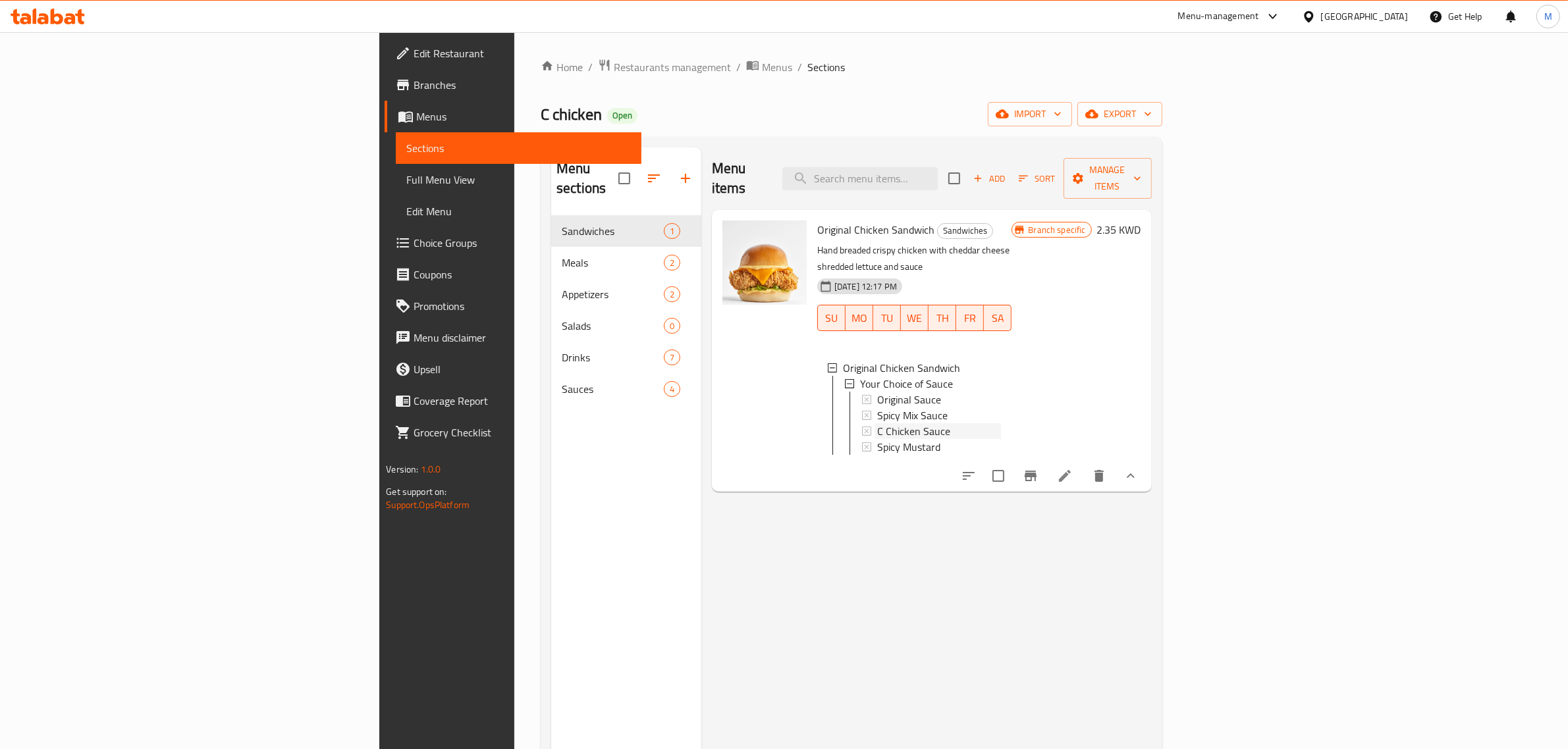
click at [877, 423] on span "C Chicken Sauce" at bounding box center [914, 431] width 73 height 16
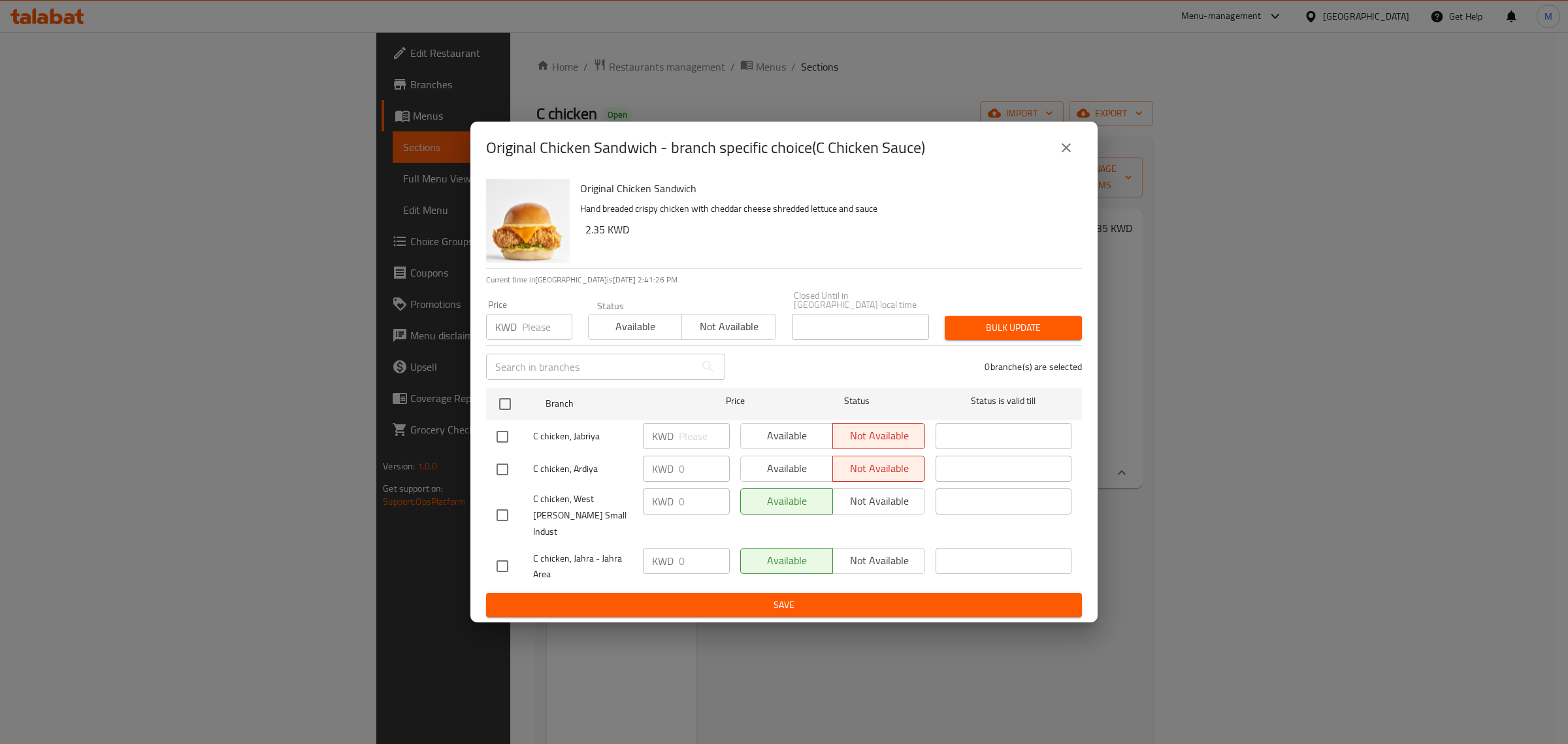
click at [1073, 156] on icon "close" at bounding box center [1067, 148] width 16 height 16
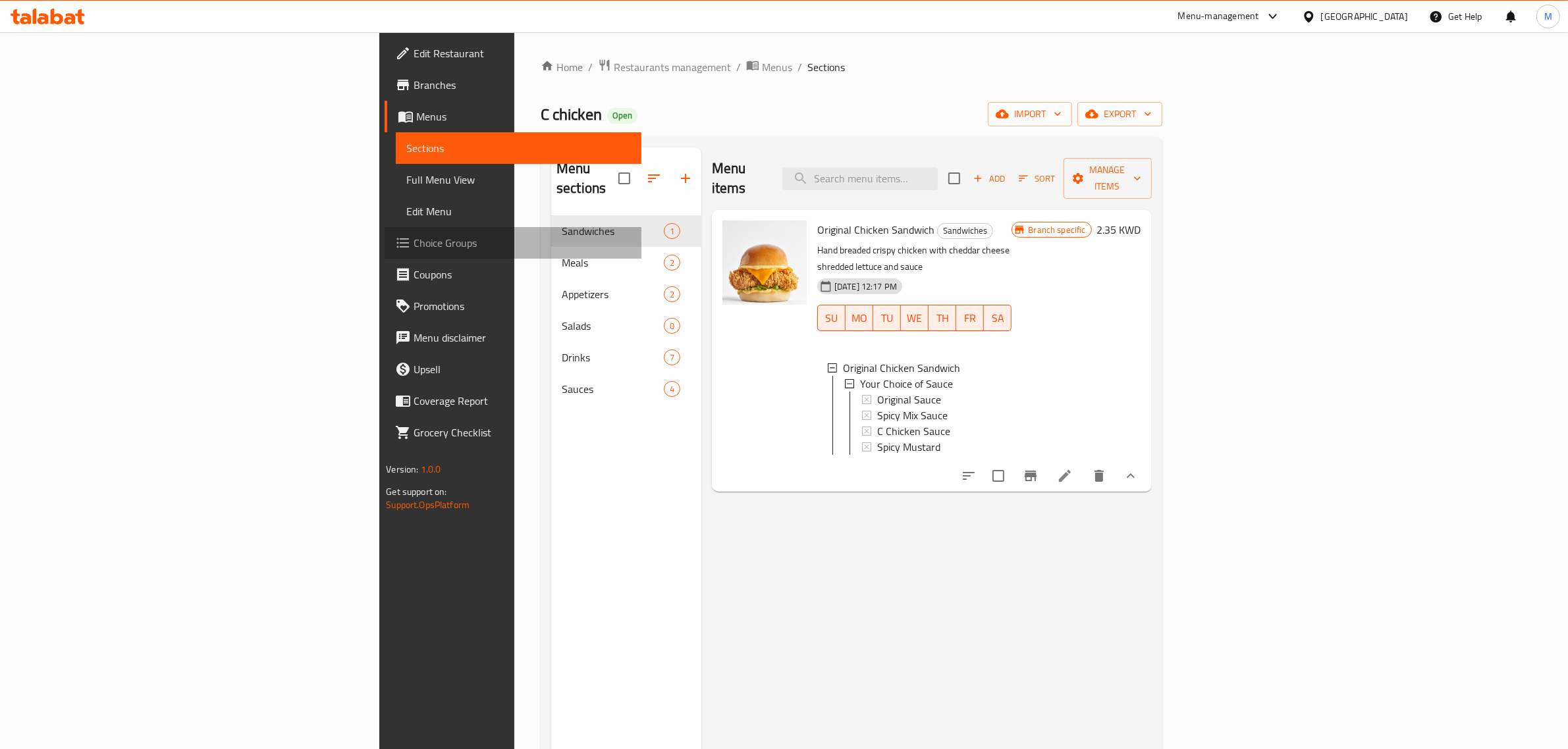
click at [413, 237] on span "Choice Groups" at bounding box center [522, 243] width 217 height 16
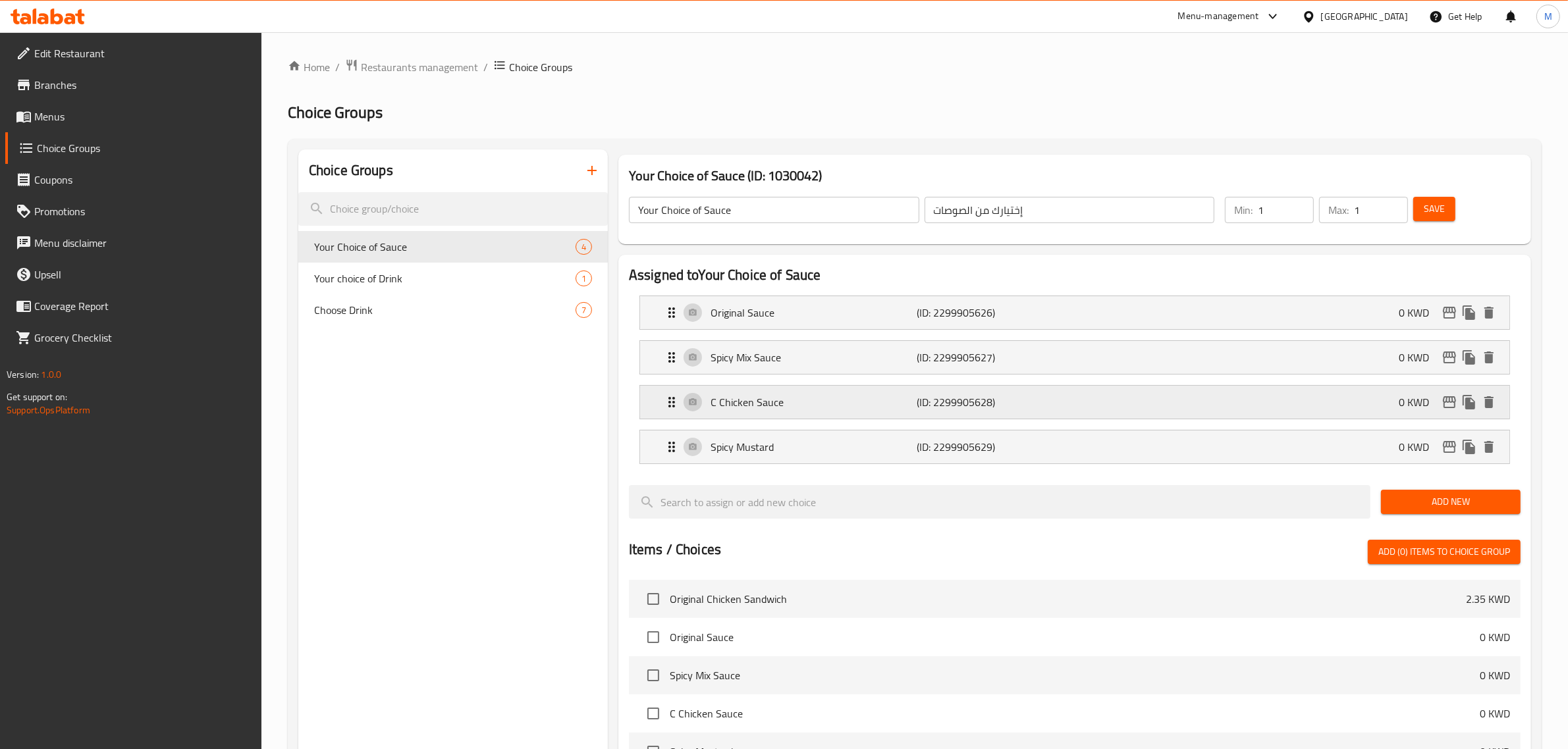
click at [1448, 399] on icon "edit" at bounding box center [1449, 402] width 16 height 16
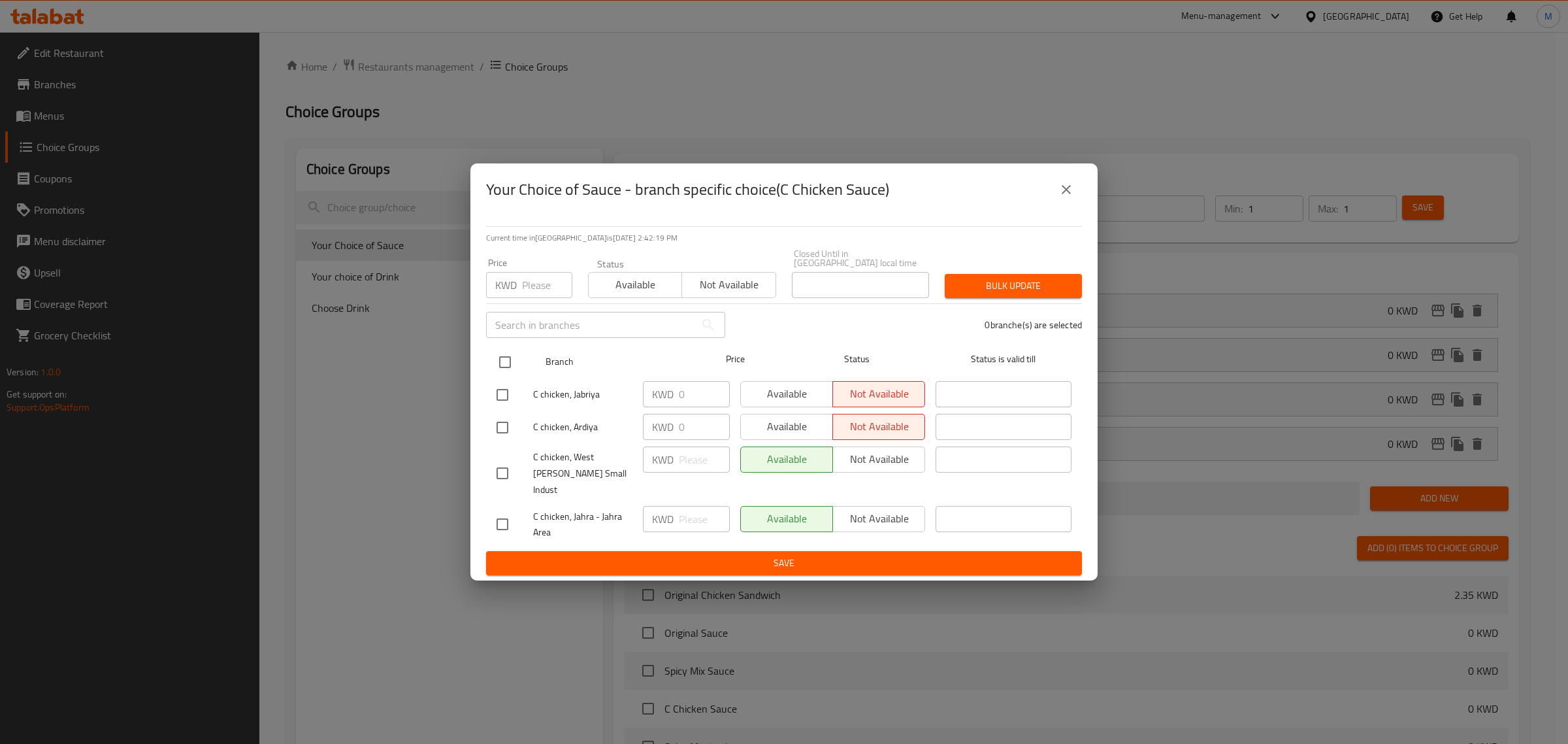
click at [500, 370] on input "checkbox" at bounding box center [505, 362] width 27 height 27
checkbox input "true"
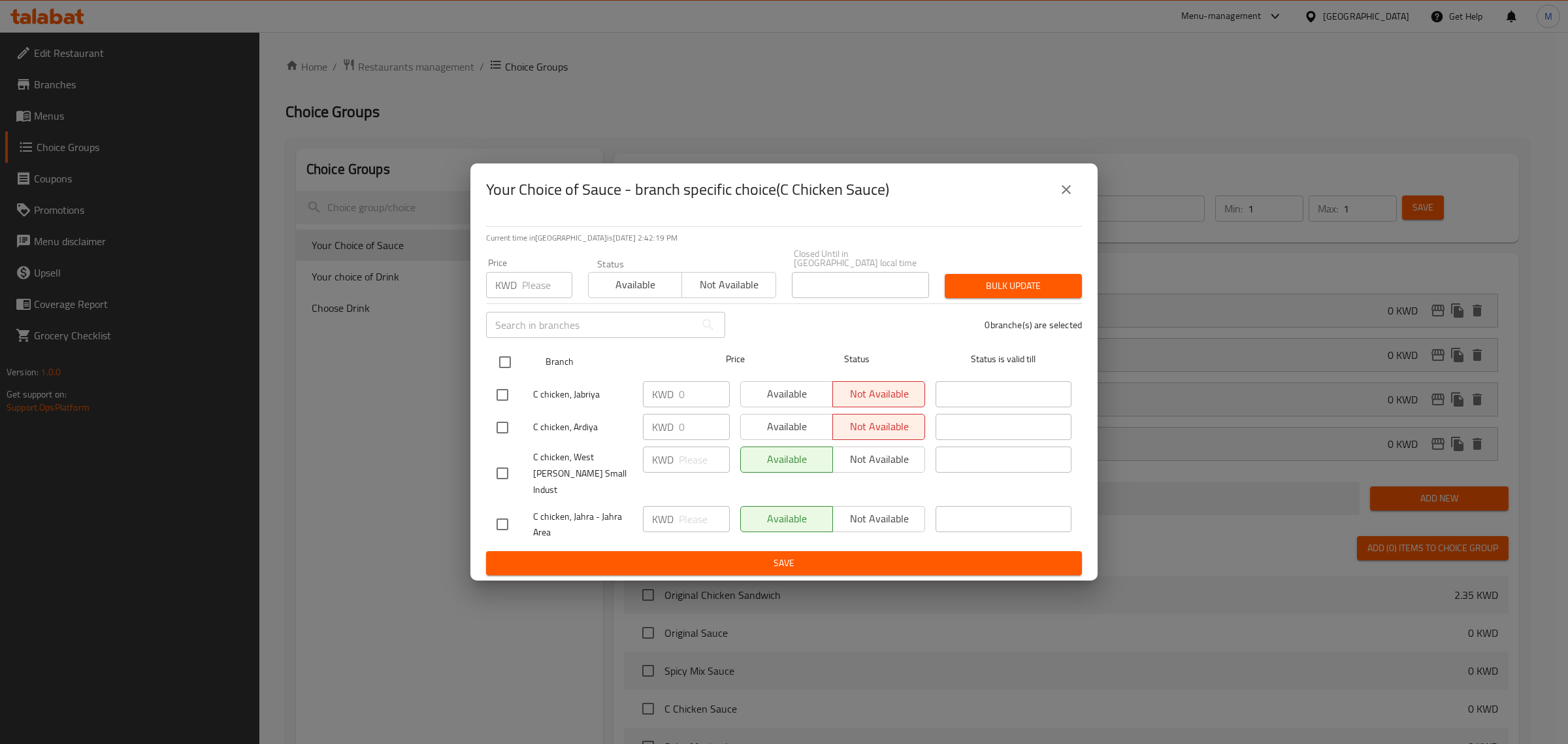
checkbox input "true"
click at [624, 302] on div "Status Available Not available" at bounding box center [681, 278] width 204 height 55
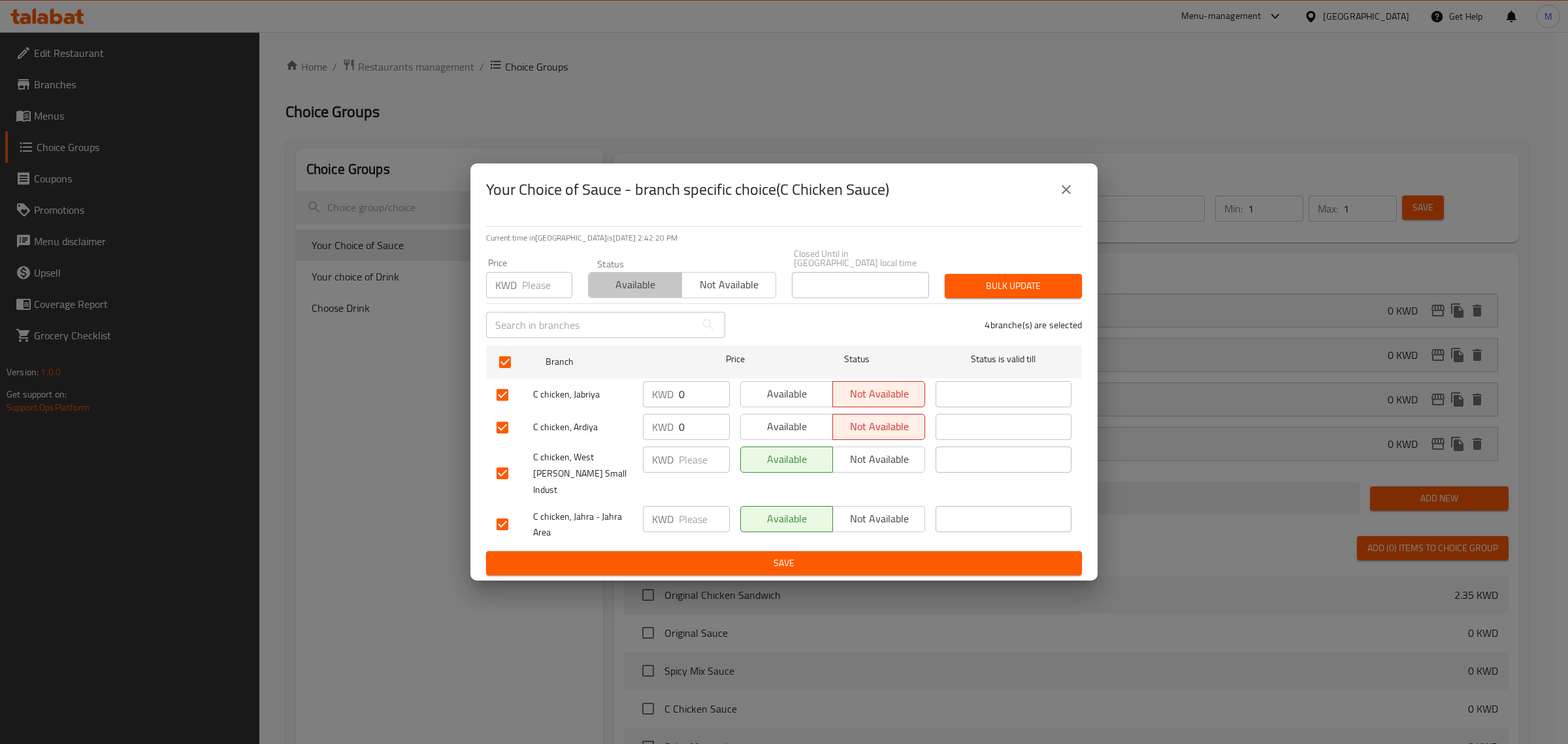
click at [631, 287] on span "Available" at bounding box center [635, 284] width 83 height 19
click at [1032, 285] on span "Bulk update" at bounding box center [1013, 286] width 116 height 16
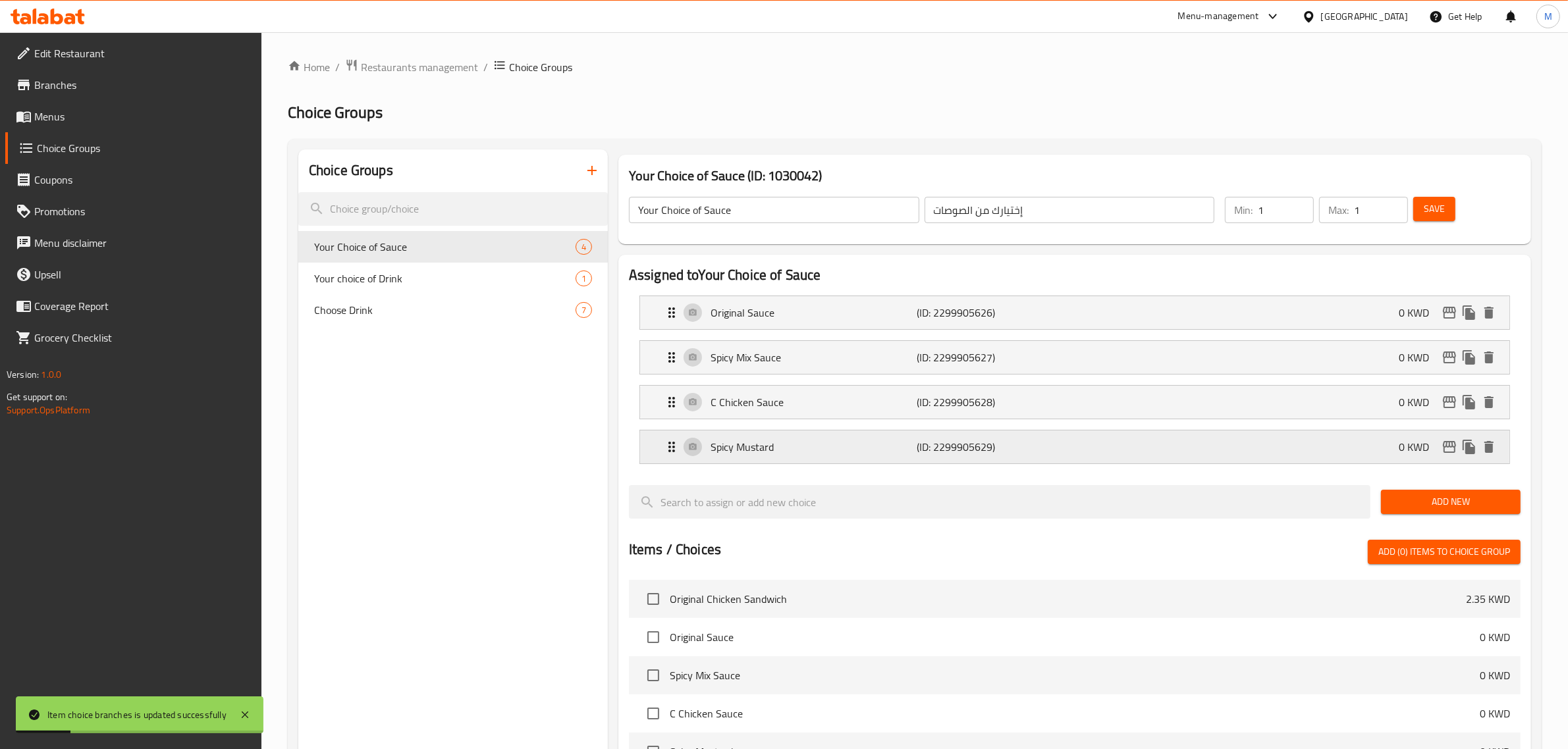
click at [1441, 449] on icon "edit" at bounding box center [1449, 447] width 16 height 16
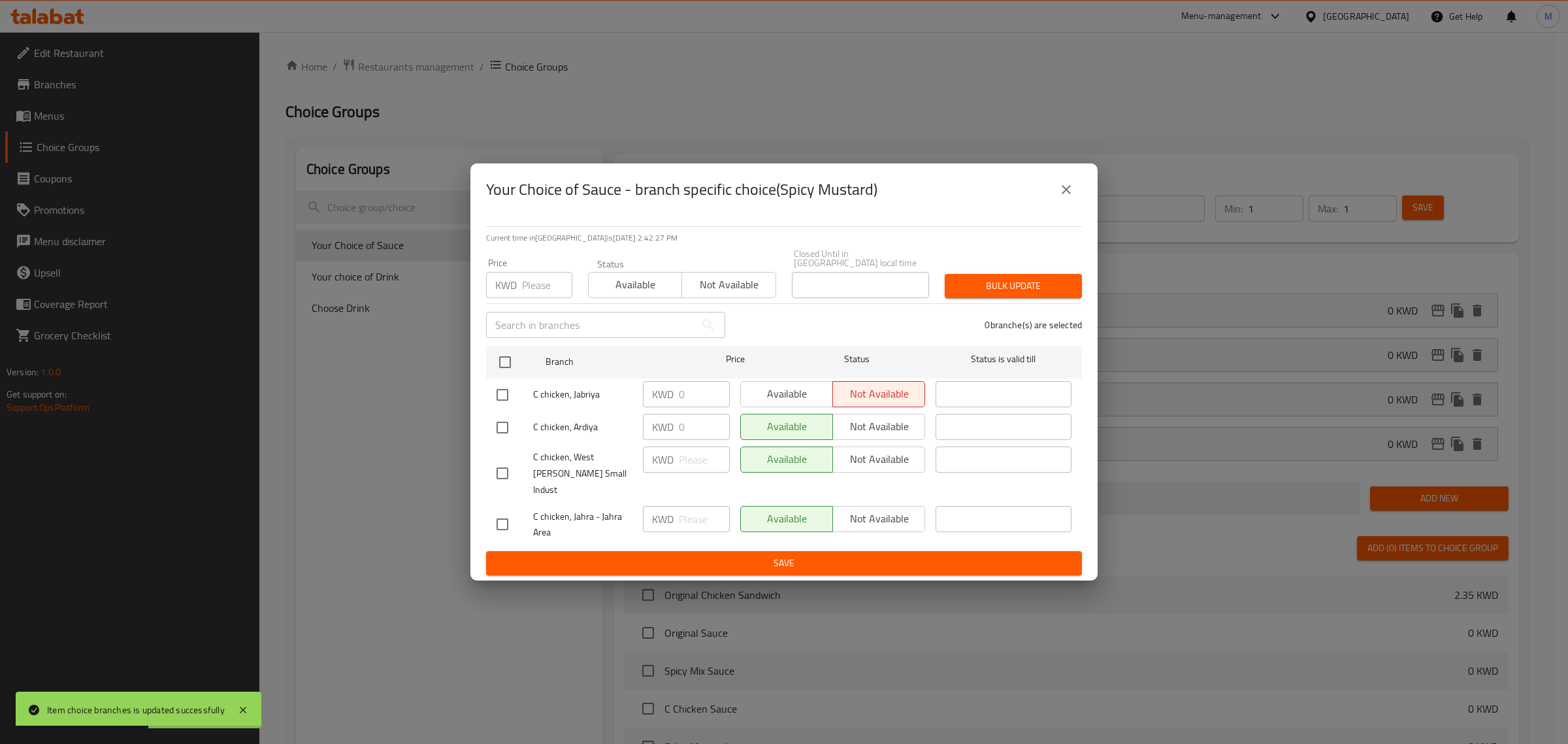
click at [500, 393] on input "checkbox" at bounding box center [502, 395] width 27 height 27
checkbox input "true"
click at [1069, 197] on icon "close" at bounding box center [1067, 189] width 16 height 16
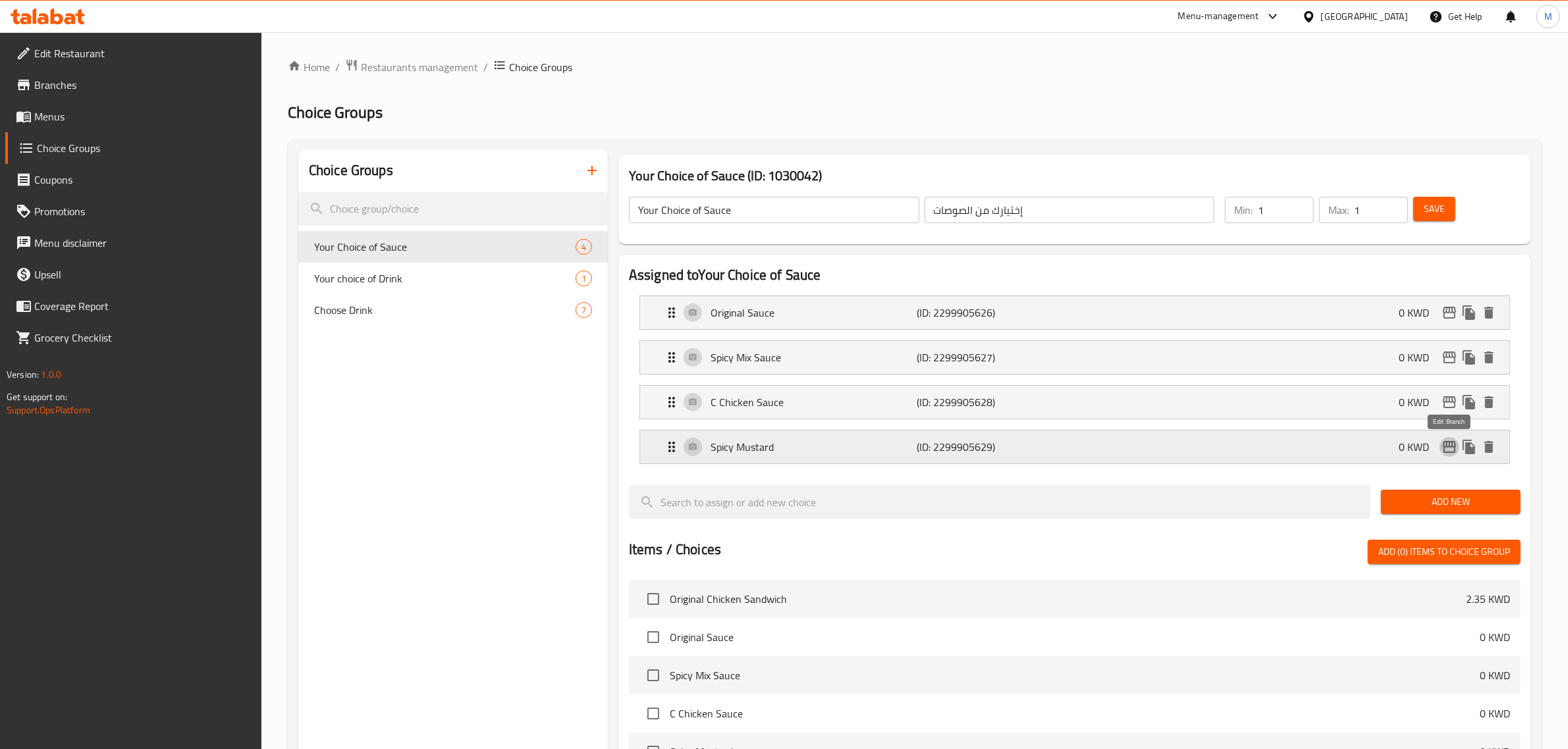
click at [1448, 441] on icon "edit" at bounding box center [1449, 447] width 16 height 16
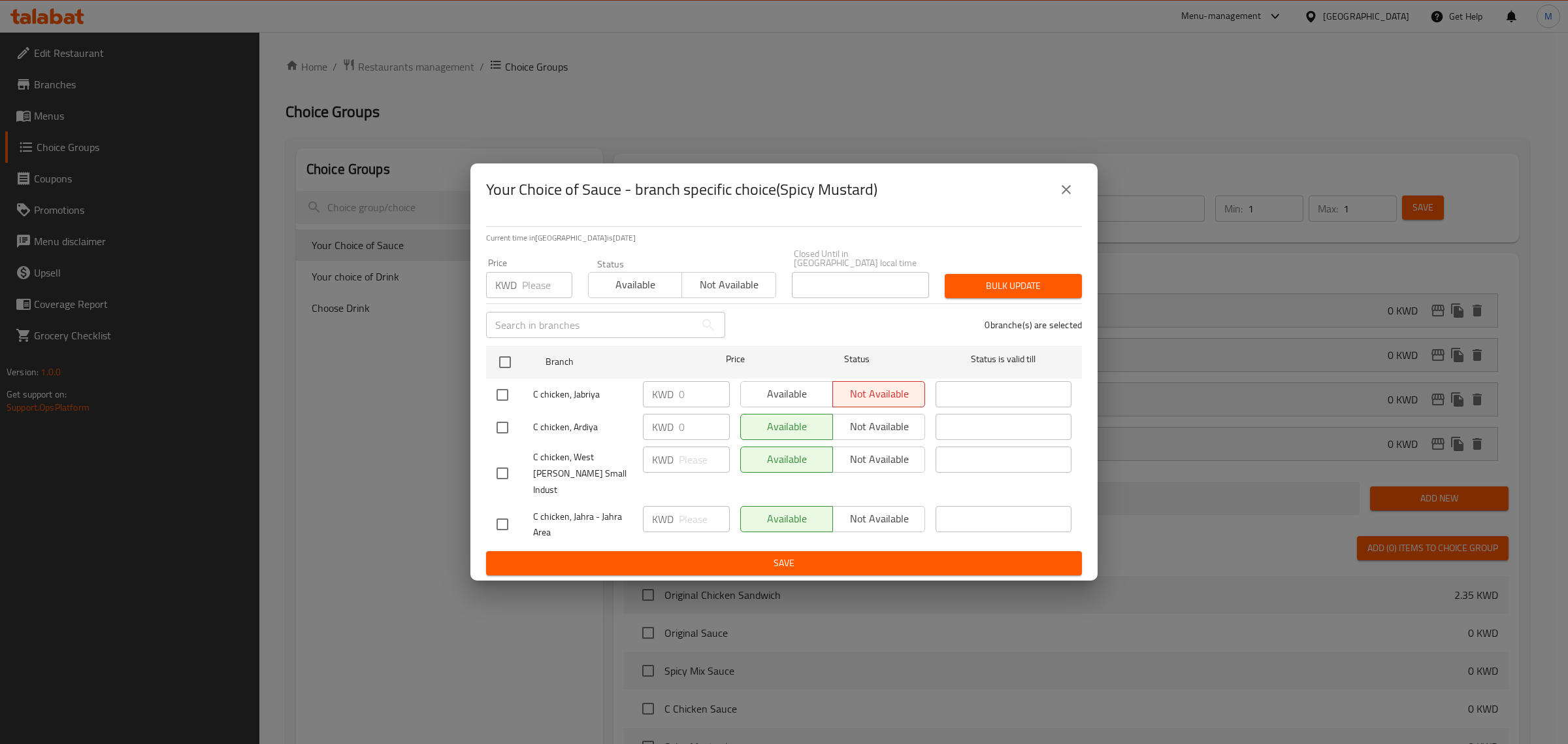
drag, startPoint x: 508, startPoint y: 368, endPoint x: 557, endPoint y: 342, distance: 55.5
click at [509, 366] on input "checkbox" at bounding box center [505, 362] width 27 height 27
checkbox input "true"
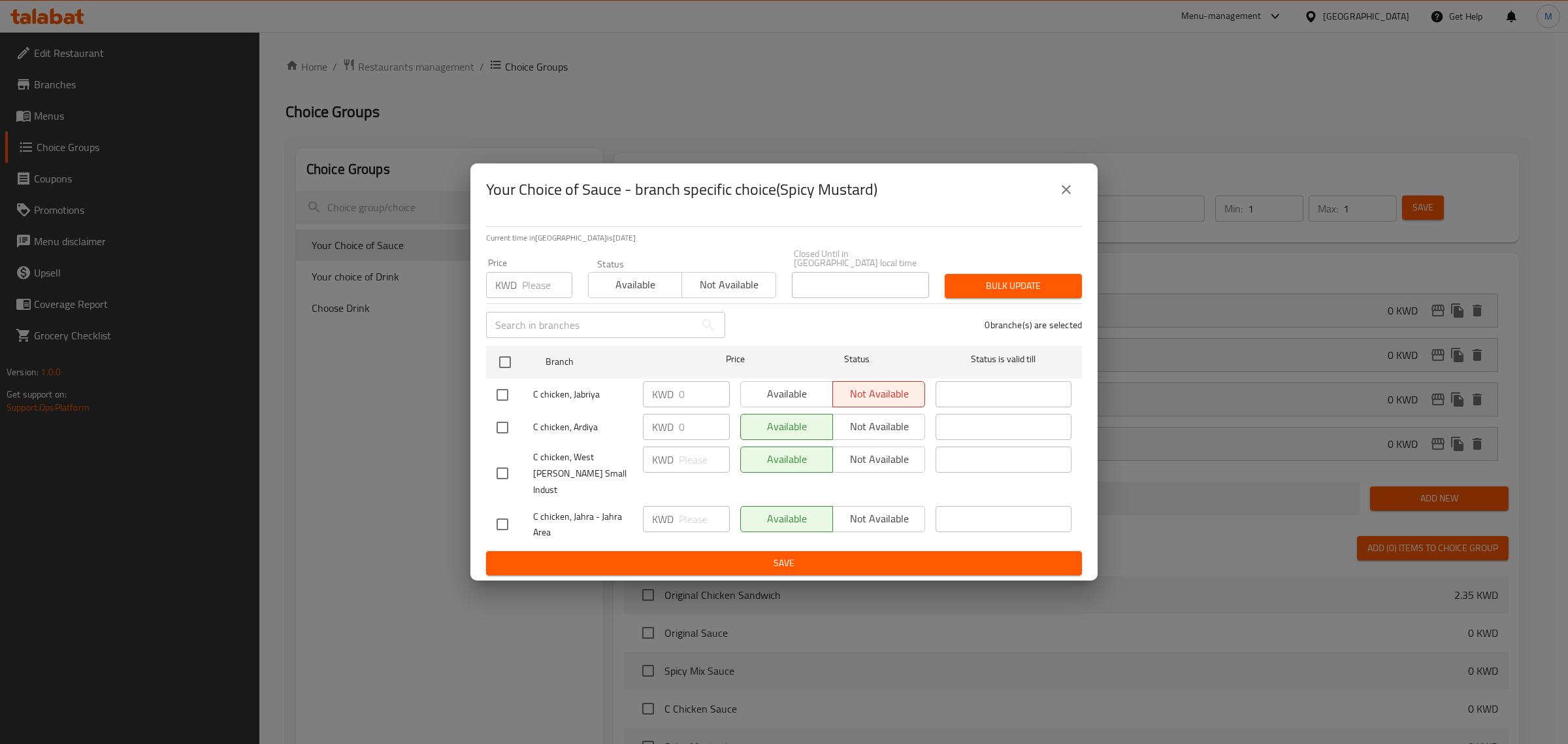
checkbox input "true"
drag, startPoint x: 603, startPoint y: 285, endPoint x: 853, endPoint y: 292, distance: 250.1
click at [604, 285] on span "Available" at bounding box center [635, 284] width 83 height 19
click at [1037, 292] on span "Bulk update" at bounding box center [1013, 286] width 116 height 16
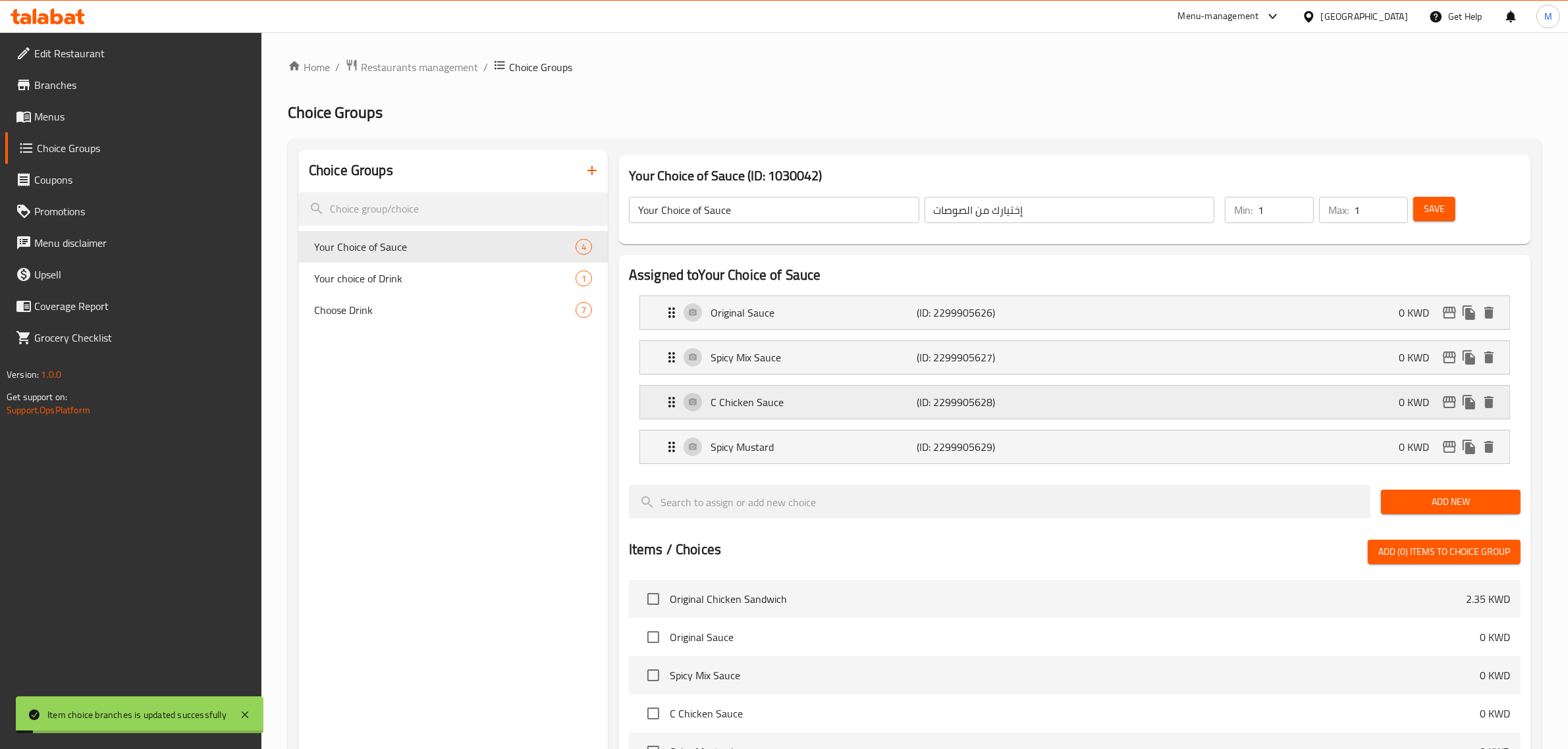
click at [1442, 400] on icon "edit" at bounding box center [1449, 402] width 16 height 16
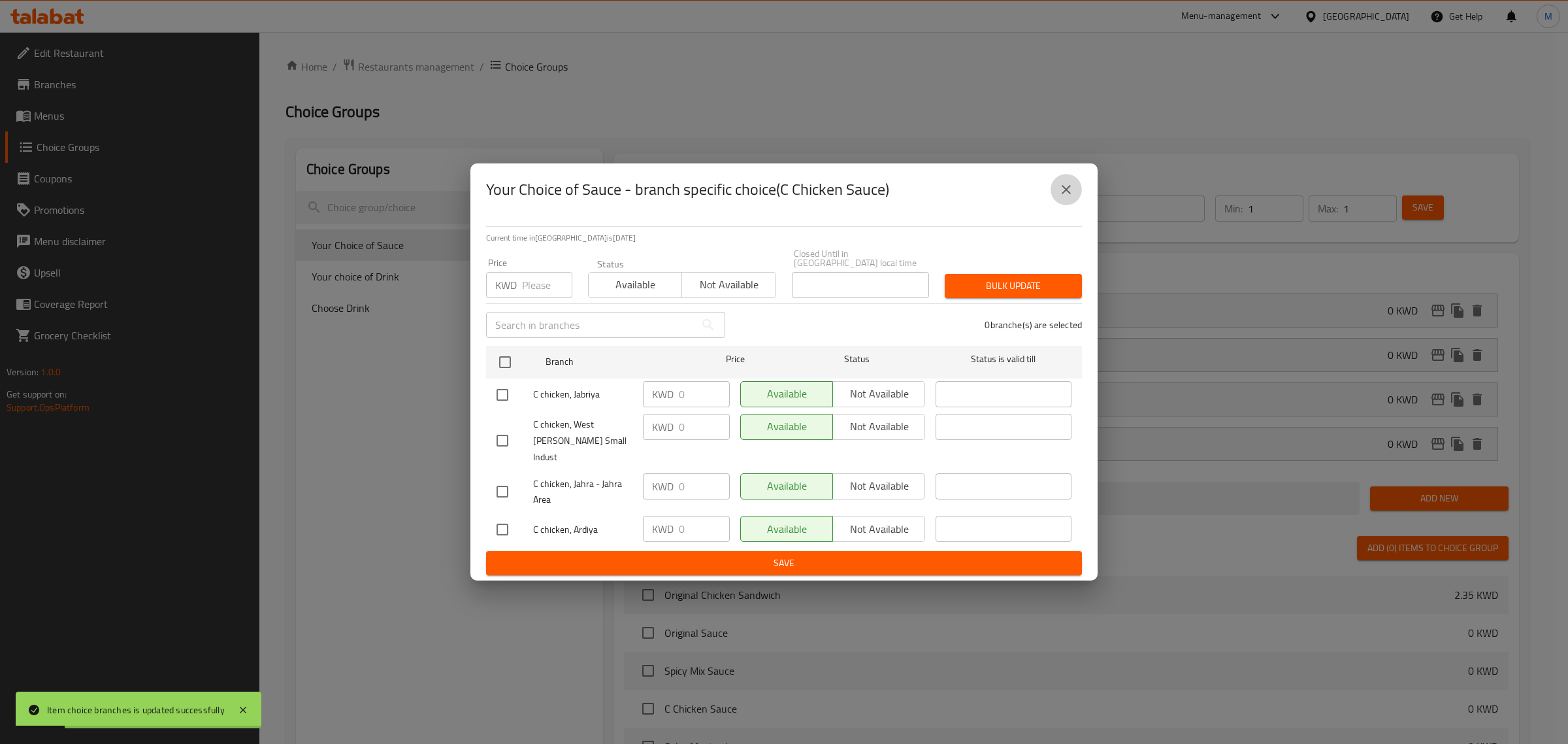
click at [1072, 194] on icon "close" at bounding box center [1067, 189] width 16 height 16
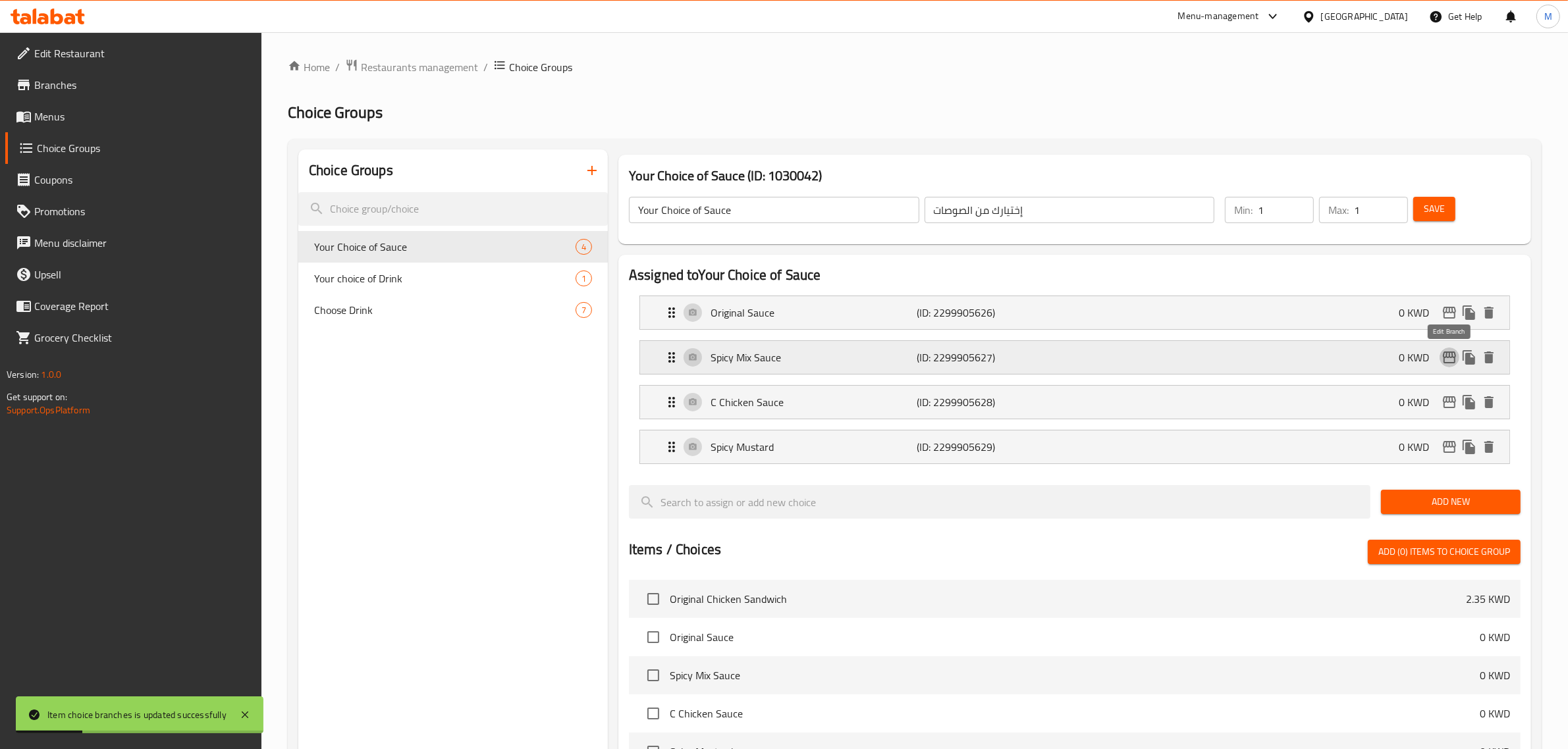
click at [1450, 355] on icon "edit" at bounding box center [1449, 358] width 16 height 16
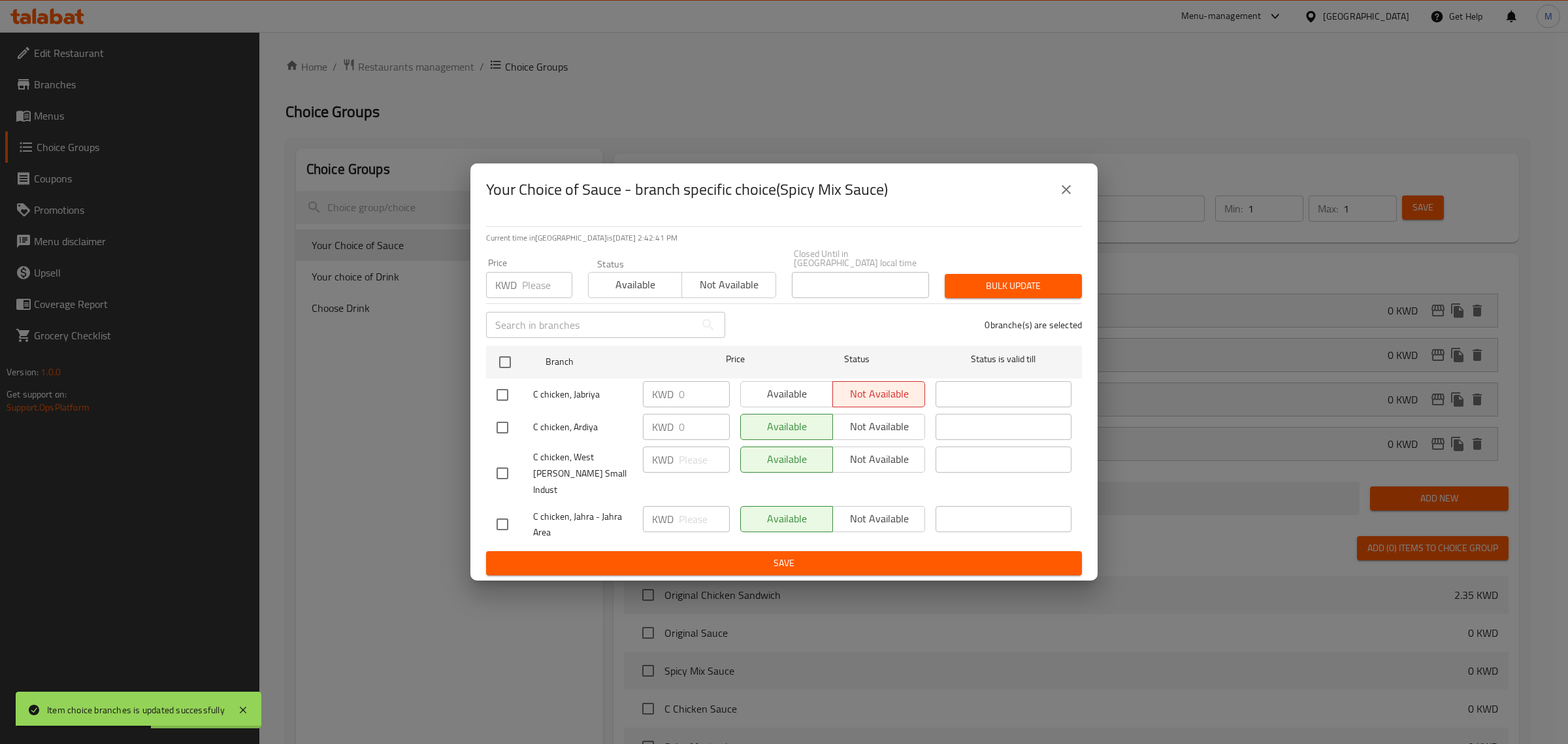
click at [503, 385] on input "checkbox" at bounding box center [502, 395] width 27 height 27
checkbox input "true"
click at [625, 284] on span "Available" at bounding box center [635, 284] width 83 height 19
click at [1014, 289] on span "Bulk update" at bounding box center [1013, 286] width 116 height 16
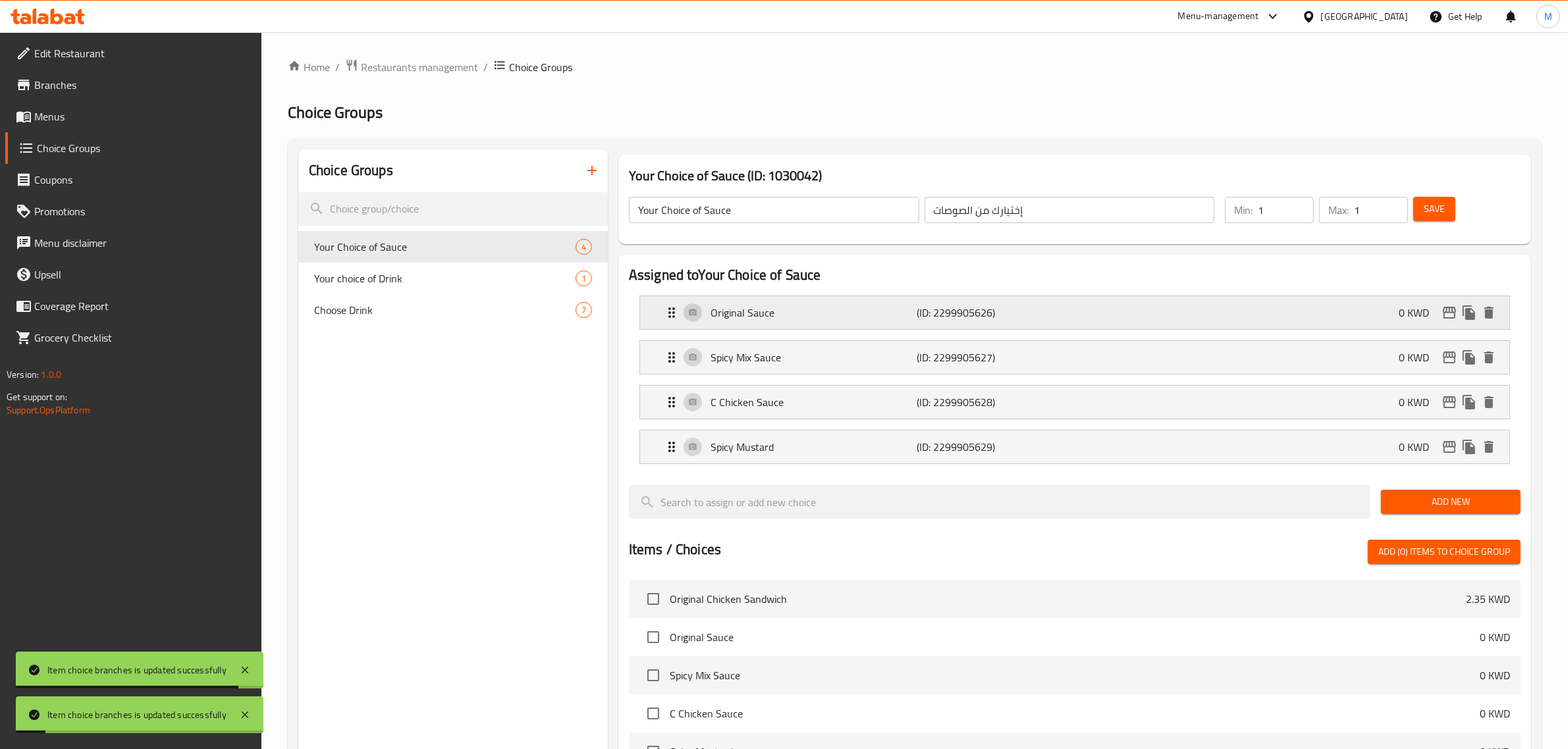
click at [1448, 313] on icon "edit" at bounding box center [1449, 312] width 13 height 12
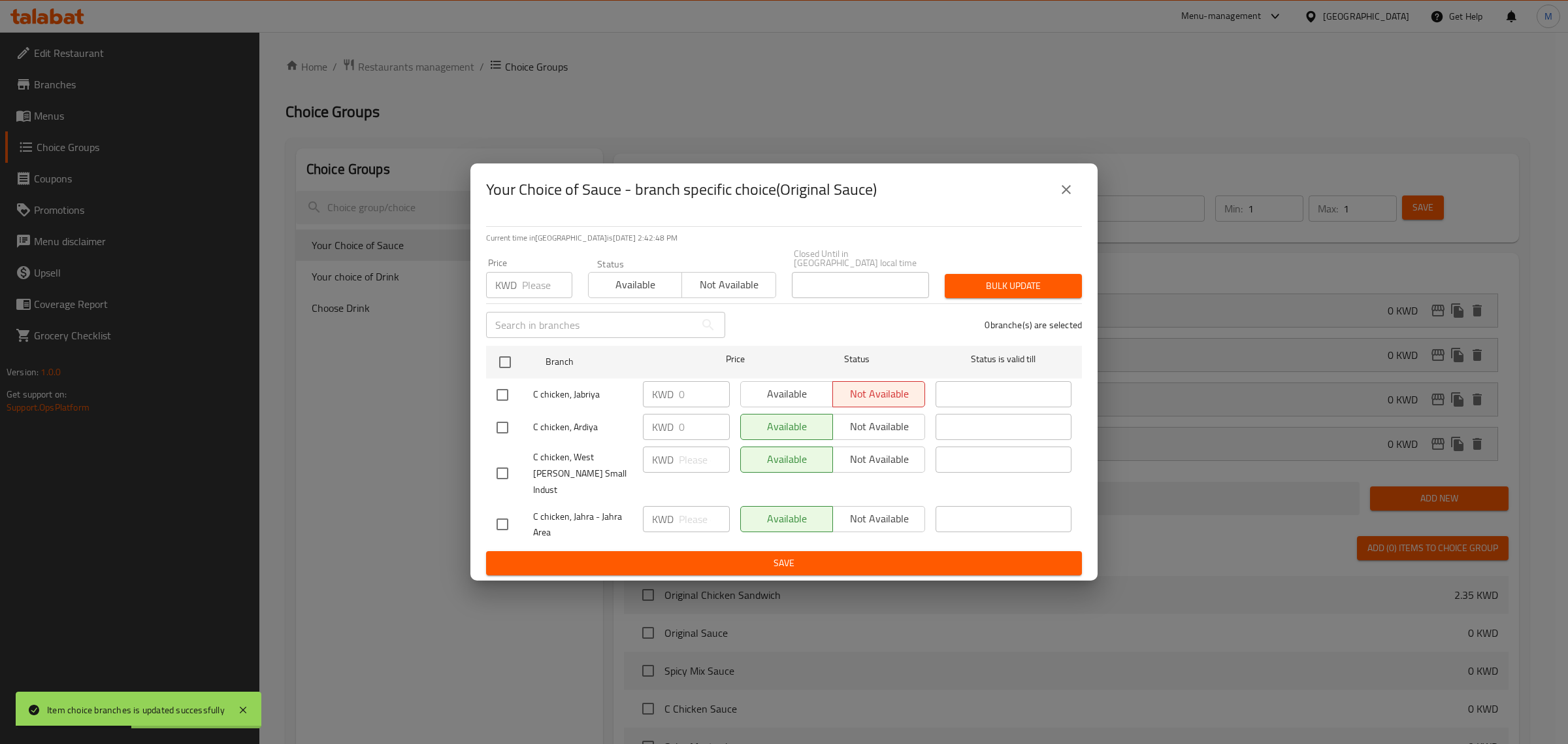
click at [501, 396] on input "checkbox" at bounding box center [502, 395] width 27 height 27
checkbox input "true"
drag, startPoint x: 1008, startPoint y: 292, endPoint x: 655, endPoint y: 289, distance: 353.0
click at [674, 289] on div "Price KWD Price Status Available Not available Closed Until in Kuwait local tim…" at bounding box center [784, 274] width 611 height 65
click at [649, 289] on span "Available" at bounding box center [635, 284] width 83 height 19
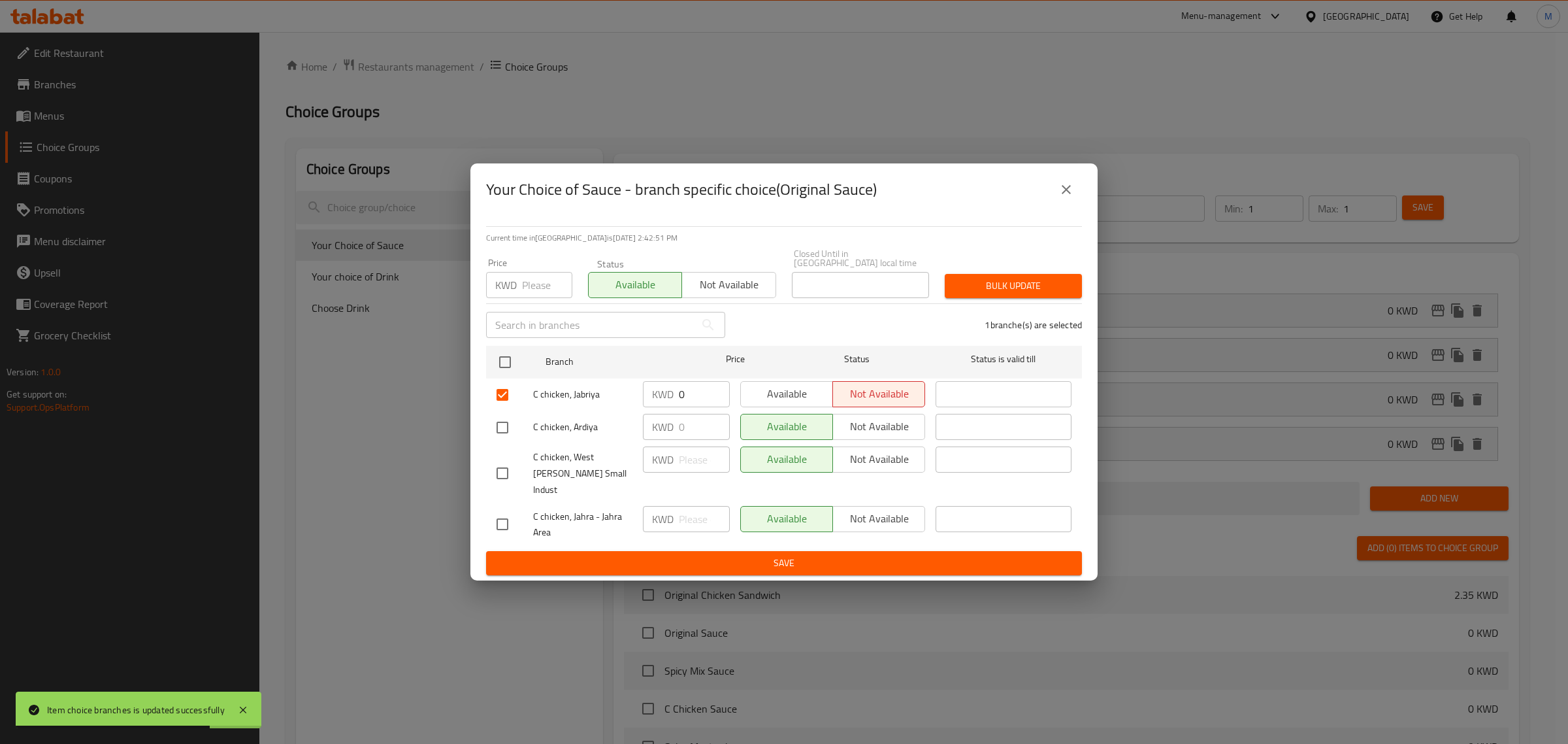
click at [1000, 289] on span "Bulk update" at bounding box center [1013, 286] width 116 height 16
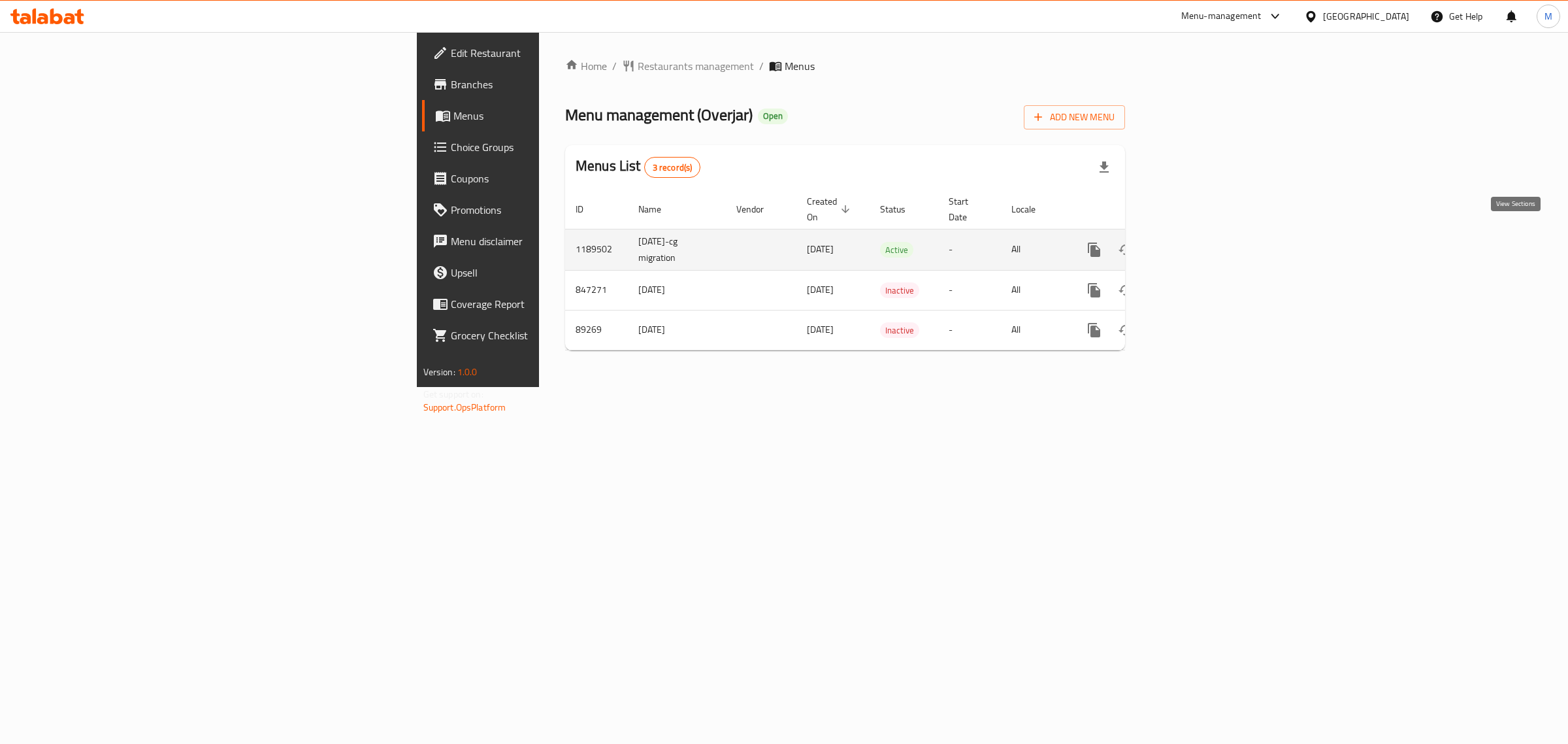
click at [1197, 242] on icon "enhanced table" at bounding box center [1189, 249] width 16 height 16
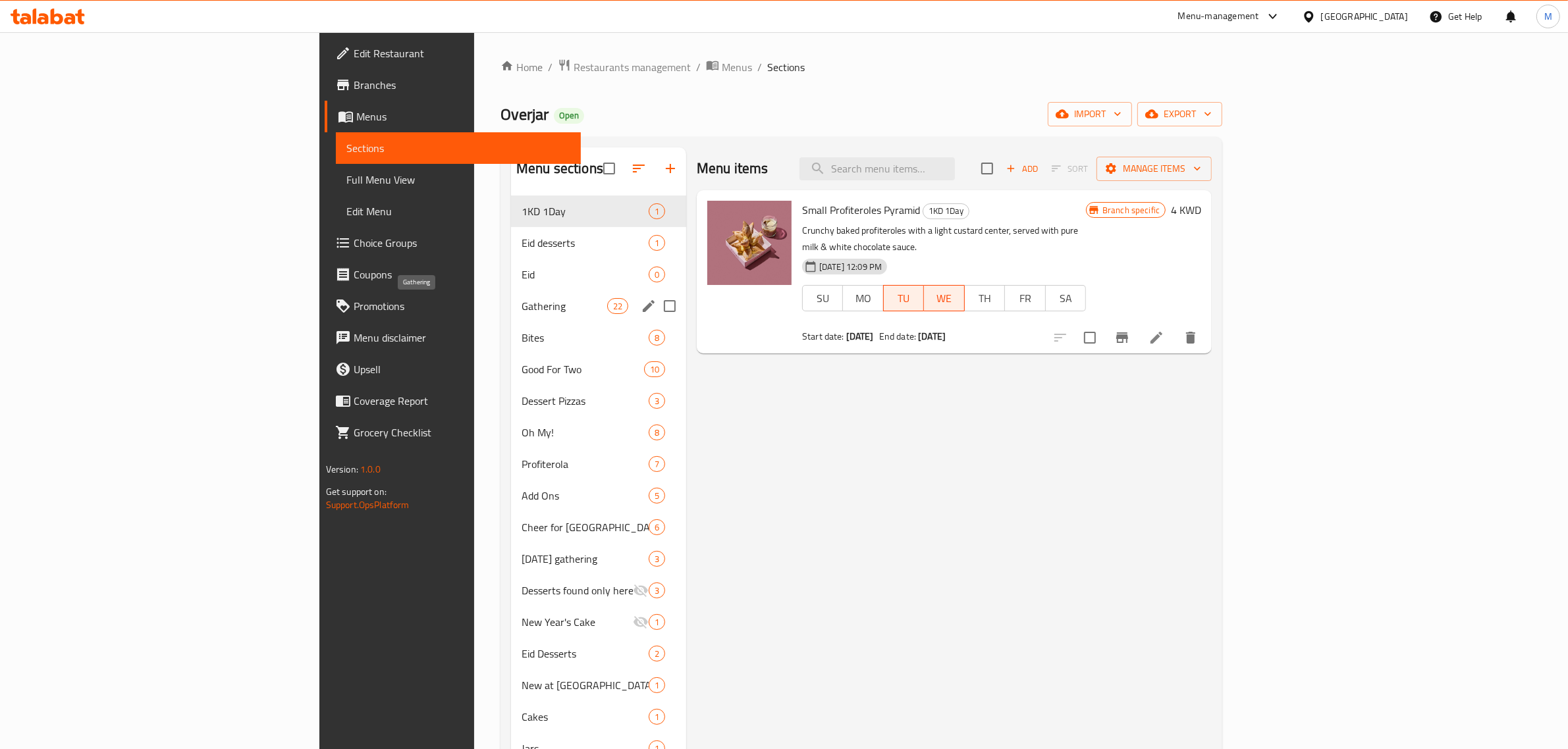
click at [521, 310] on span "Gathering" at bounding box center [564, 306] width 86 height 16
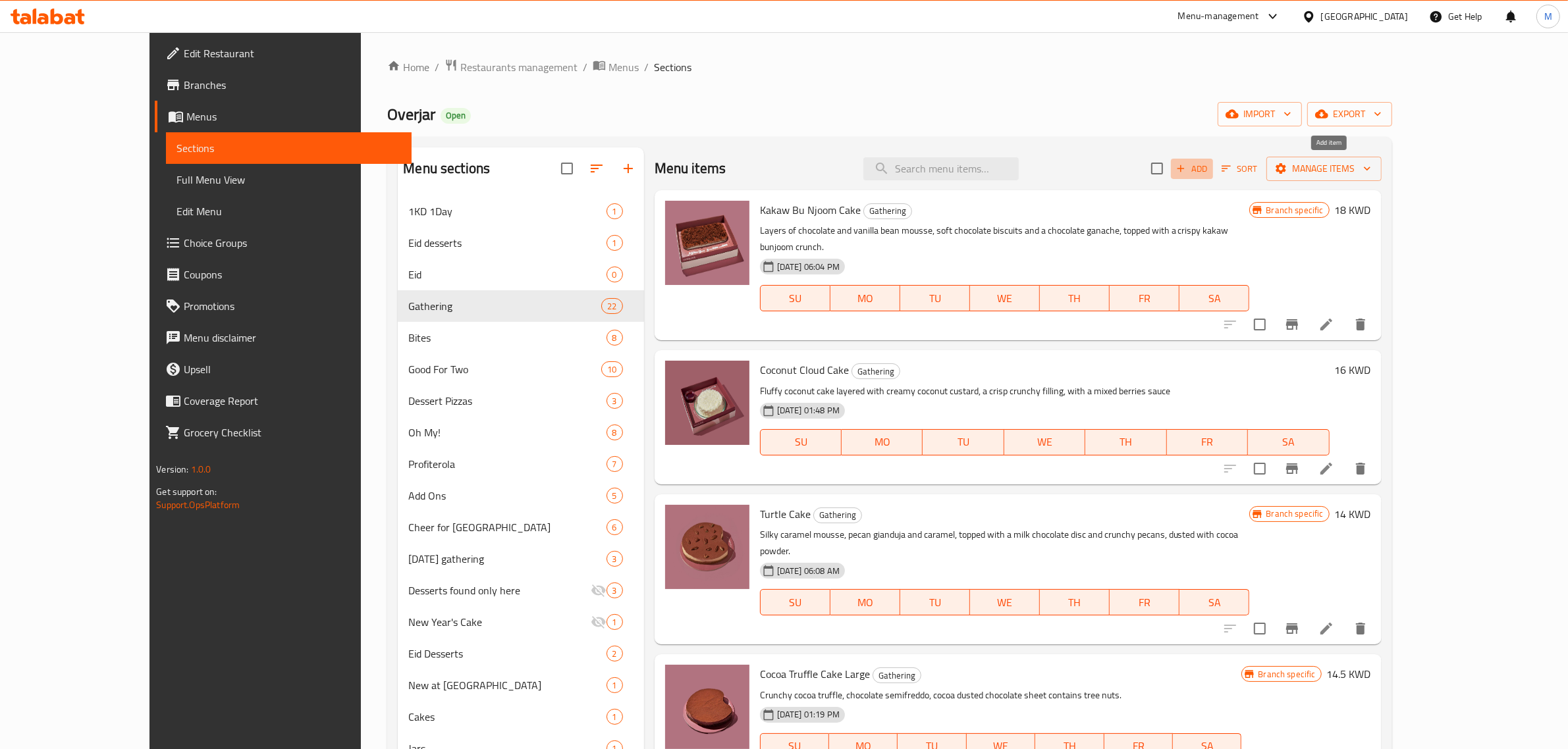
click at [1186, 165] on icon "button" at bounding box center [1181, 168] width 12 height 12
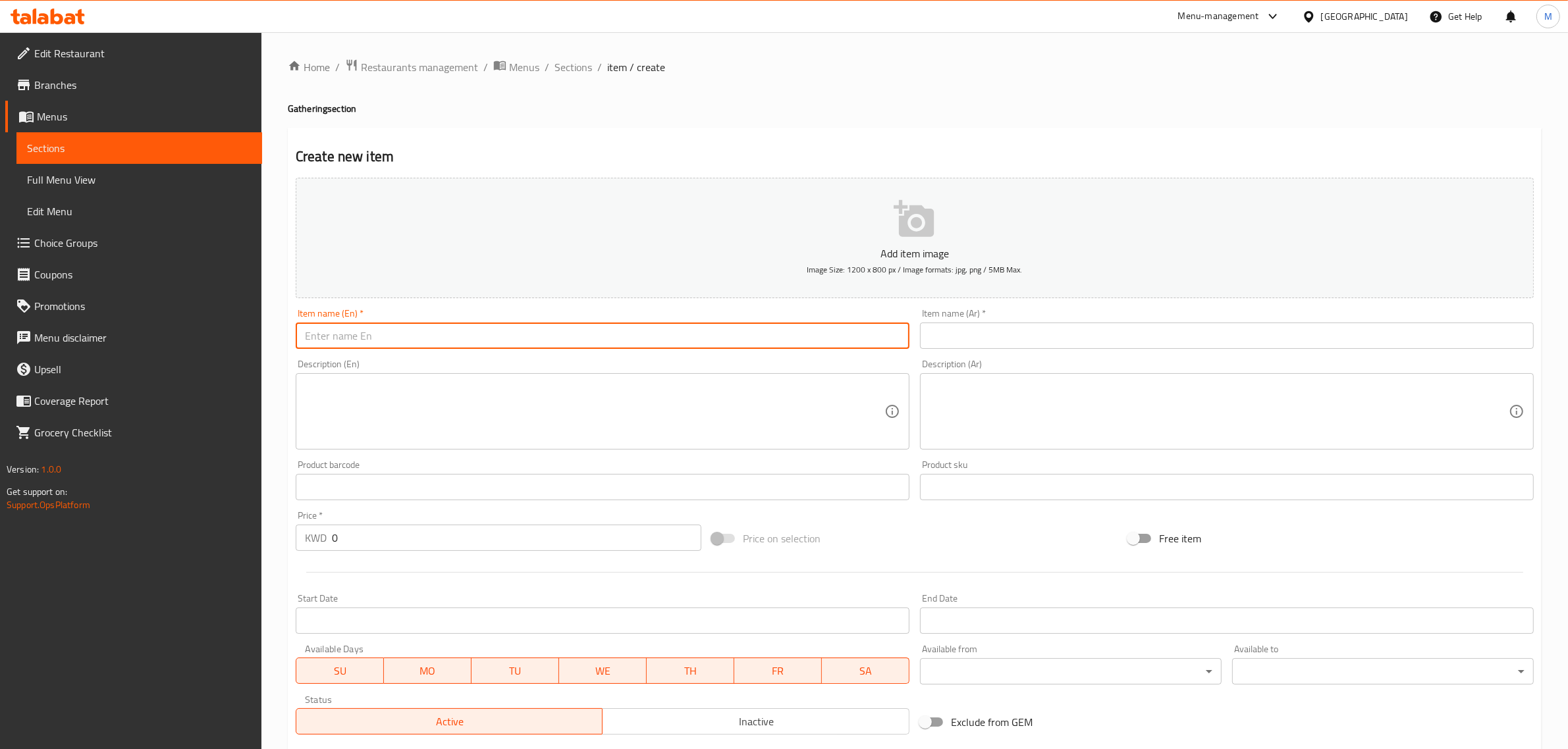
click at [496, 328] on input "text" at bounding box center [603, 335] width 613 height 27
paste input "Falak cake"
type input "Falak cake"
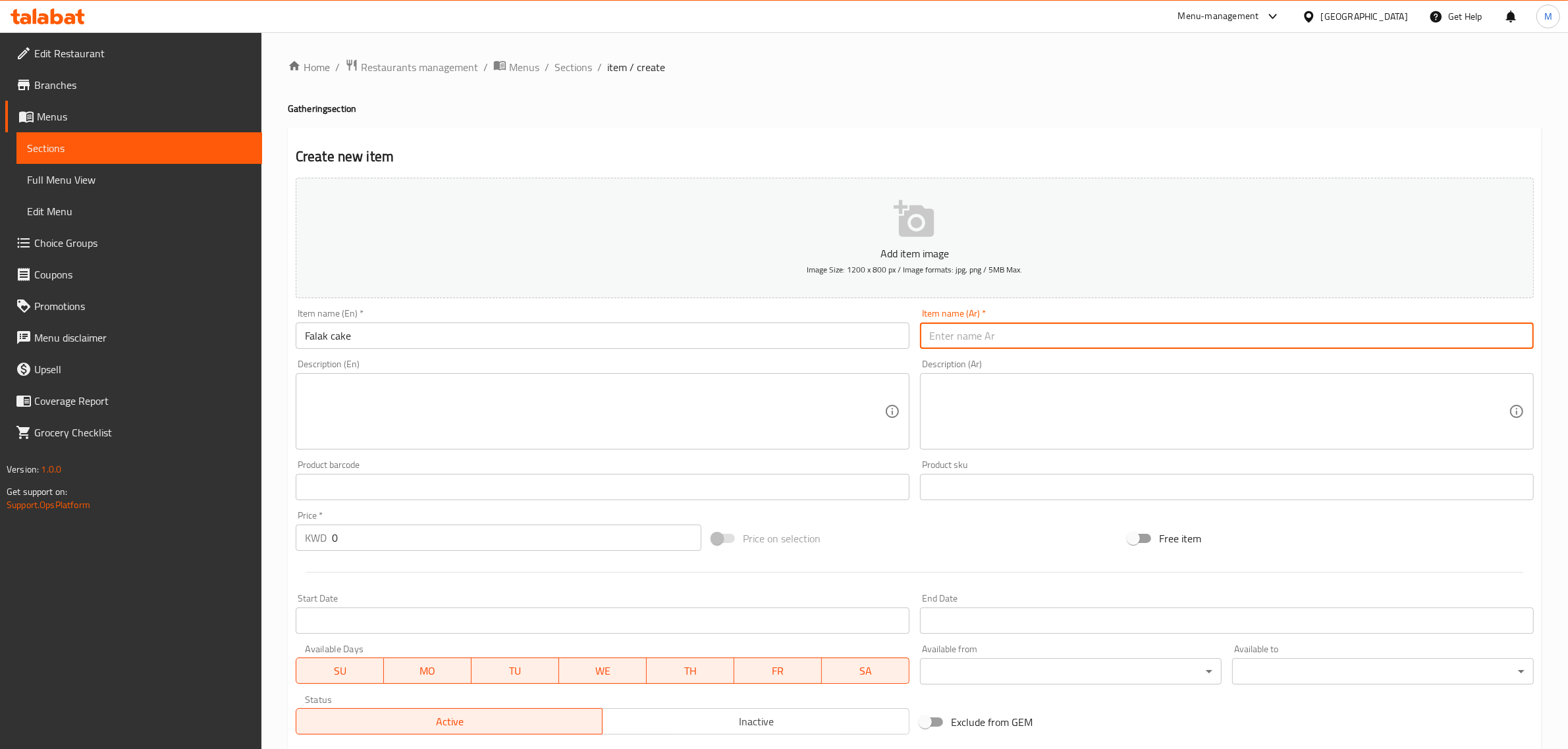
click at [1143, 341] on input "text" at bounding box center [1227, 335] width 613 height 27
paste input "كيكة فلك"
type input "كيكة فلك"
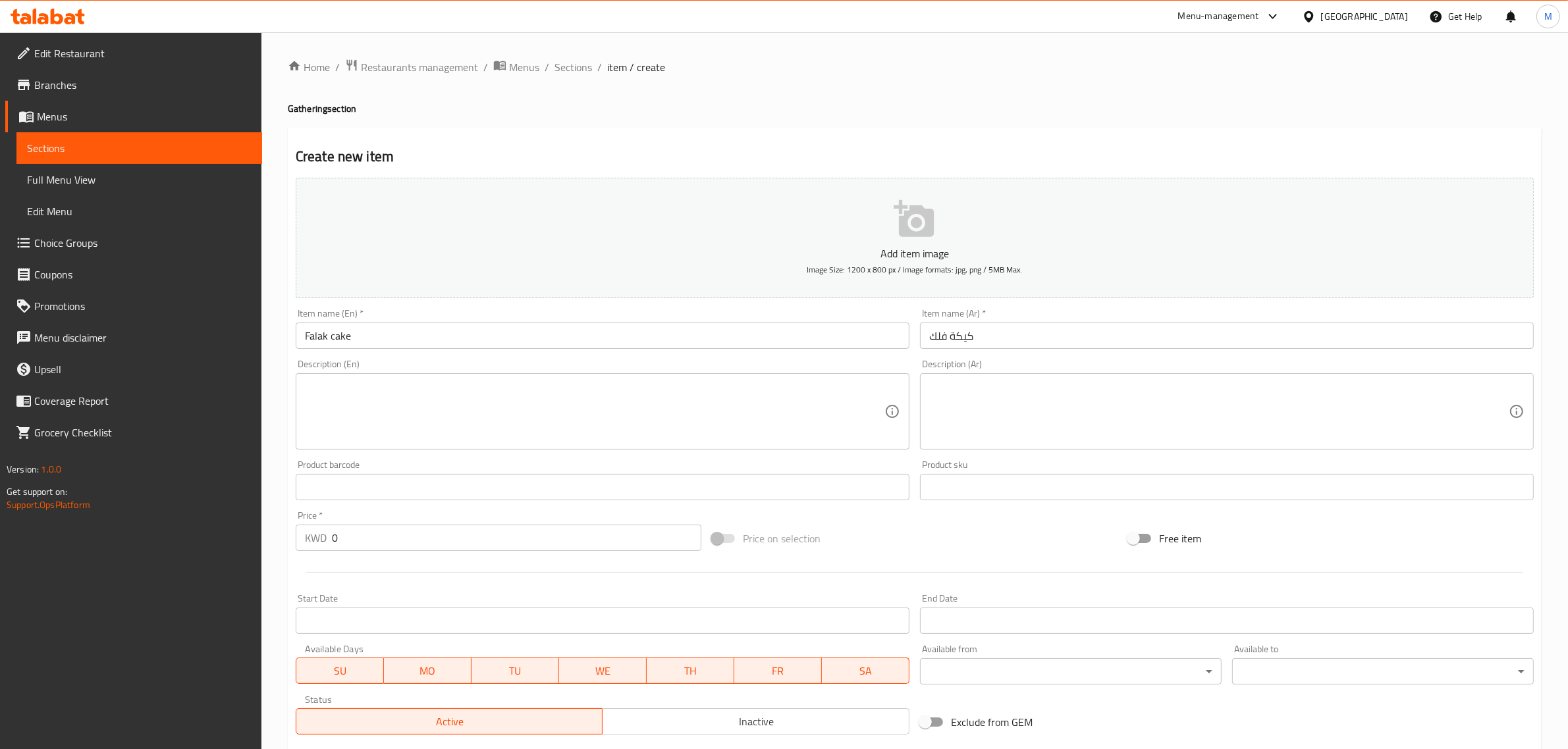
click at [462, 417] on textarea at bounding box center [594, 412] width 580 height 63
paste textarea "Chocolate sponge with mascarpone mousse, hazelnut ganache, a crunchy topping, a…"
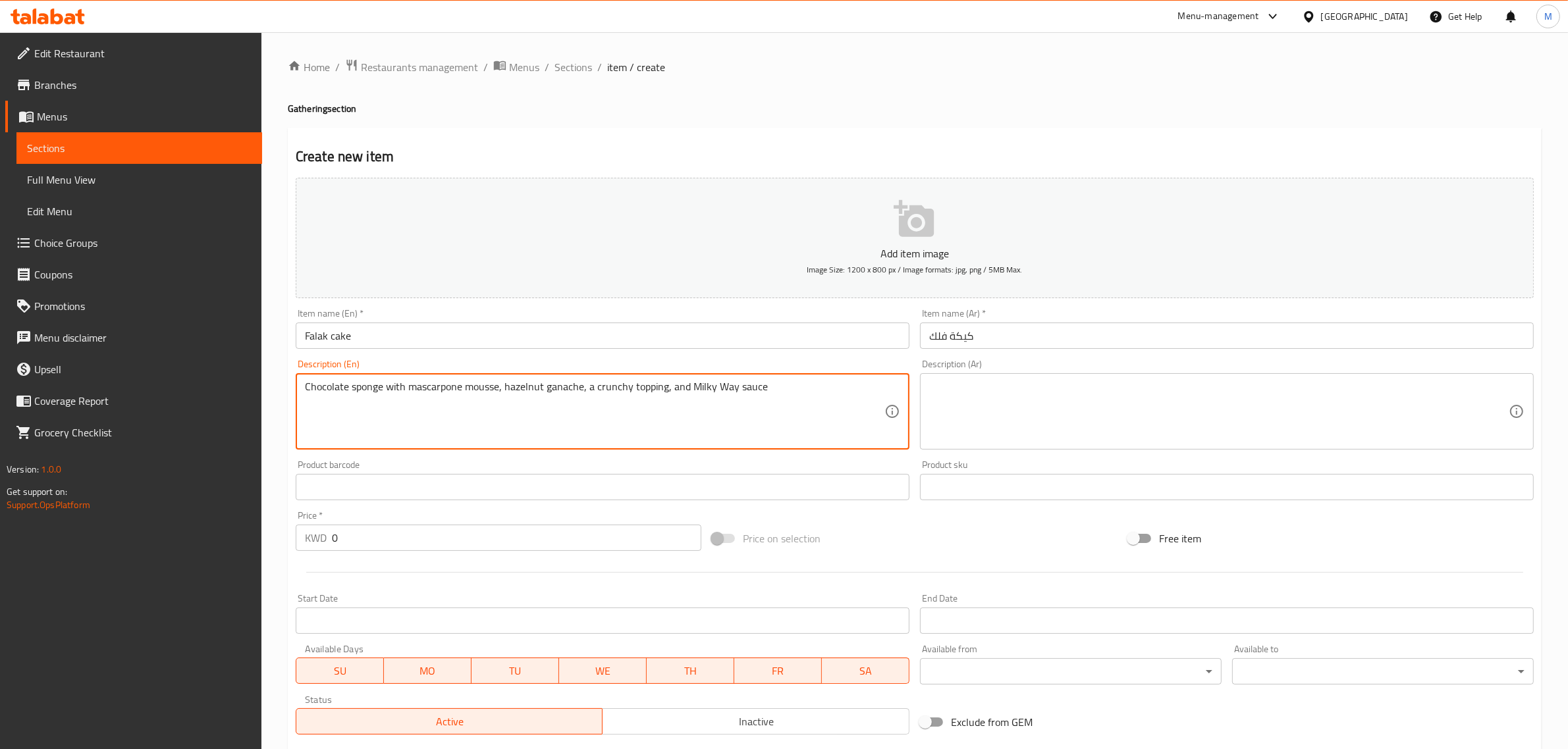
type textarea "Chocolate sponge with mascarpone mousse, hazelnut ganache, a crunchy topping, a…"
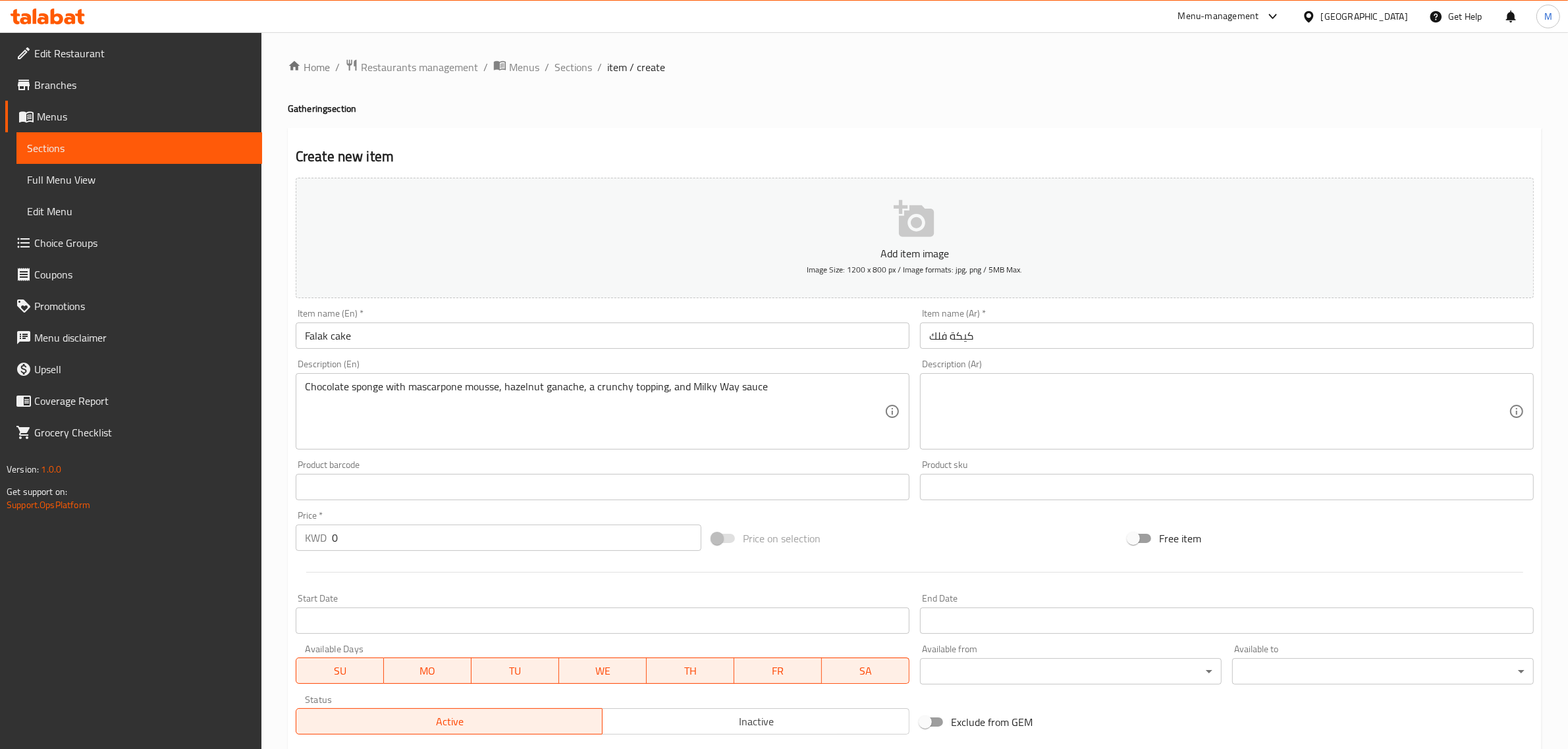
click at [1279, 440] on textarea at bounding box center [1219, 412] width 580 height 63
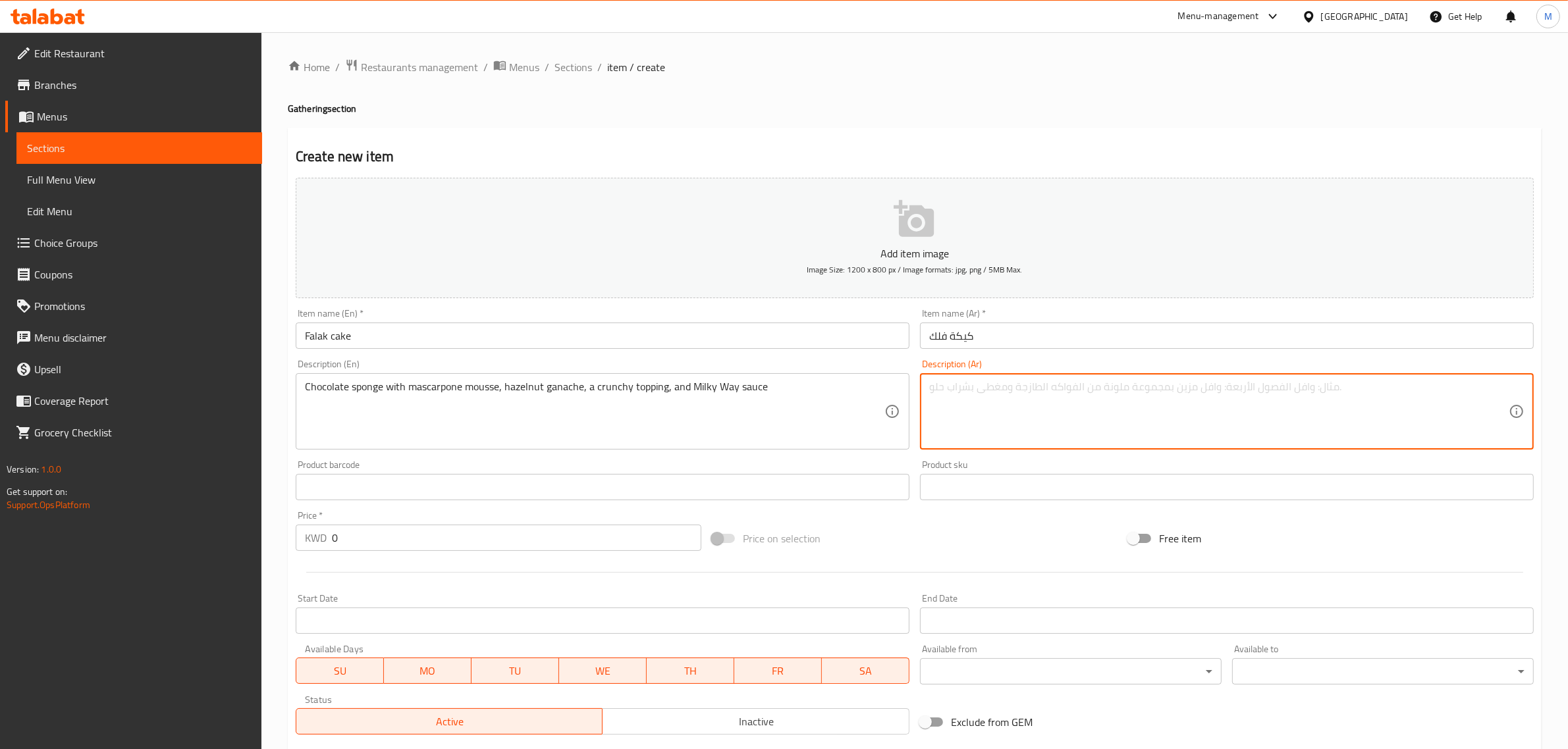
paste textarea "كيك إسفنجي بالشوكولاتة مع موس ماسكربون، غاناش بالبندق، طبقة مقرمشة، وصوص ميلكي …"
type textarea "كيك إسفنجي بالشوكولاتة مع موس ماسكربون، غاناش بالبندق، طبقة مقرمشة، وصوص ميلكي …"
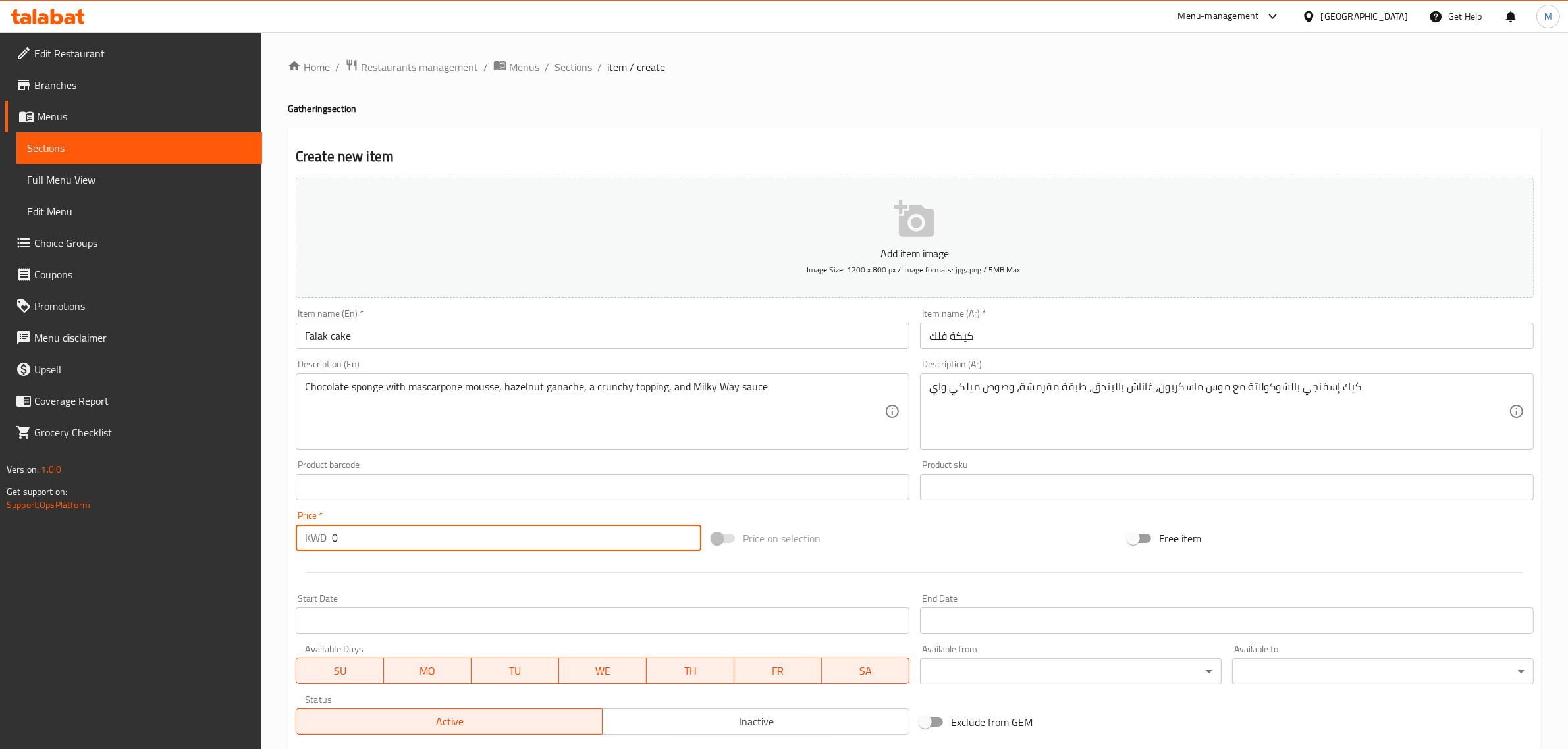
drag, startPoint x: 374, startPoint y: 533, endPoint x: 279, endPoint y: 514, distance: 96.9
click at [279, 514] on div "Home / Restaurants management / Menus / Sections / item / create Gathering sect…" at bounding box center [914, 481] width 1307 height 898
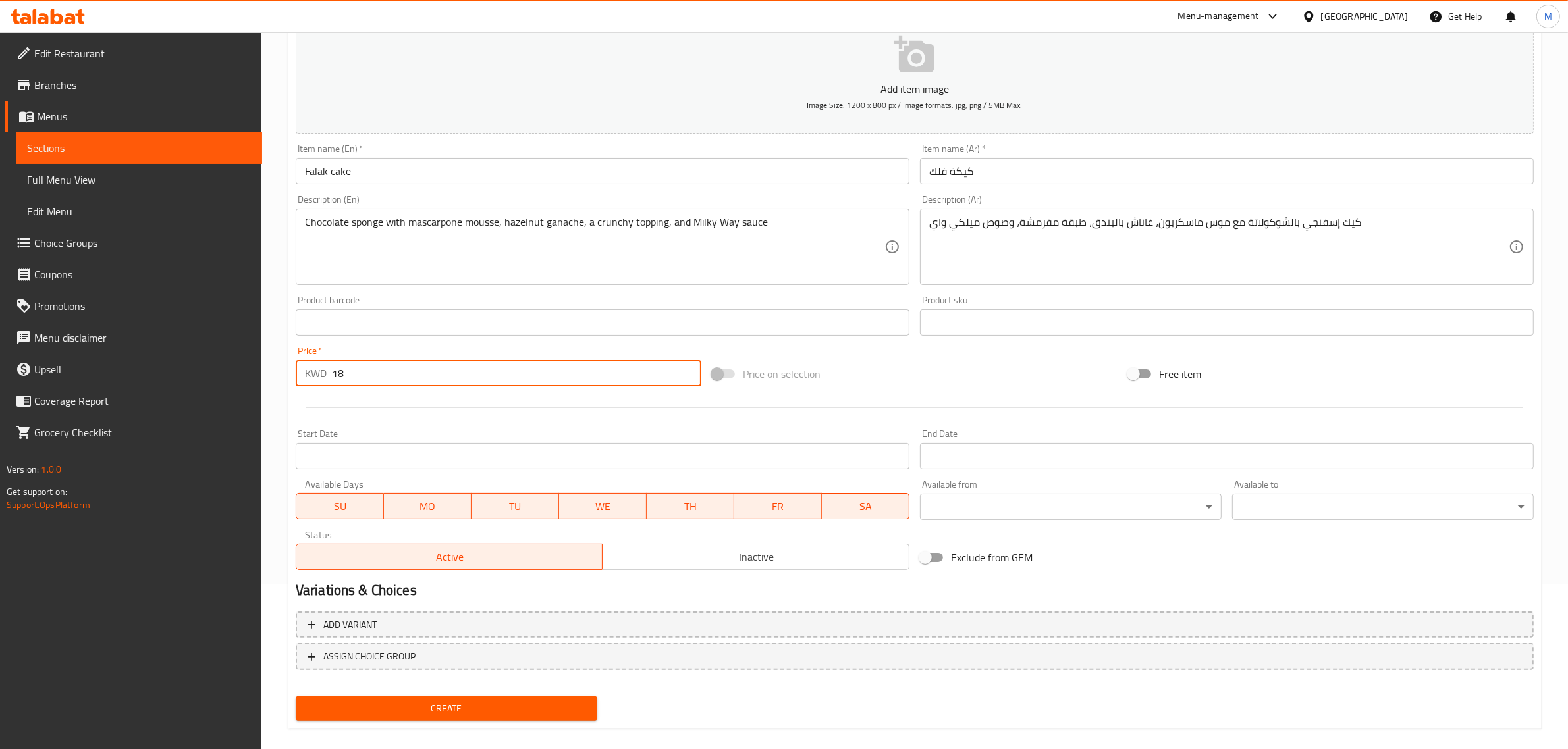
scroll to position [178, 0]
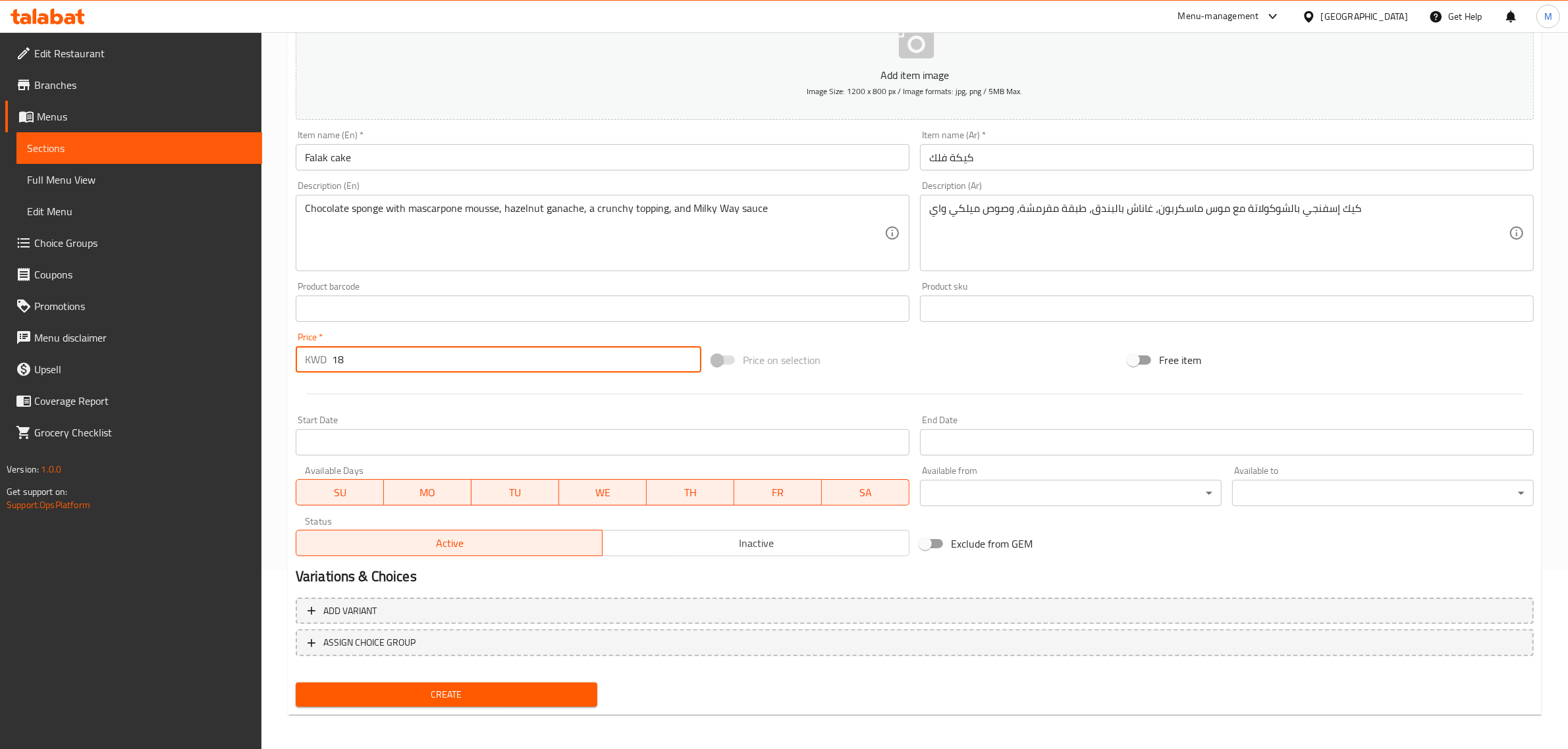
type input "18"
click at [416, 693] on span "Create" at bounding box center [446, 694] width 281 height 17
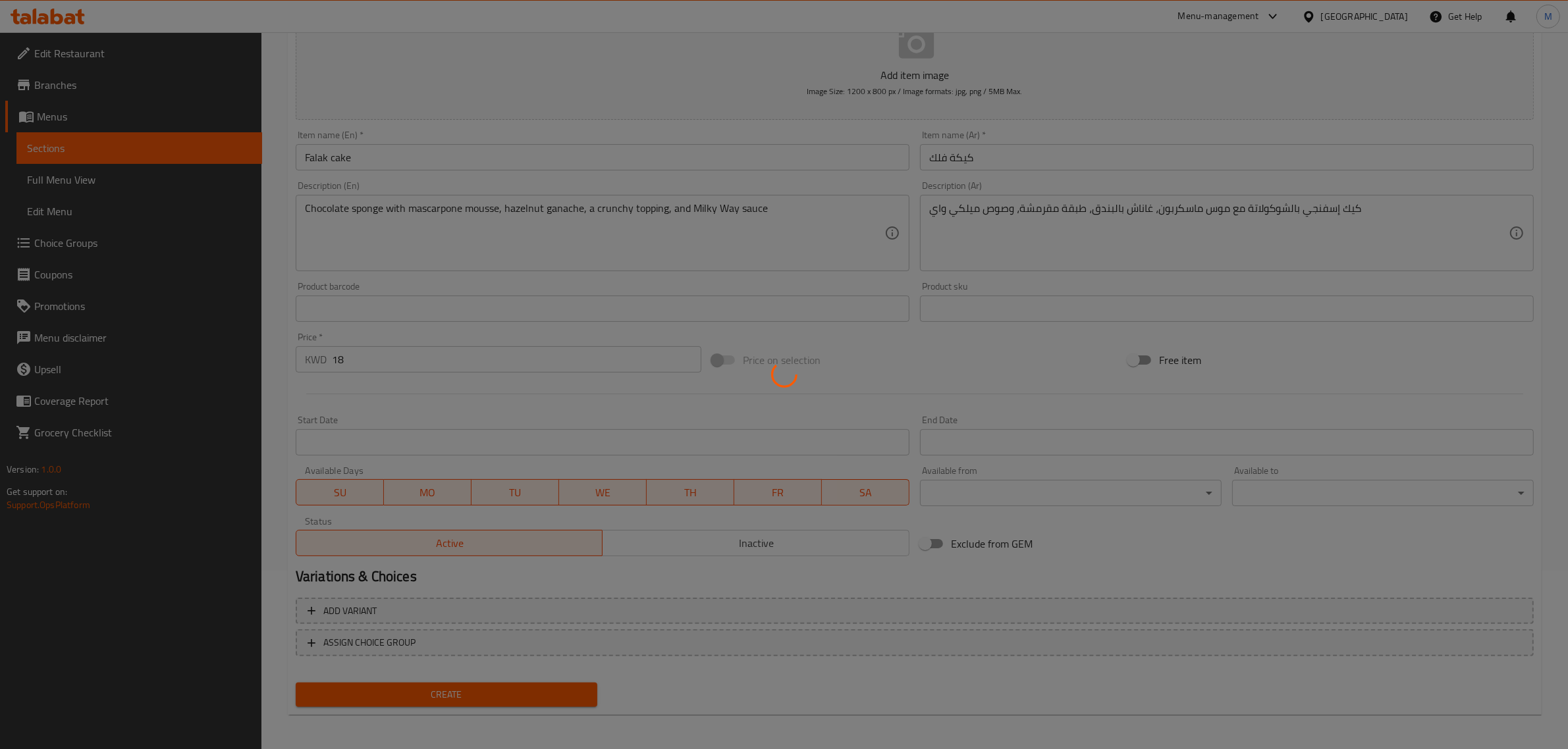
type input "0"
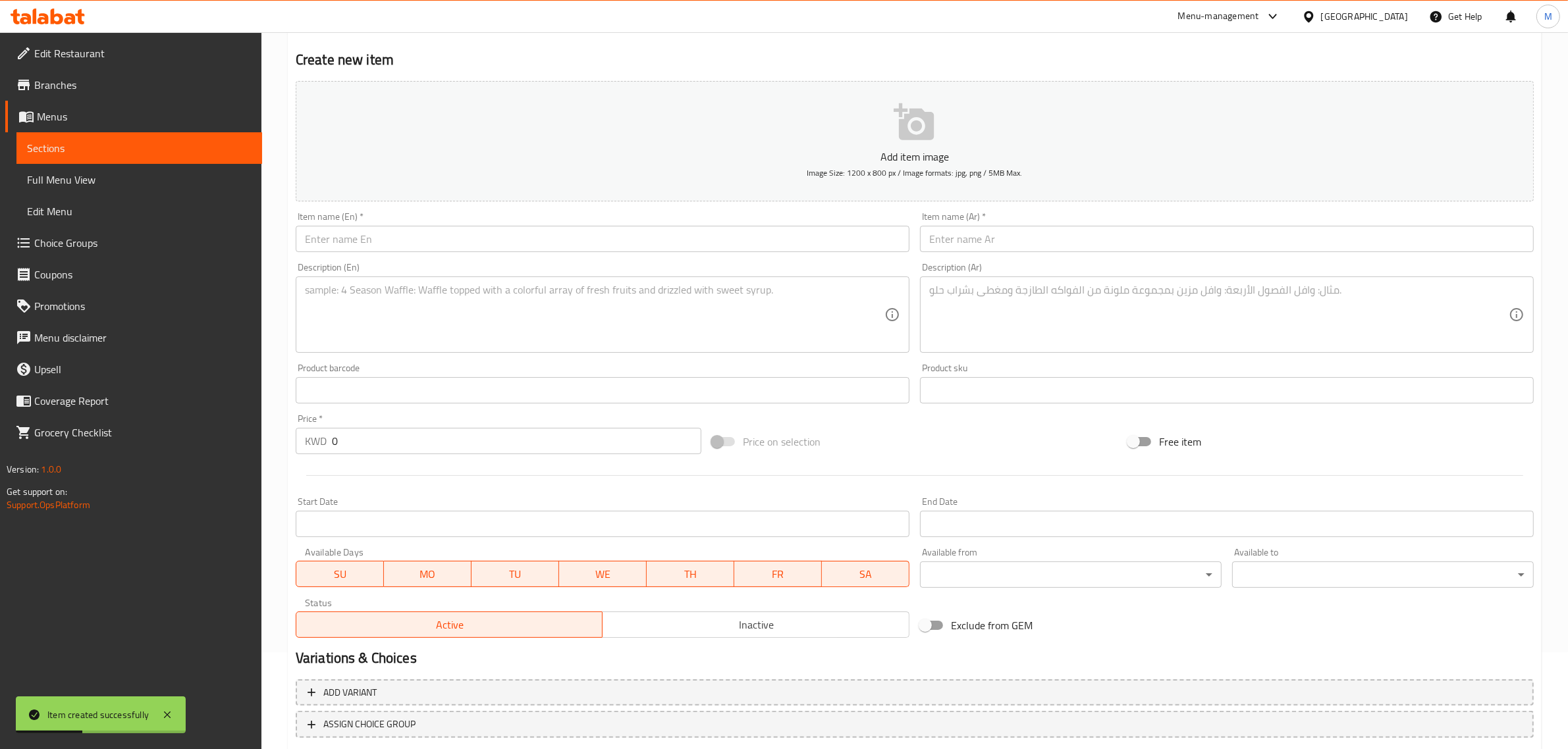
scroll to position [0, 0]
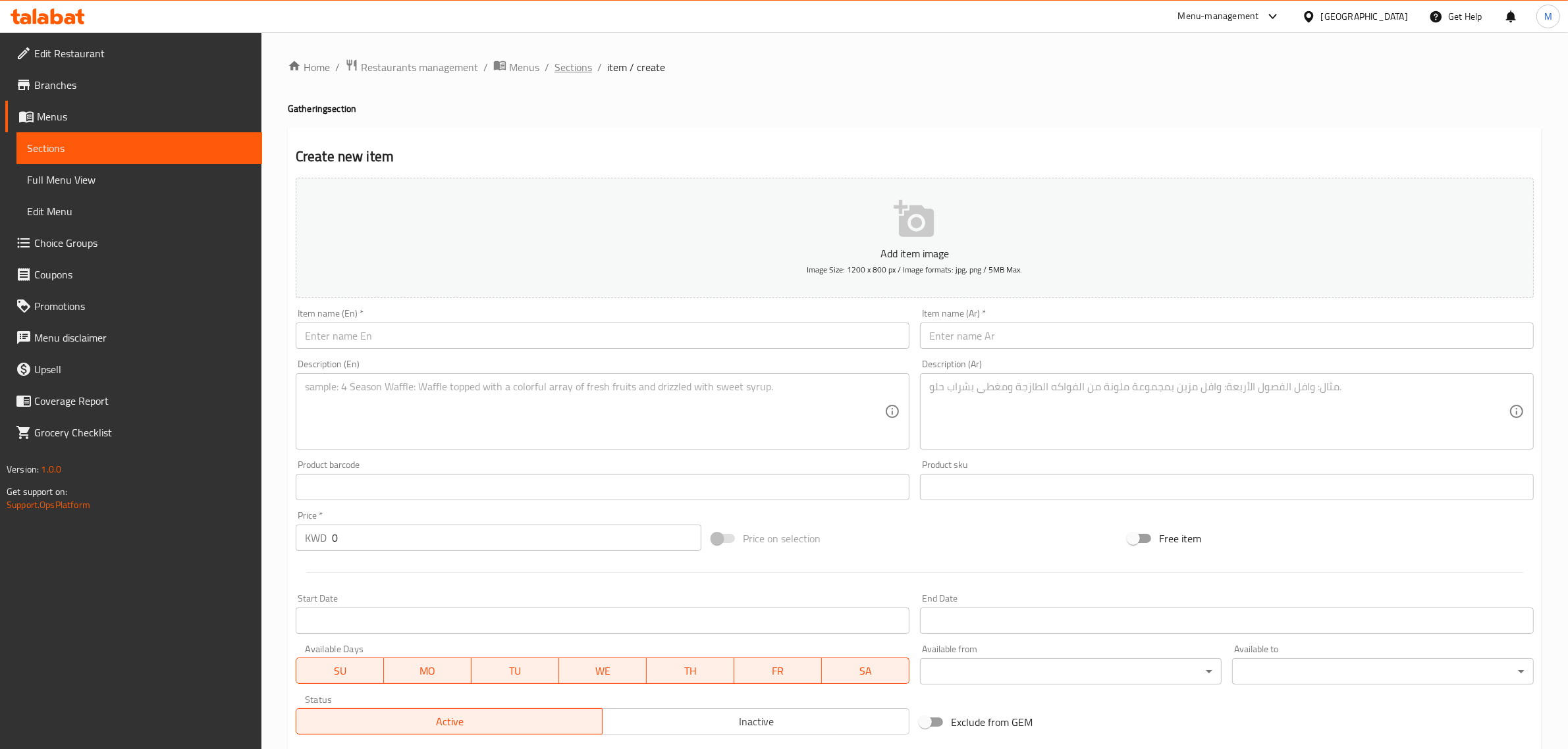
click at [580, 73] on span "Sections" at bounding box center [573, 67] width 37 height 16
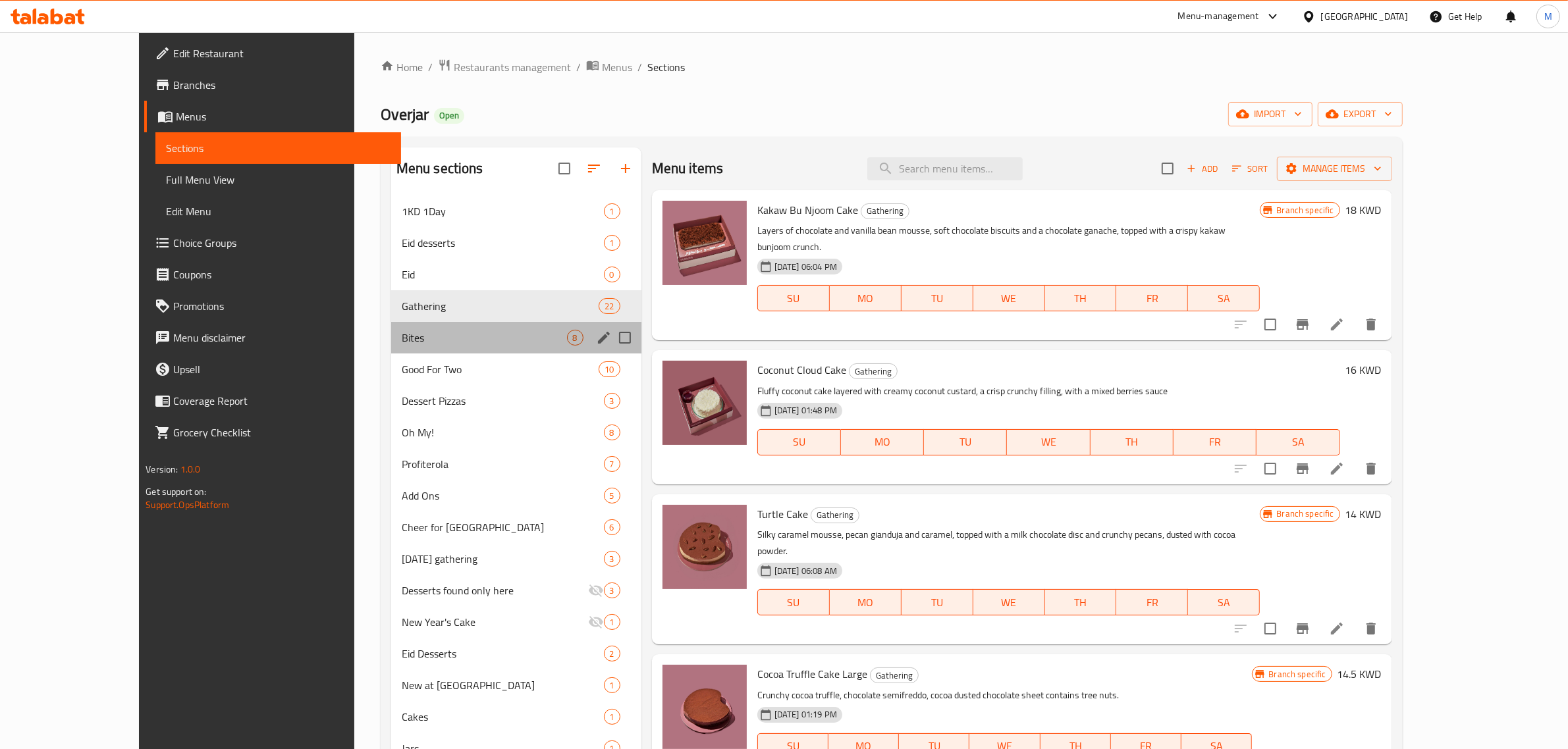
click at [391, 327] on div "Bites 8" at bounding box center [516, 337] width 251 height 32
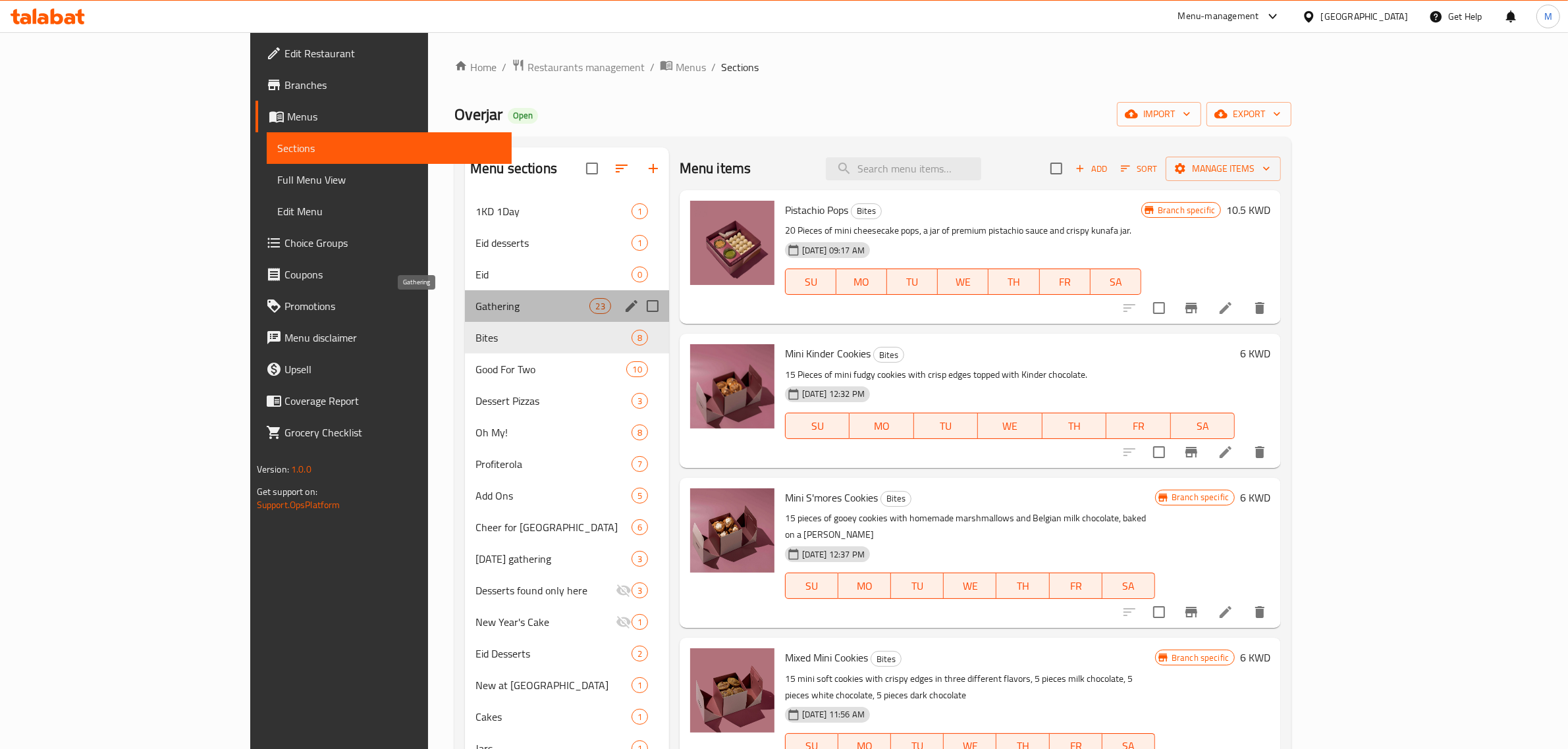
click at [475, 304] on span "Gathering" at bounding box center [532, 306] width 114 height 16
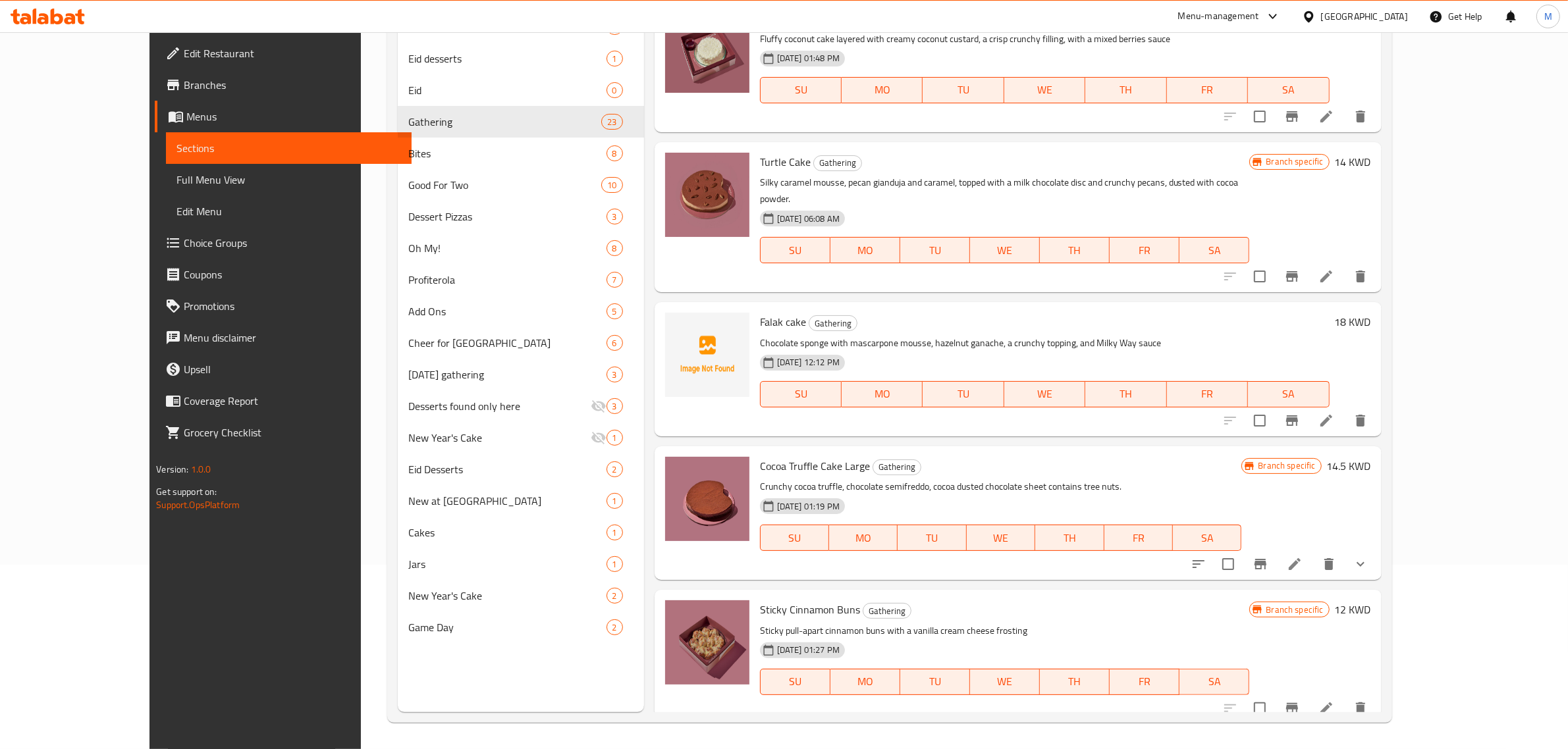
scroll to position [166, 0]
